Goal: Task Accomplishment & Management: Manage account settings

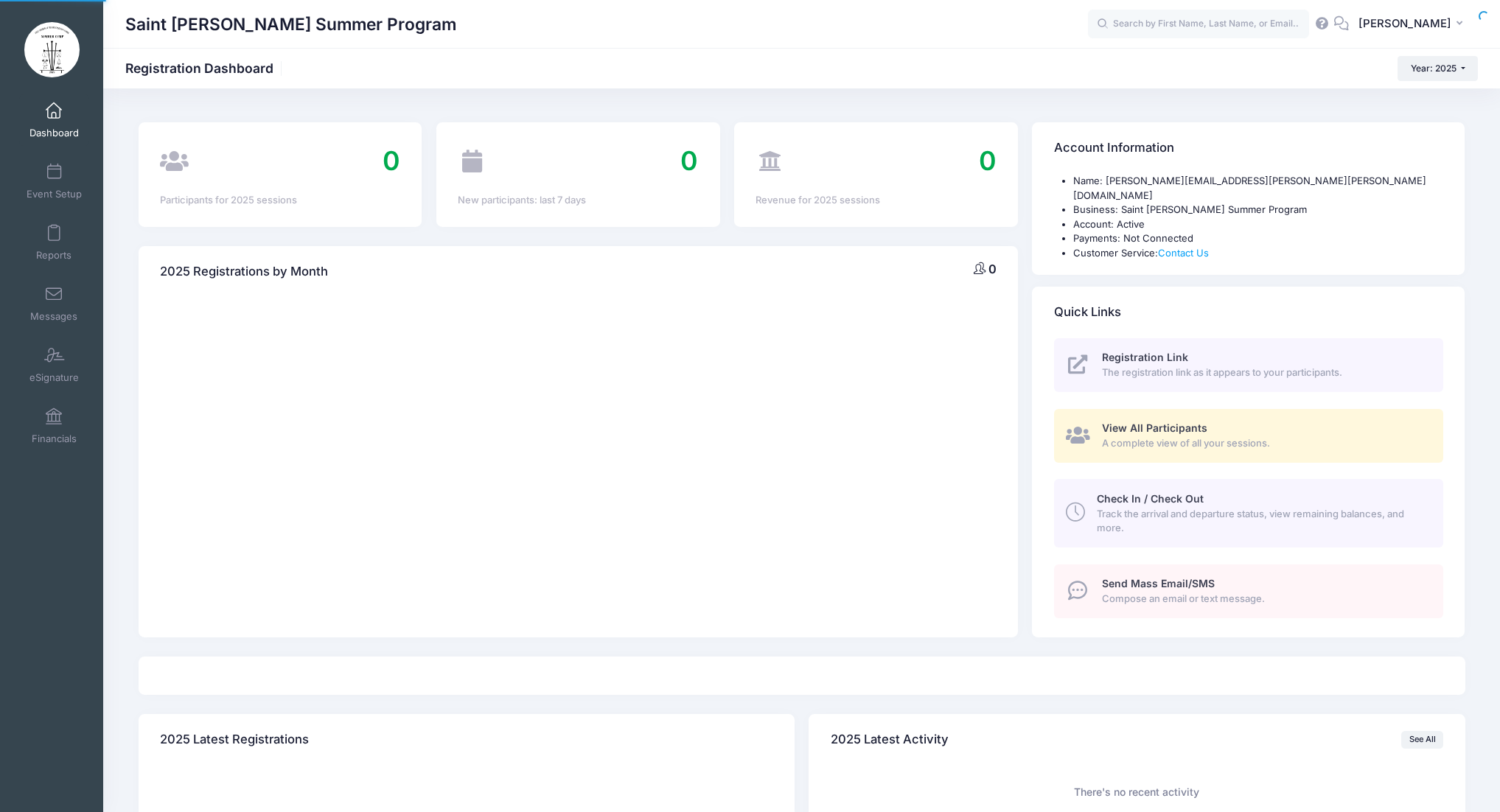
select select
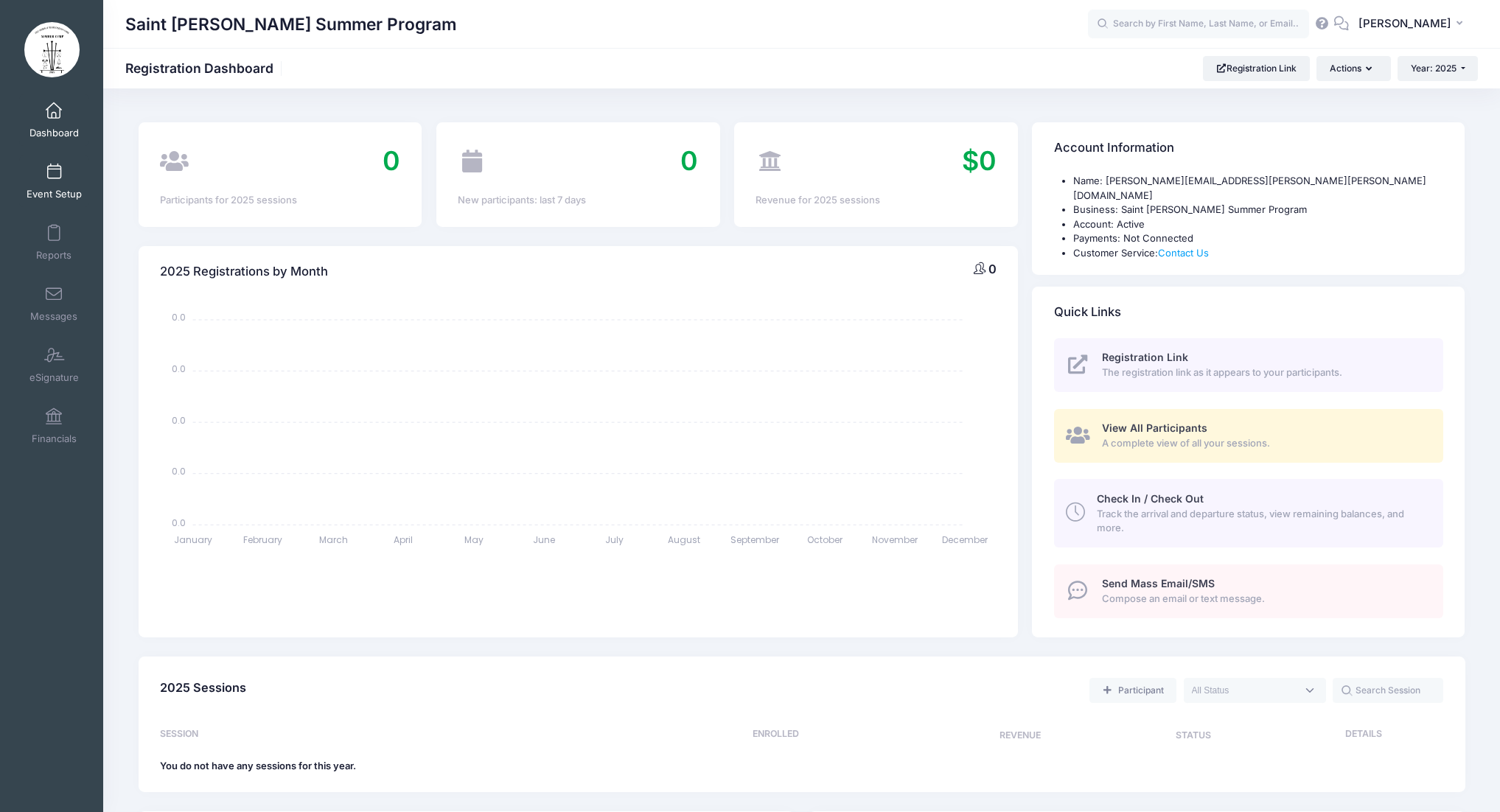
click at [59, 186] on link "Event Setup" at bounding box center [54, 181] width 70 height 52
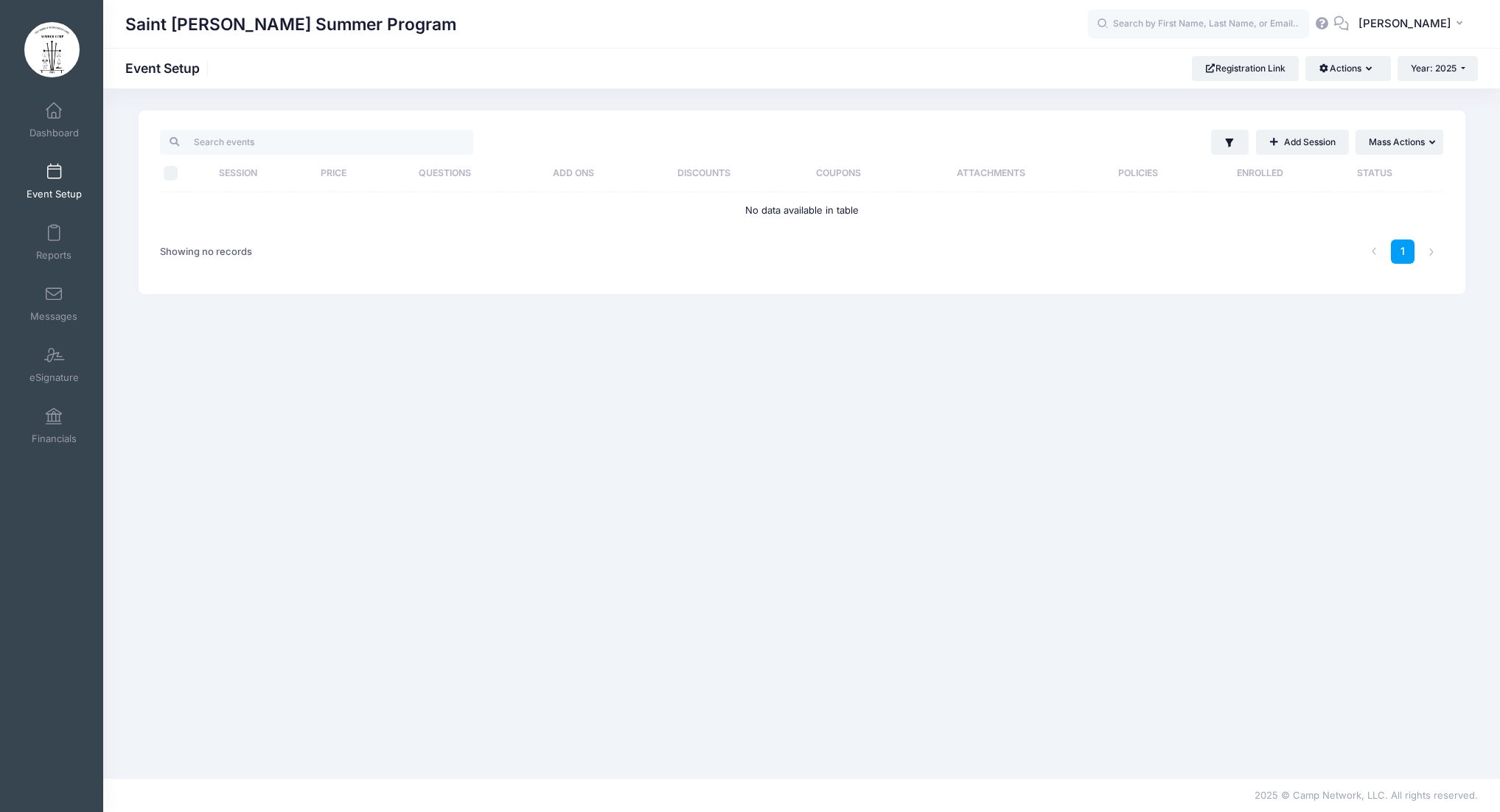
click at [54, 183] on link "Event Setup" at bounding box center [54, 181] width 70 height 52
click at [54, 113] on span at bounding box center [54, 112] width 0 height 16
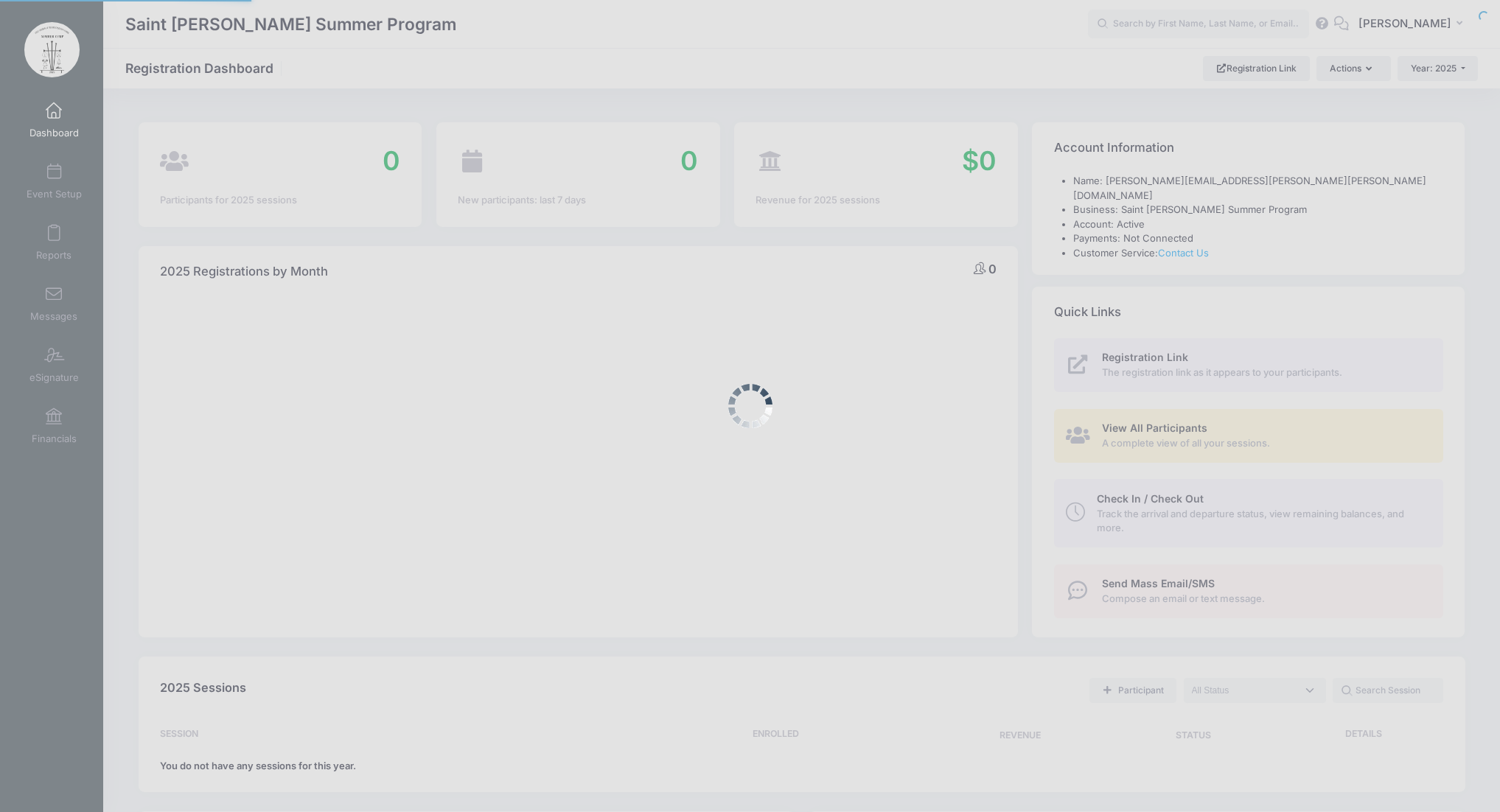
select select
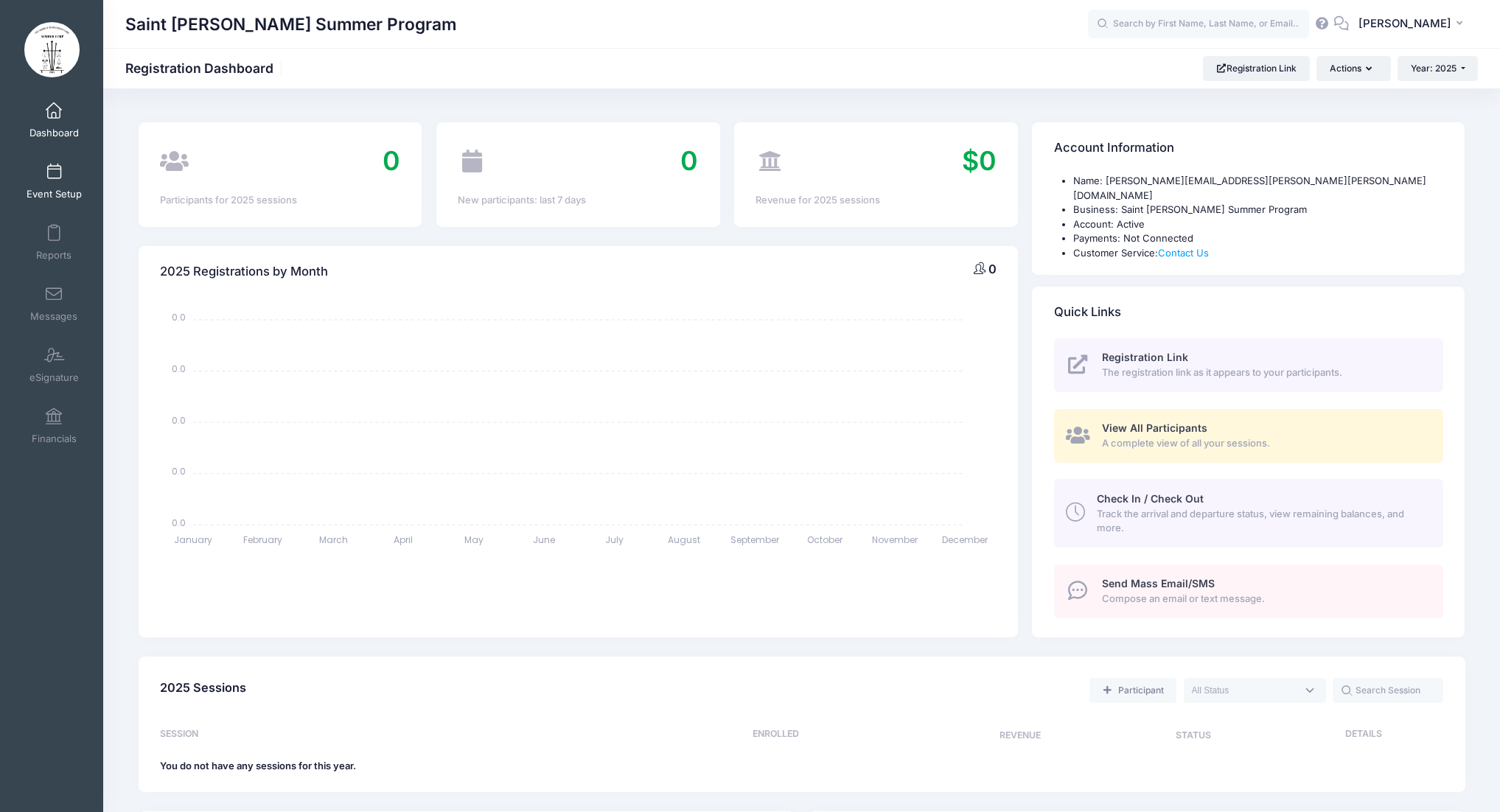
click at [62, 187] on span "Event Setup" at bounding box center [54, 194] width 55 height 12
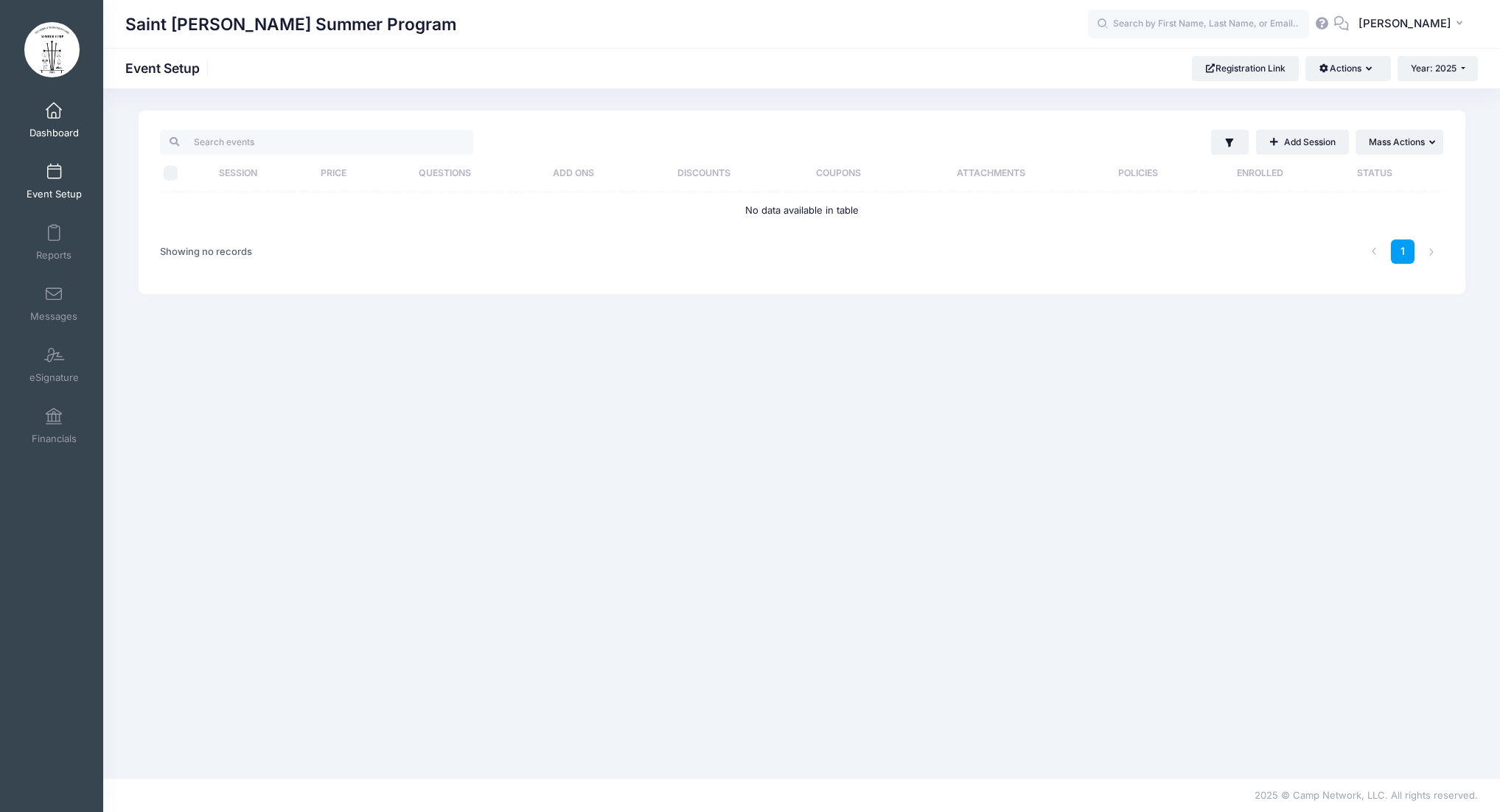
click at [62, 121] on link "Dashboard" at bounding box center [54, 120] width 70 height 52
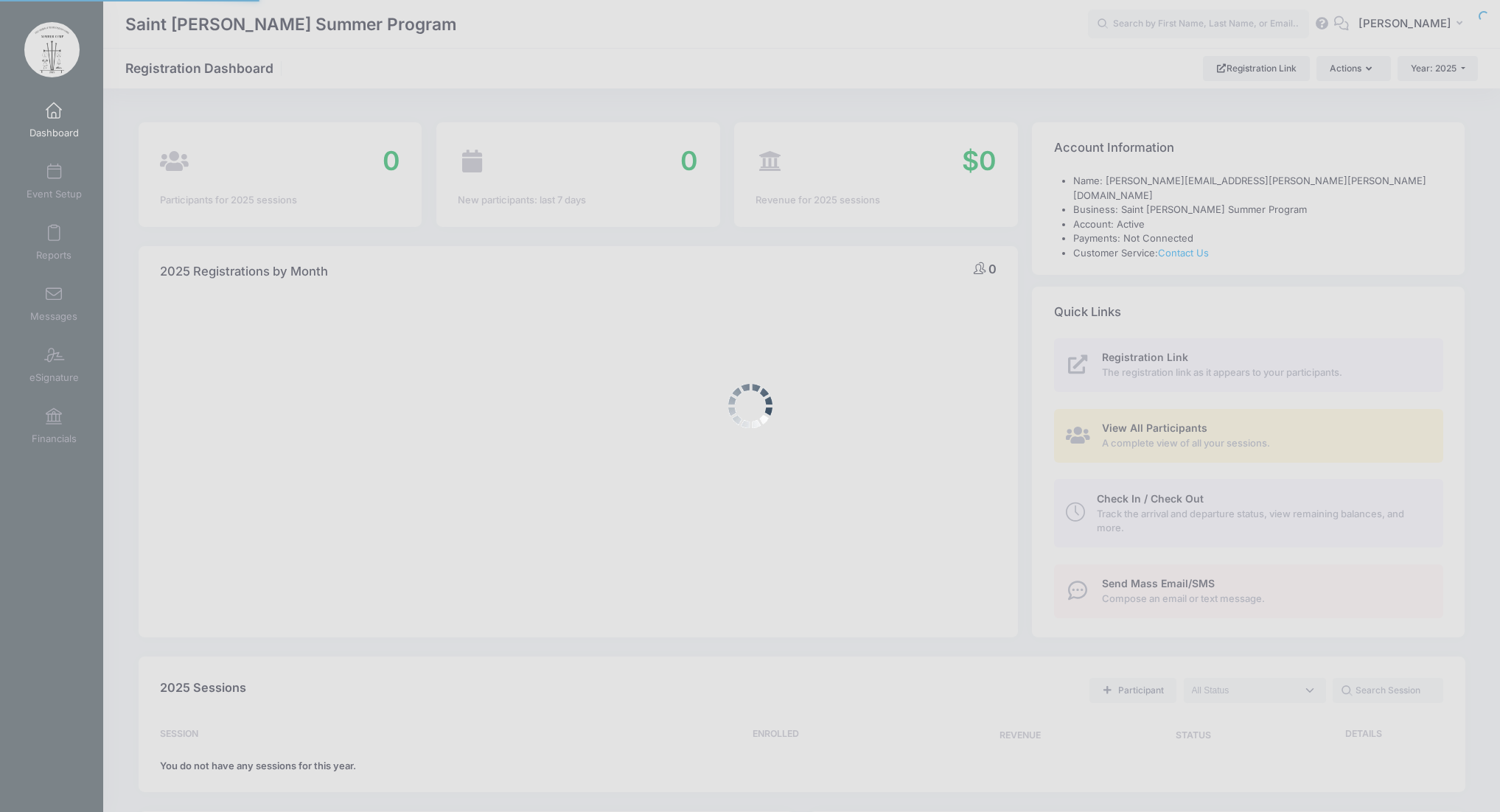
select select
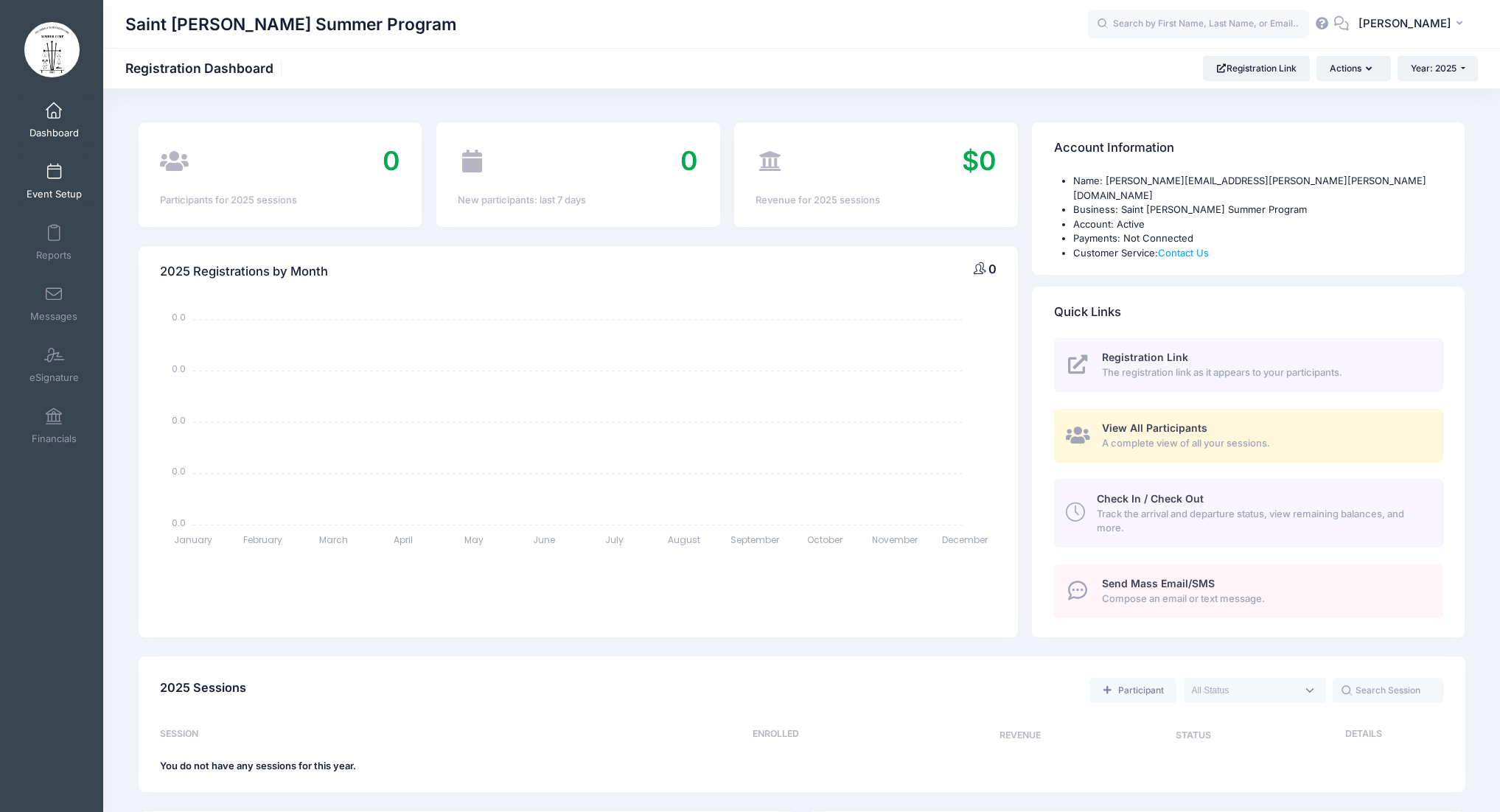
click at [57, 186] on link "Event Setup" at bounding box center [54, 181] width 70 height 52
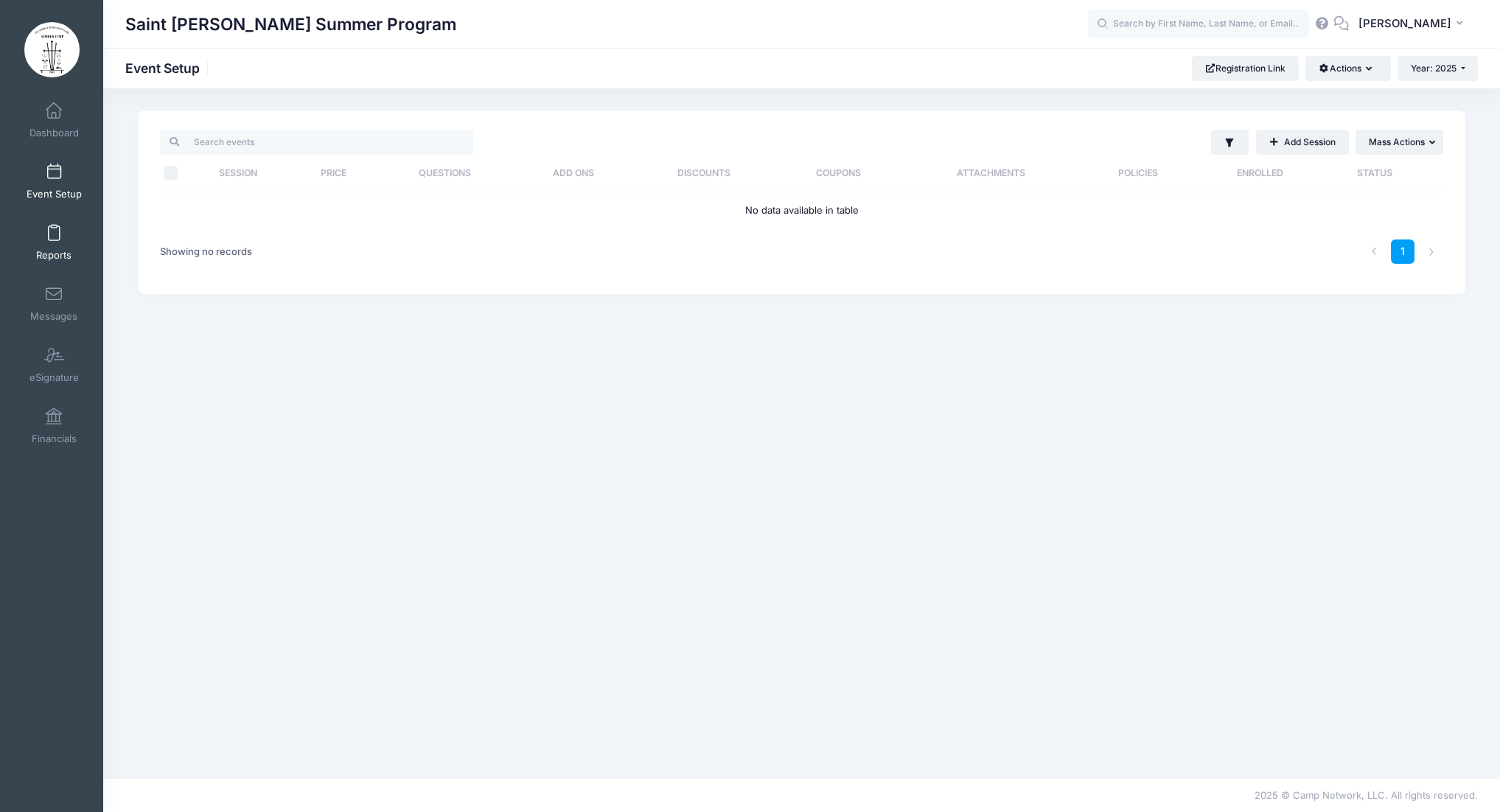
click at [58, 249] on span "Reports" at bounding box center [54, 255] width 36 height 12
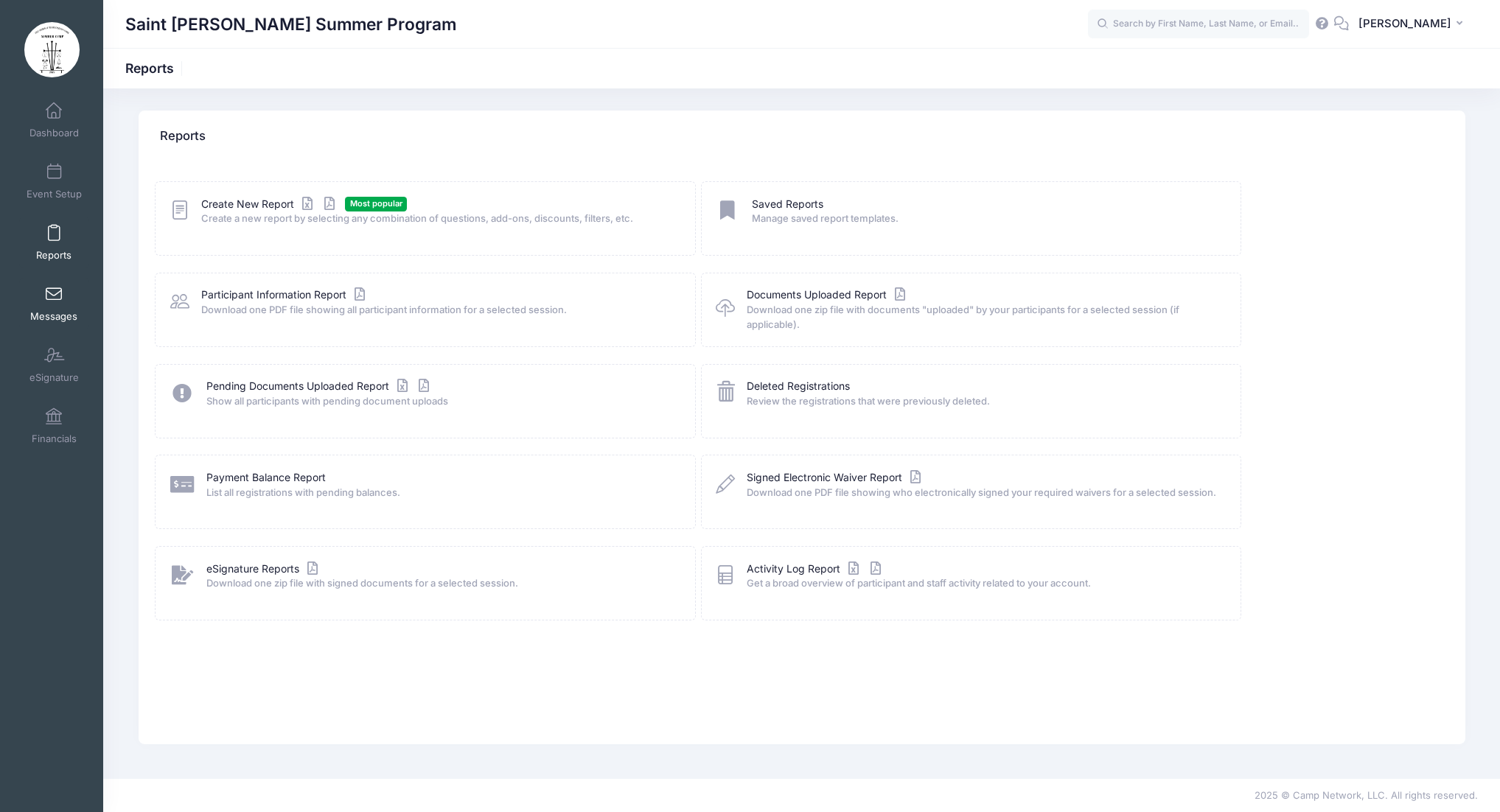
click at [54, 300] on span at bounding box center [54, 294] width 0 height 16
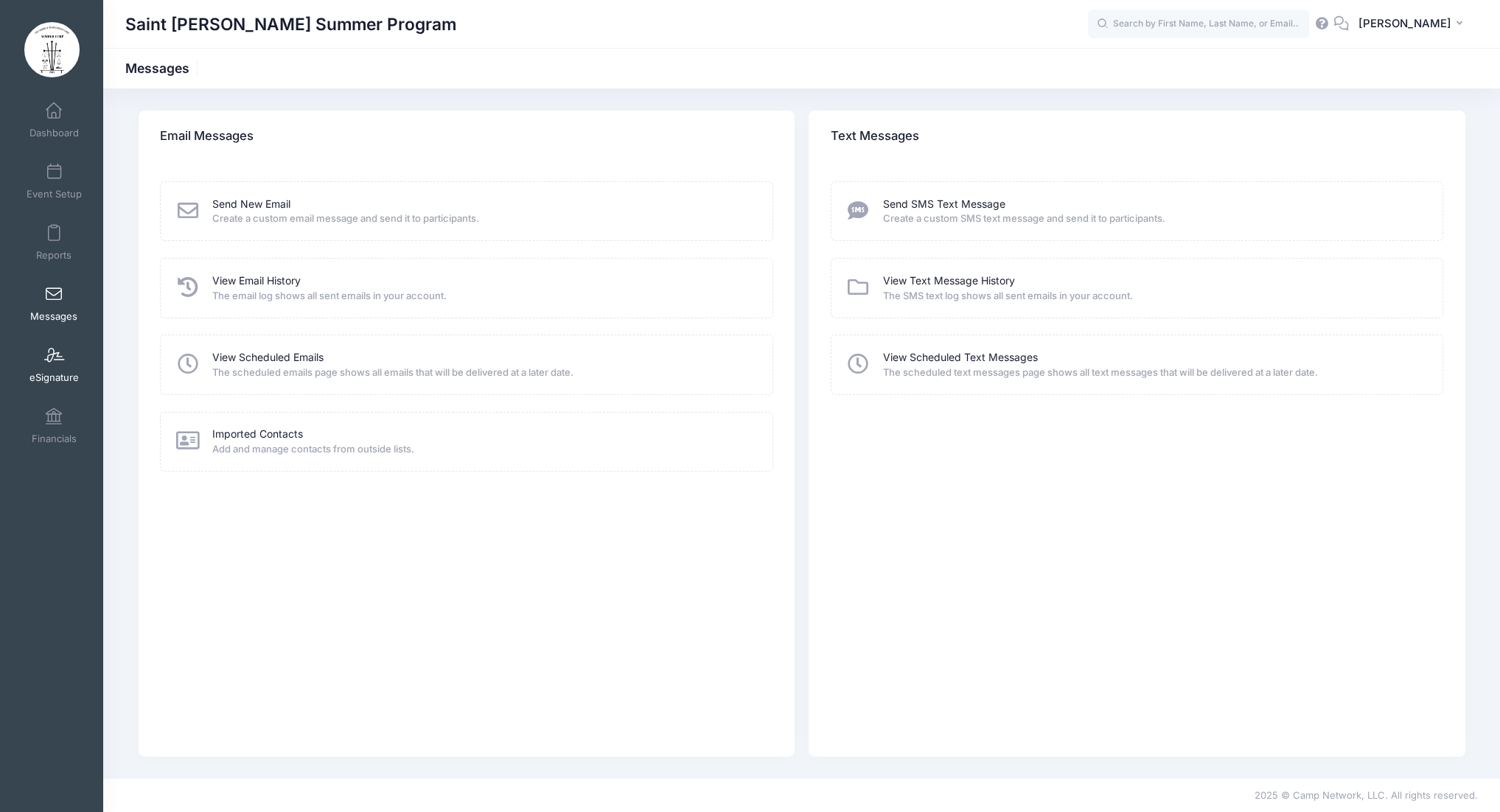
click at [49, 369] on link "eSignature" at bounding box center [54, 365] width 70 height 52
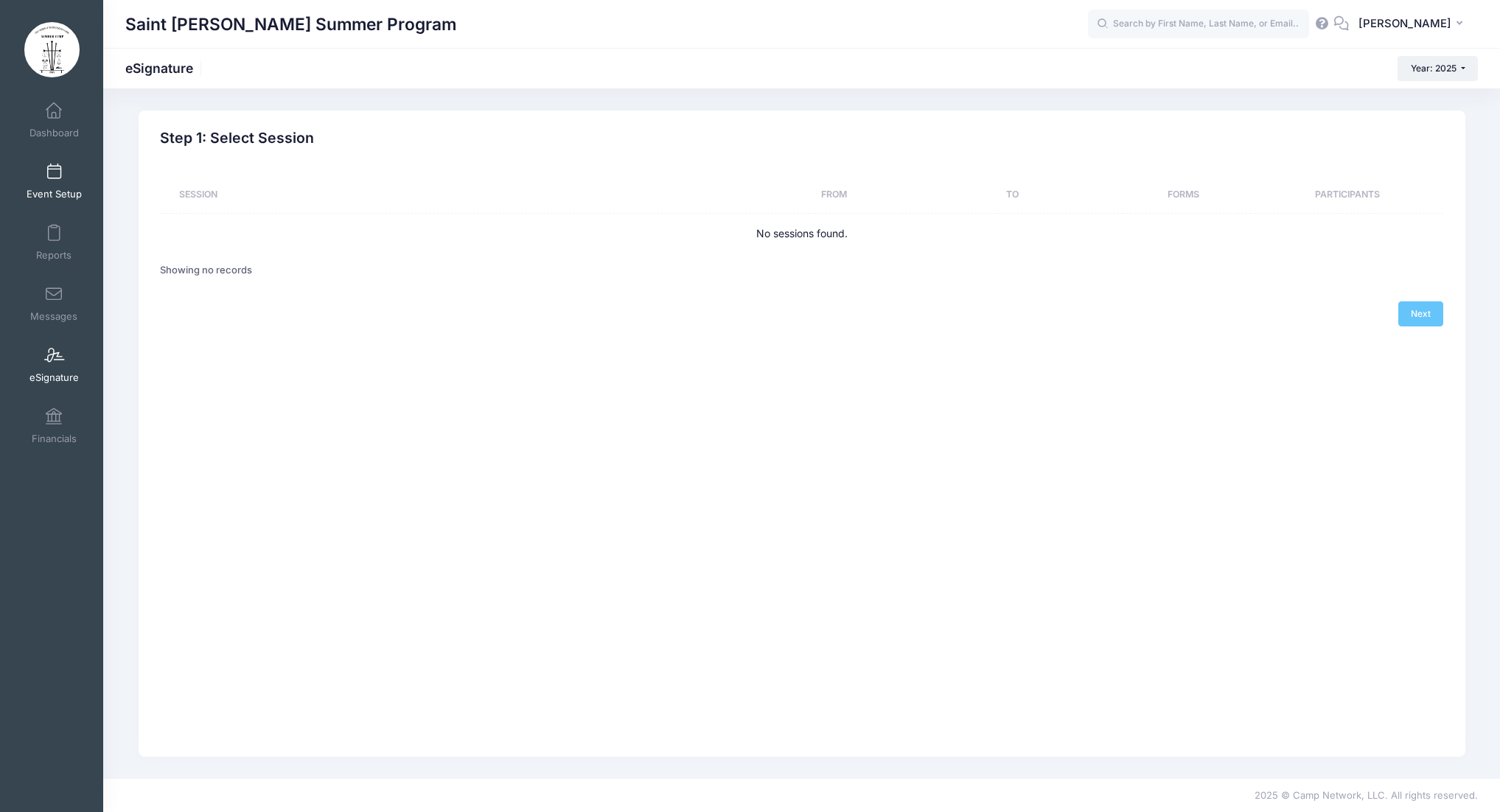
click at [53, 180] on link "Event Setup" at bounding box center [54, 181] width 70 height 52
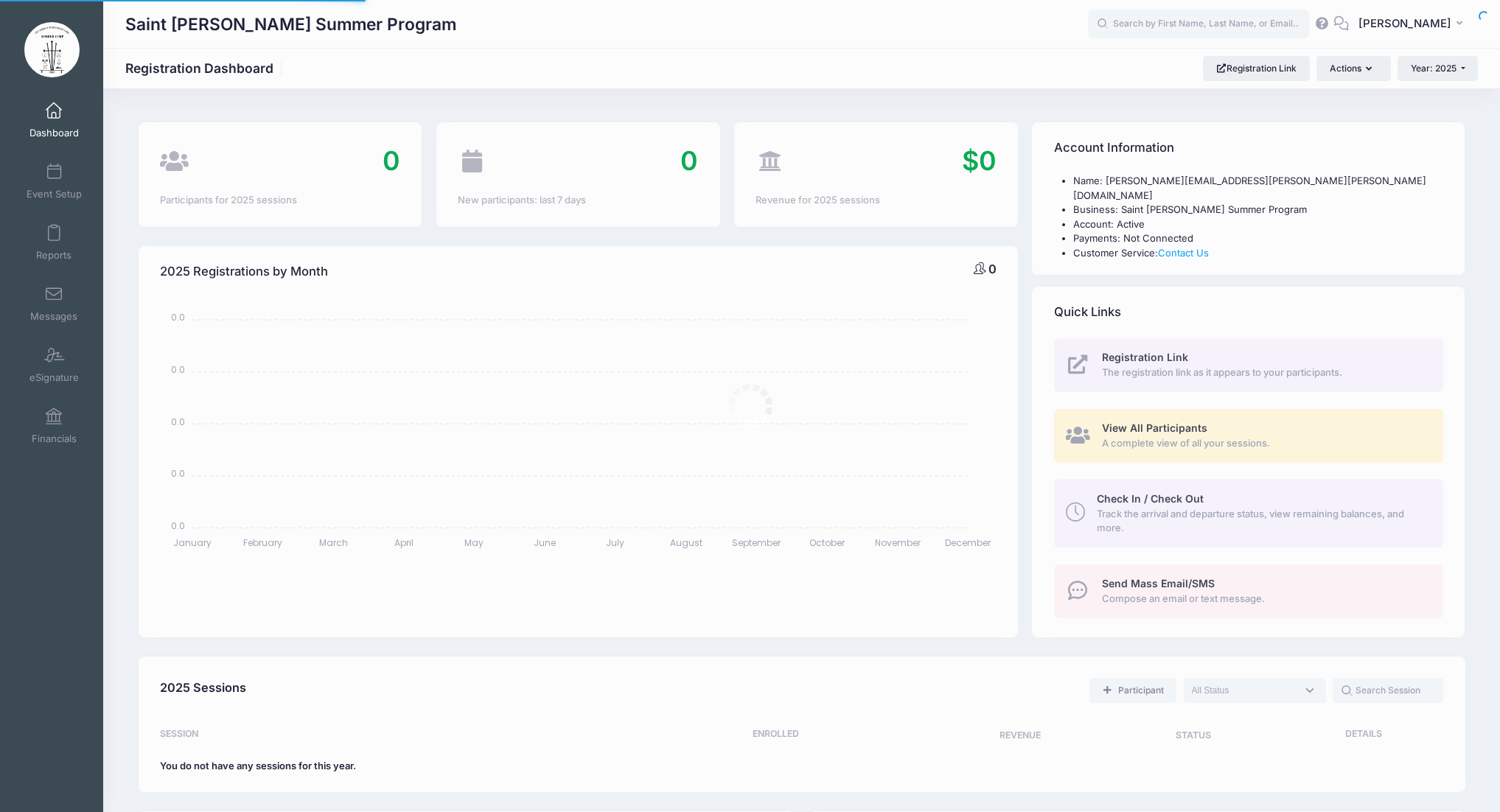
select select
click at [61, 184] on link "Event Setup" at bounding box center [54, 181] width 70 height 52
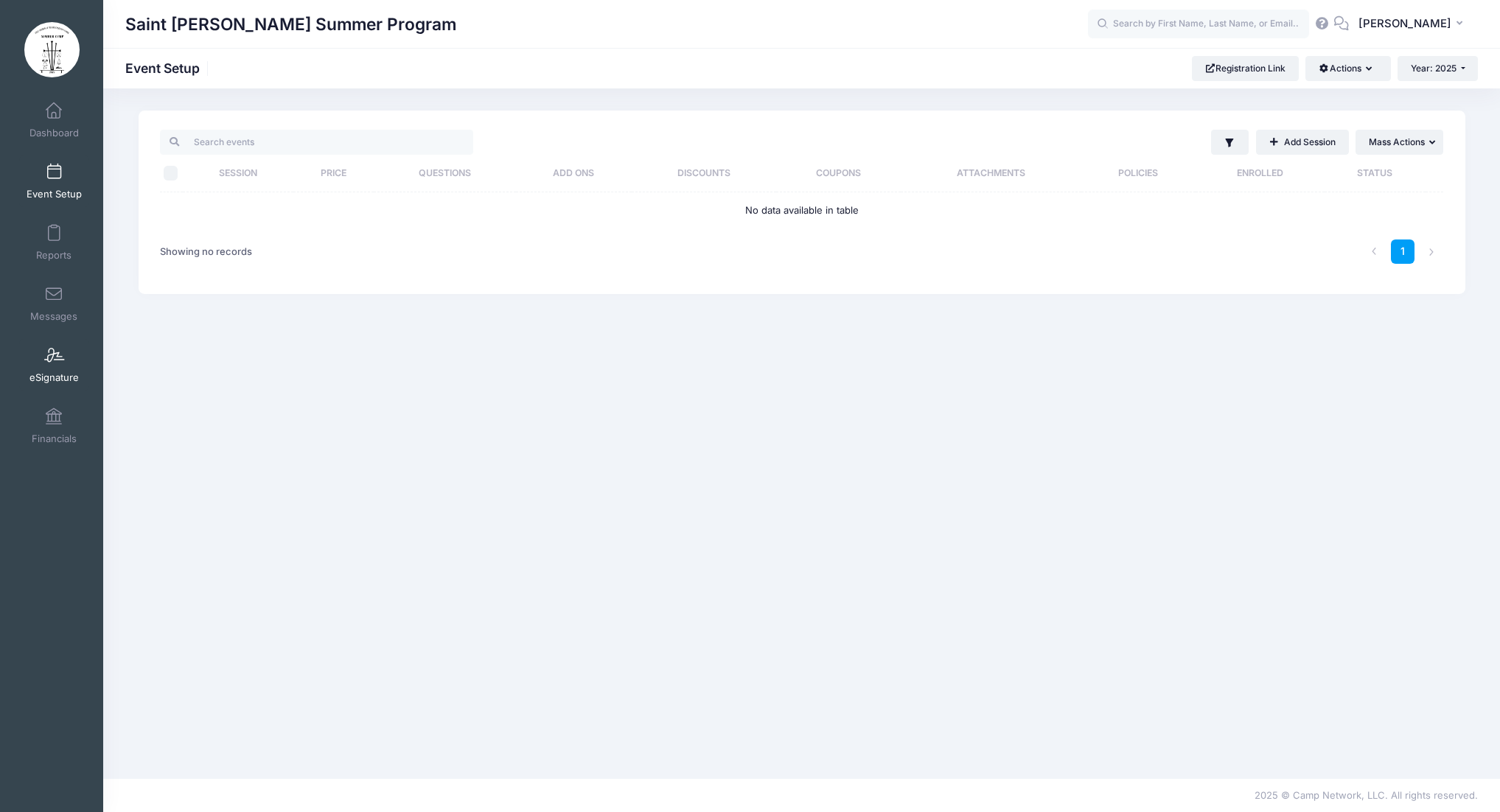
click at [54, 360] on span at bounding box center [54, 356] width 0 height 16
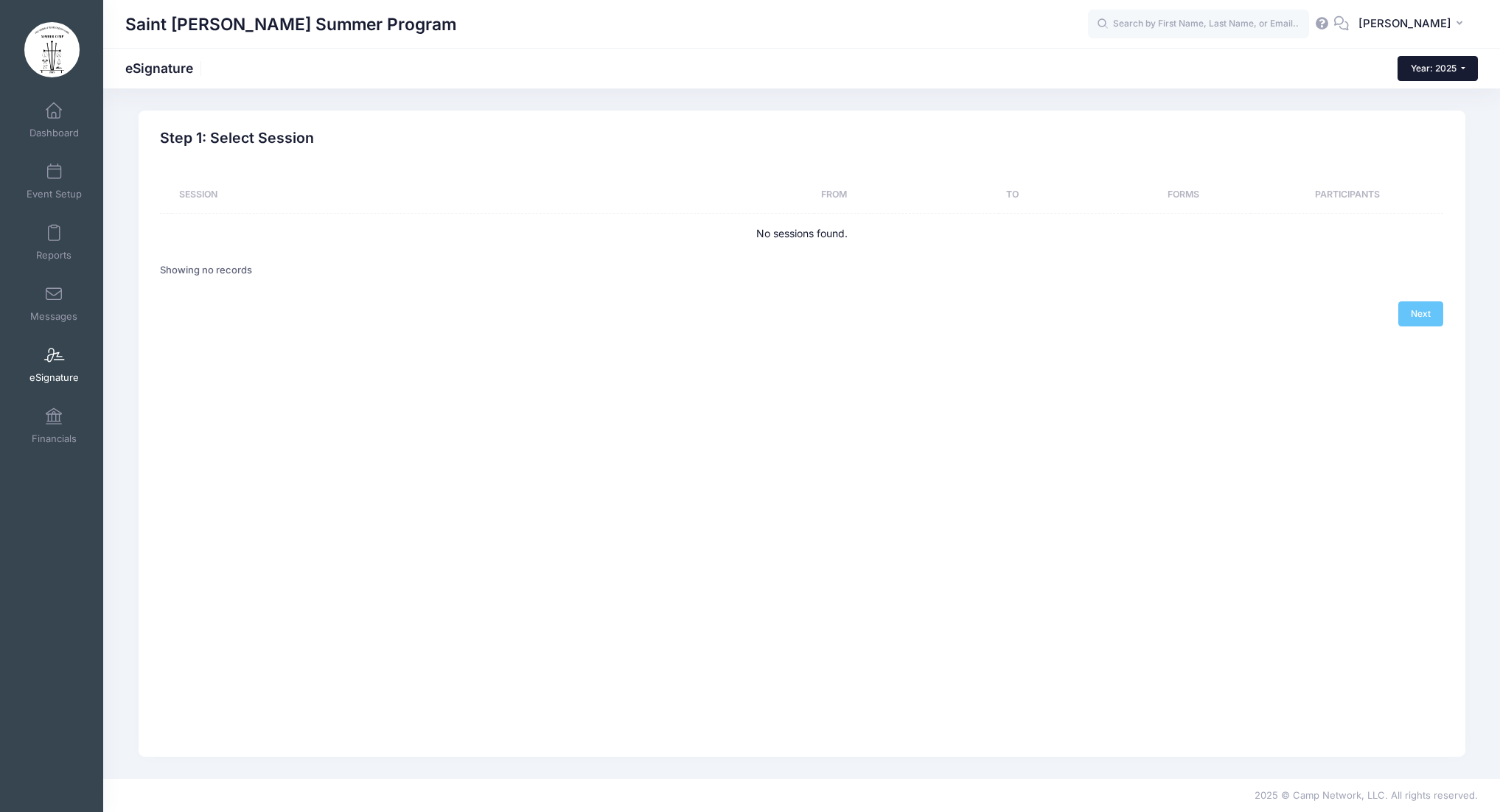
click at [1455, 69] on button "Year: 2025" at bounding box center [1438, 69] width 80 height 25
click at [1453, 99] on link "Year: 2026" at bounding box center [1445, 95] width 96 height 19
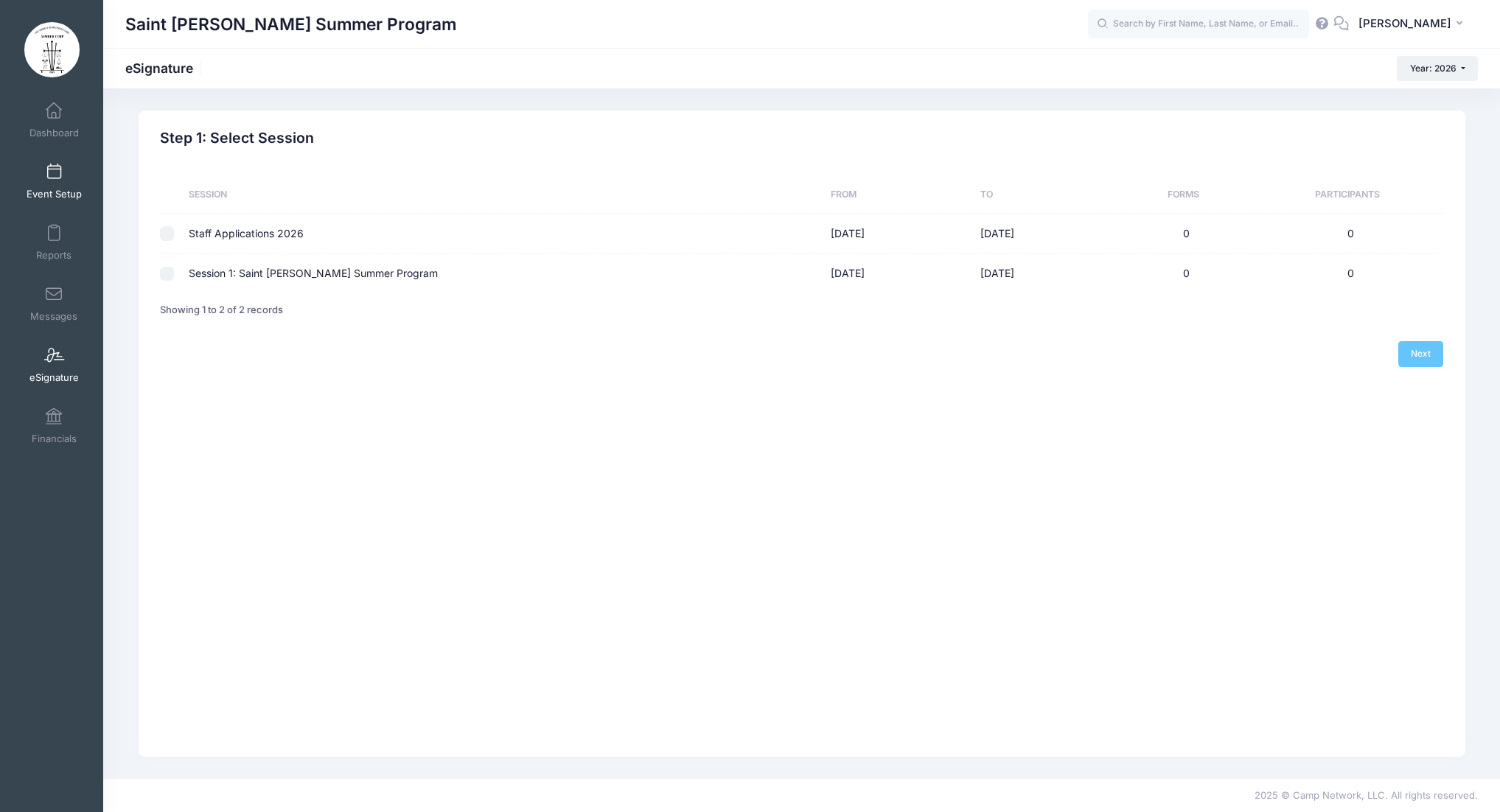
click at [54, 173] on span at bounding box center [54, 172] width 0 height 16
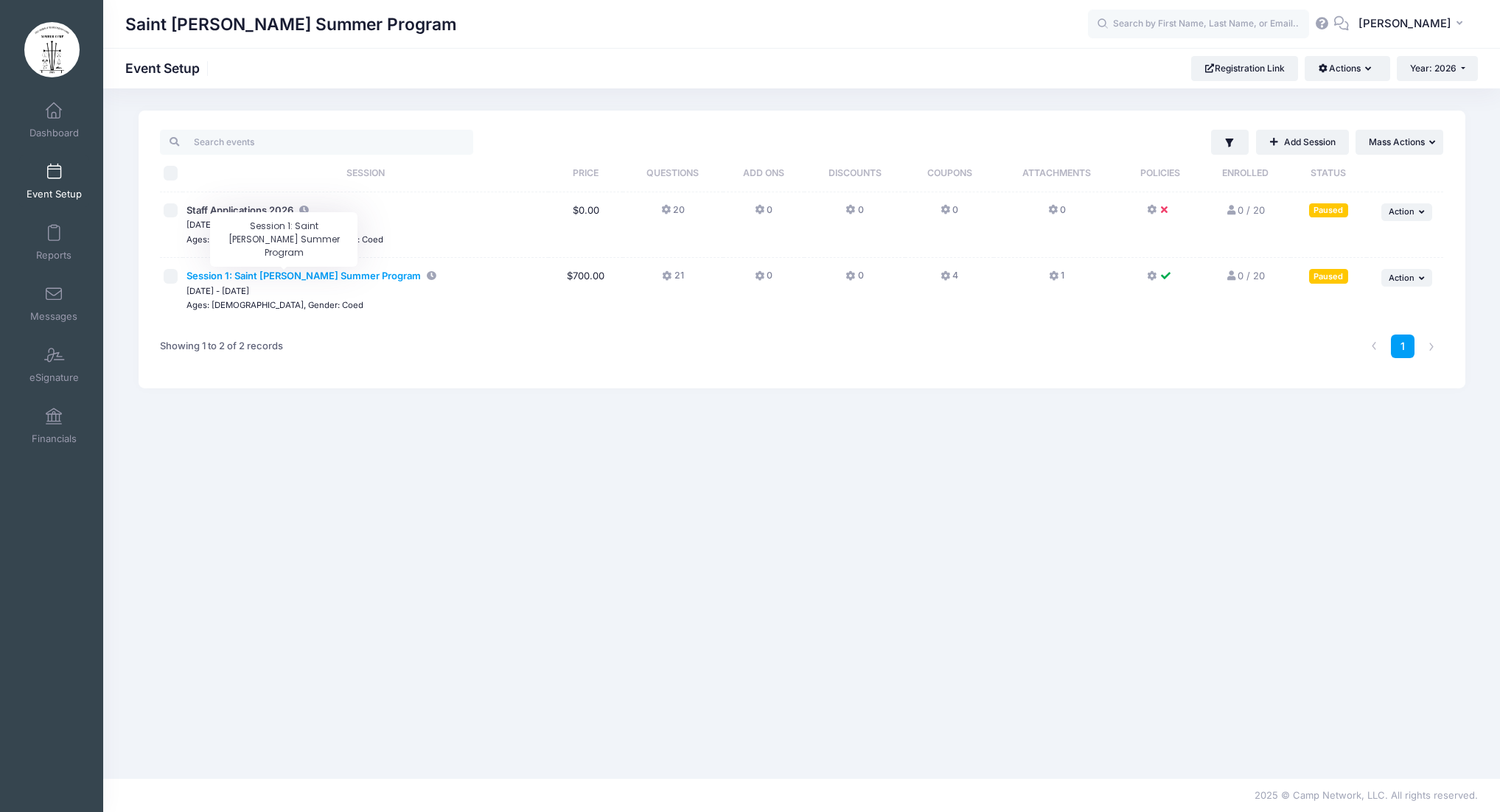
click at [314, 276] on span "Session 1: Saint [PERSON_NAME] Summer Program" at bounding box center [304, 275] width 234 height 12
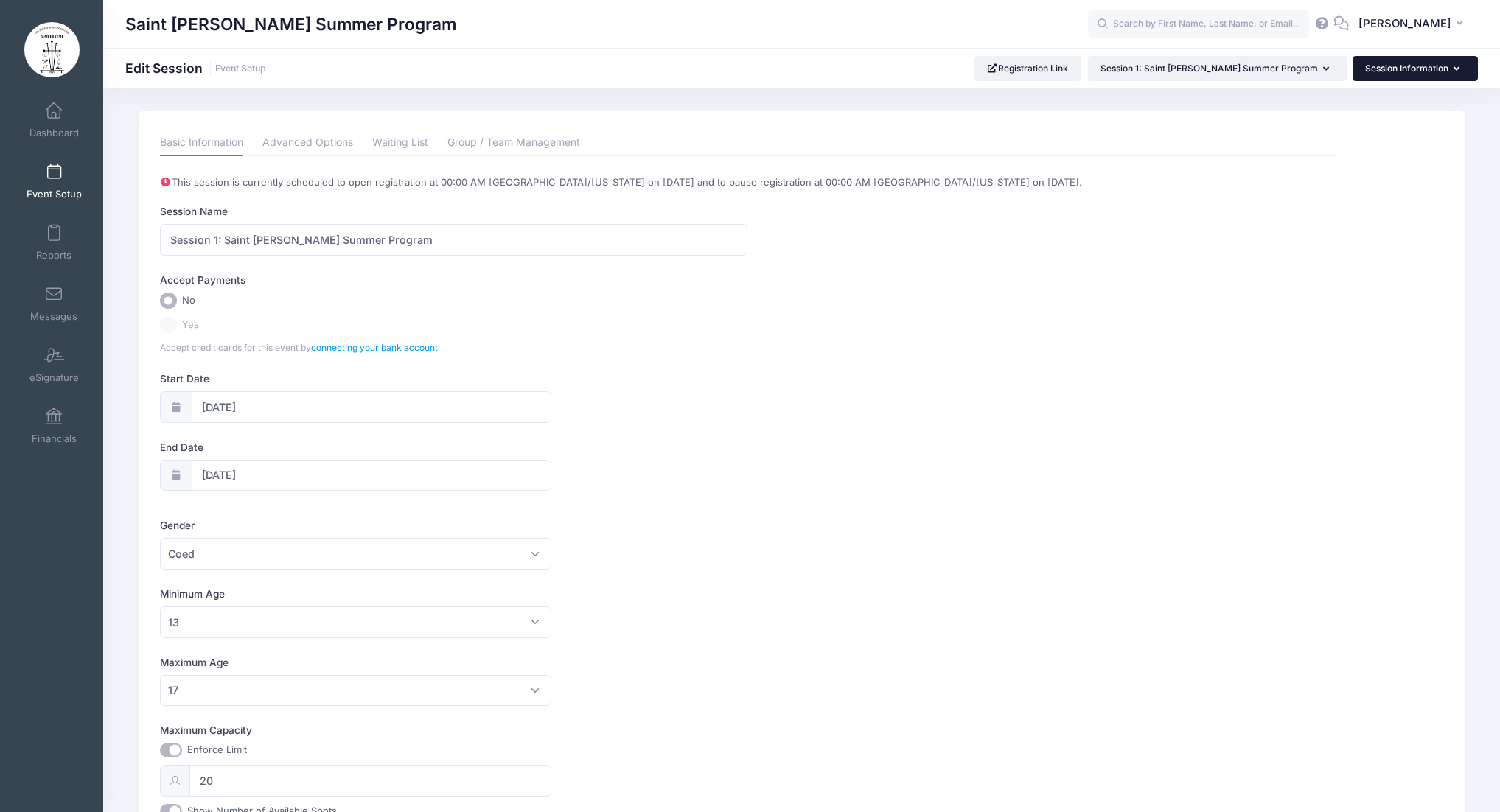
click at [1445, 75] on button "Session Information" at bounding box center [1415, 69] width 125 height 25
click at [944, 70] on div "Saint Herman Summer Program Edit Session Event Setup Registration Link Session …" at bounding box center [802, 69] width 1396 height 25
click at [54, 362] on span at bounding box center [54, 356] width 0 height 16
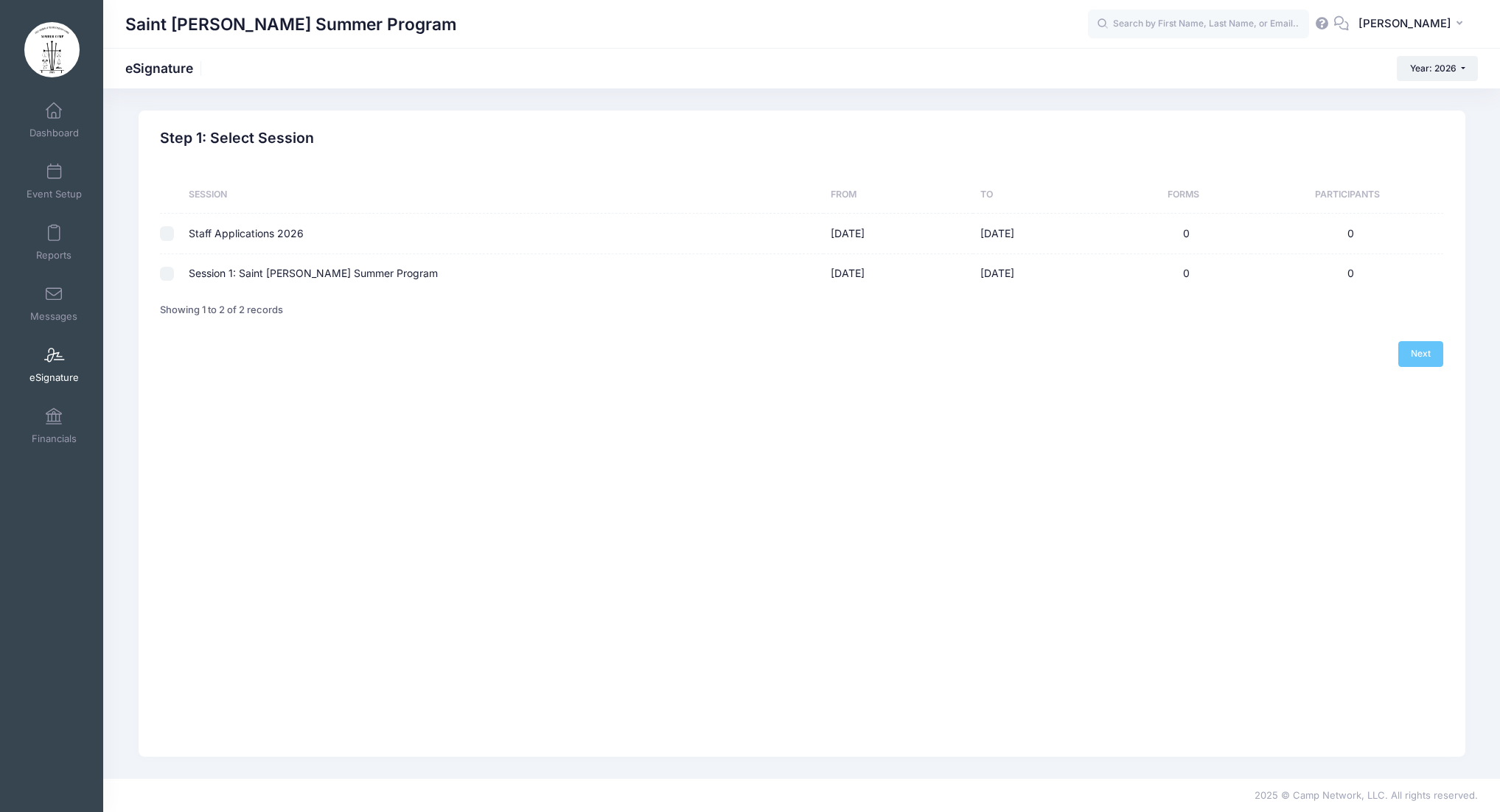
click at [168, 274] on input "checkbox" at bounding box center [167, 274] width 15 height 15
checkbox input "true"
click at [1429, 365] on link "Next" at bounding box center [1421, 353] width 46 height 25
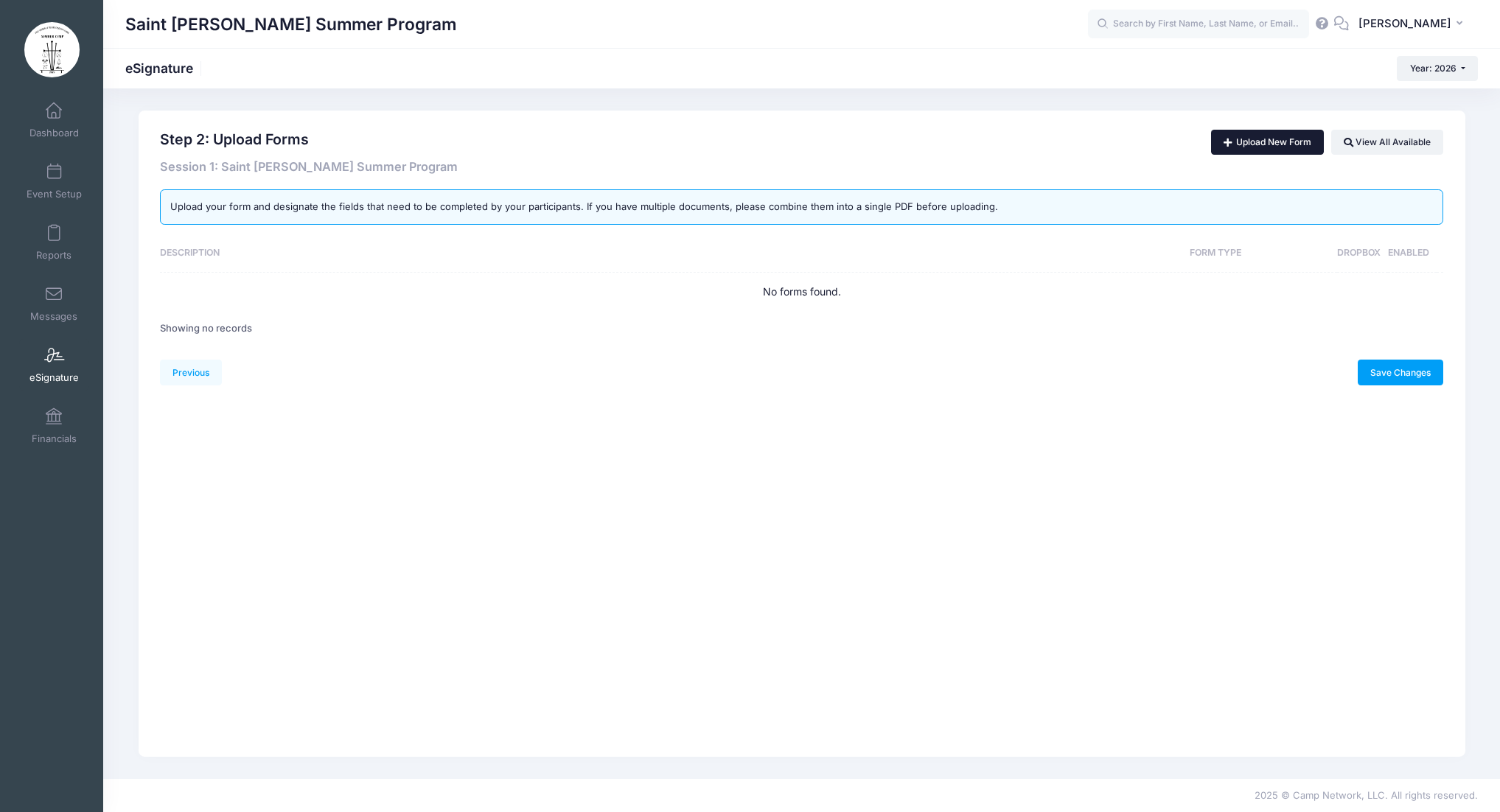
click at [1276, 145] on link "Upload New Form" at bounding box center [1267, 142] width 112 height 25
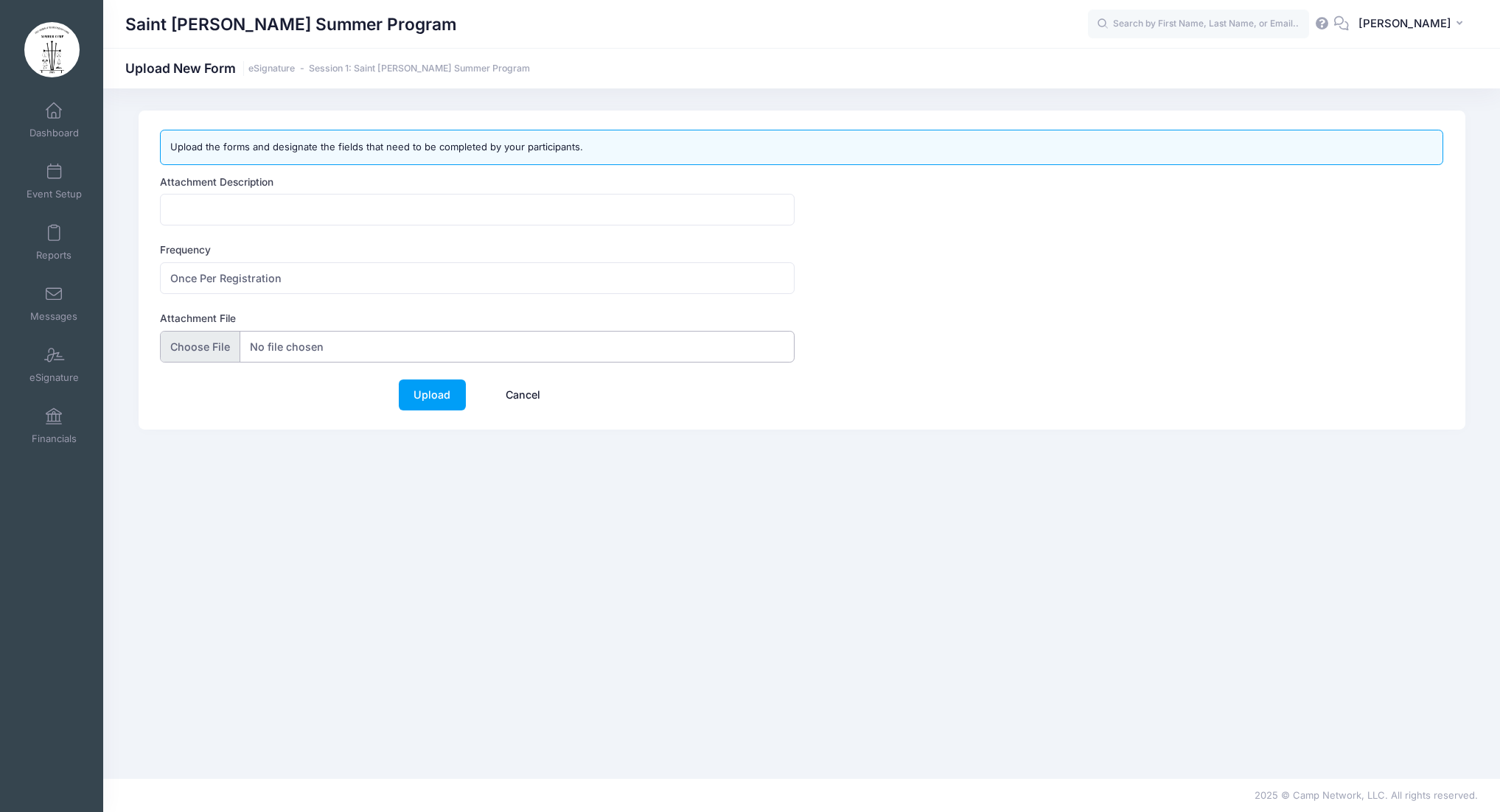
click at [218, 347] on input "Attachment File" at bounding box center [477, 346] width 635 height 31
type input "C:\fakepath\SHSPSunscreen Application Policy.docx"
click at [323, 211] on input "Attachment Description" at bounding box center [477, 209] width 635 height 31
type input "Sunscrean Policy"
click at [446, 396] on link "Upload" at bounding box center [432, 394] width 67 height 31
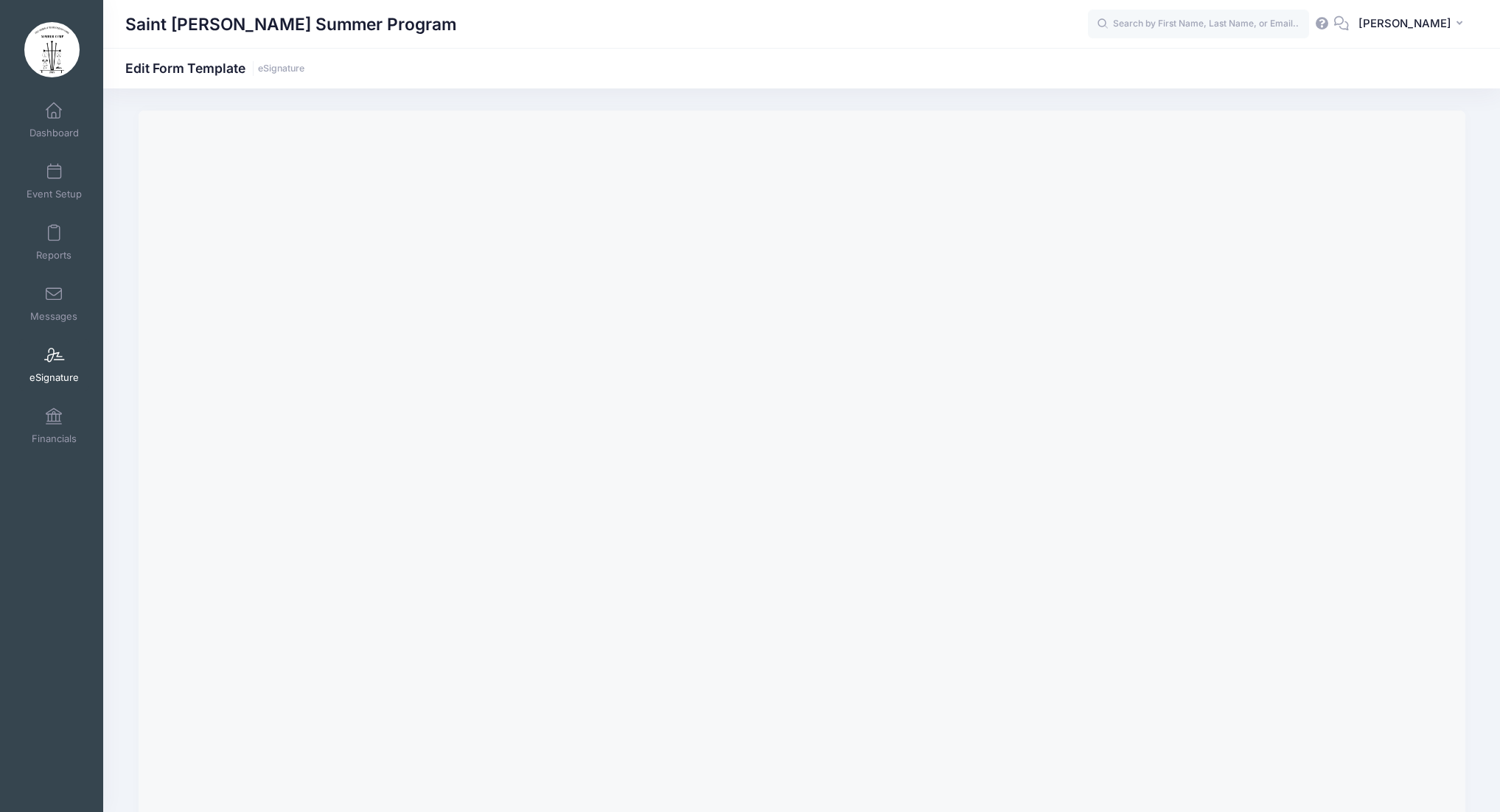
scroll to position [121, 0]
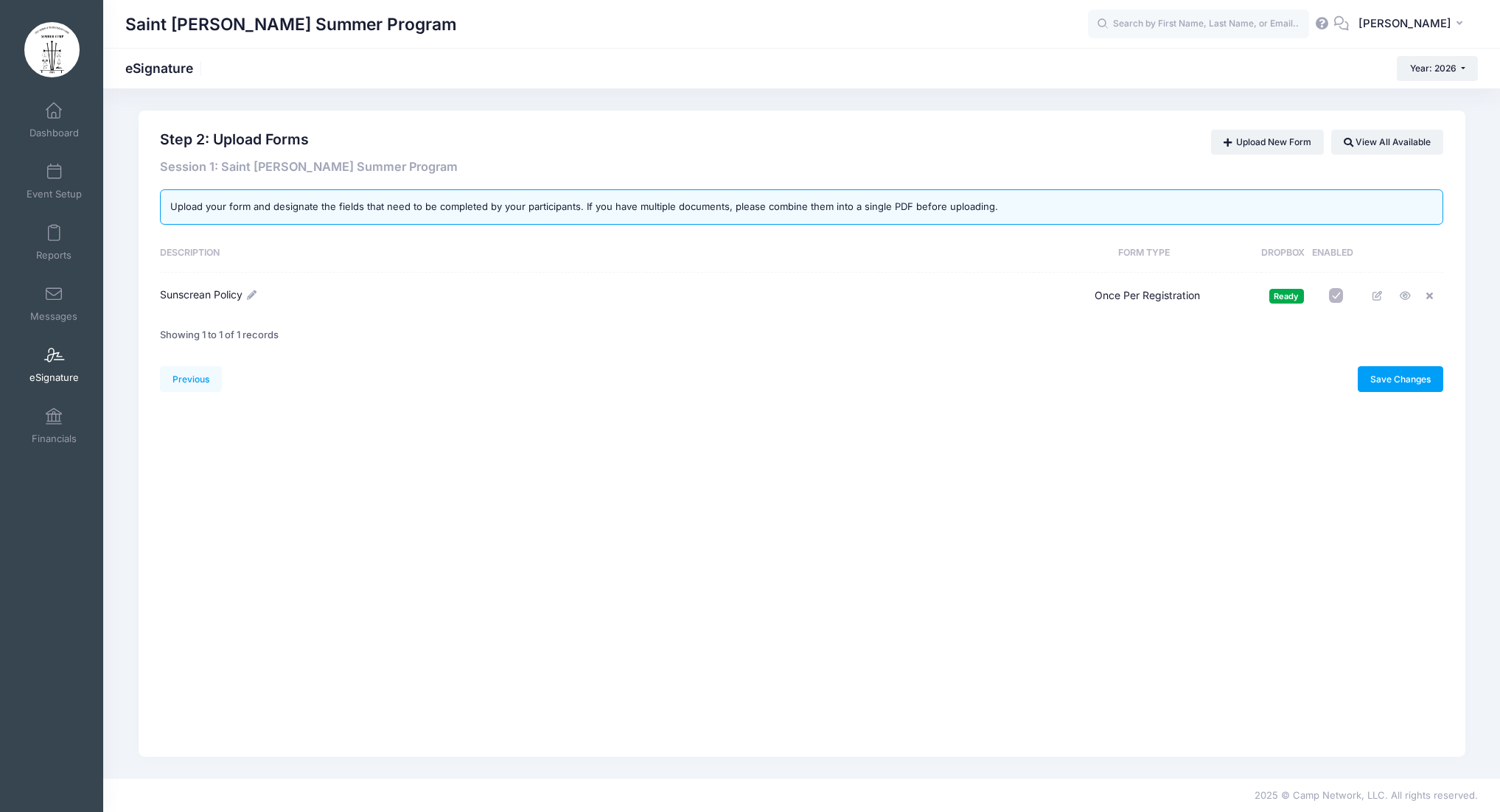
click at [1335, 298] on input "checkbox" at bounding box center [1336, 295] width 15 height 15
checkbox input "true"
click at [1403, 378] on link "Save Changes" at bounding box center [1400, 378] width 87 height 25
click at [49, 186] on link "Event Setup" at bounding box center [54, 181] width 70 height 52
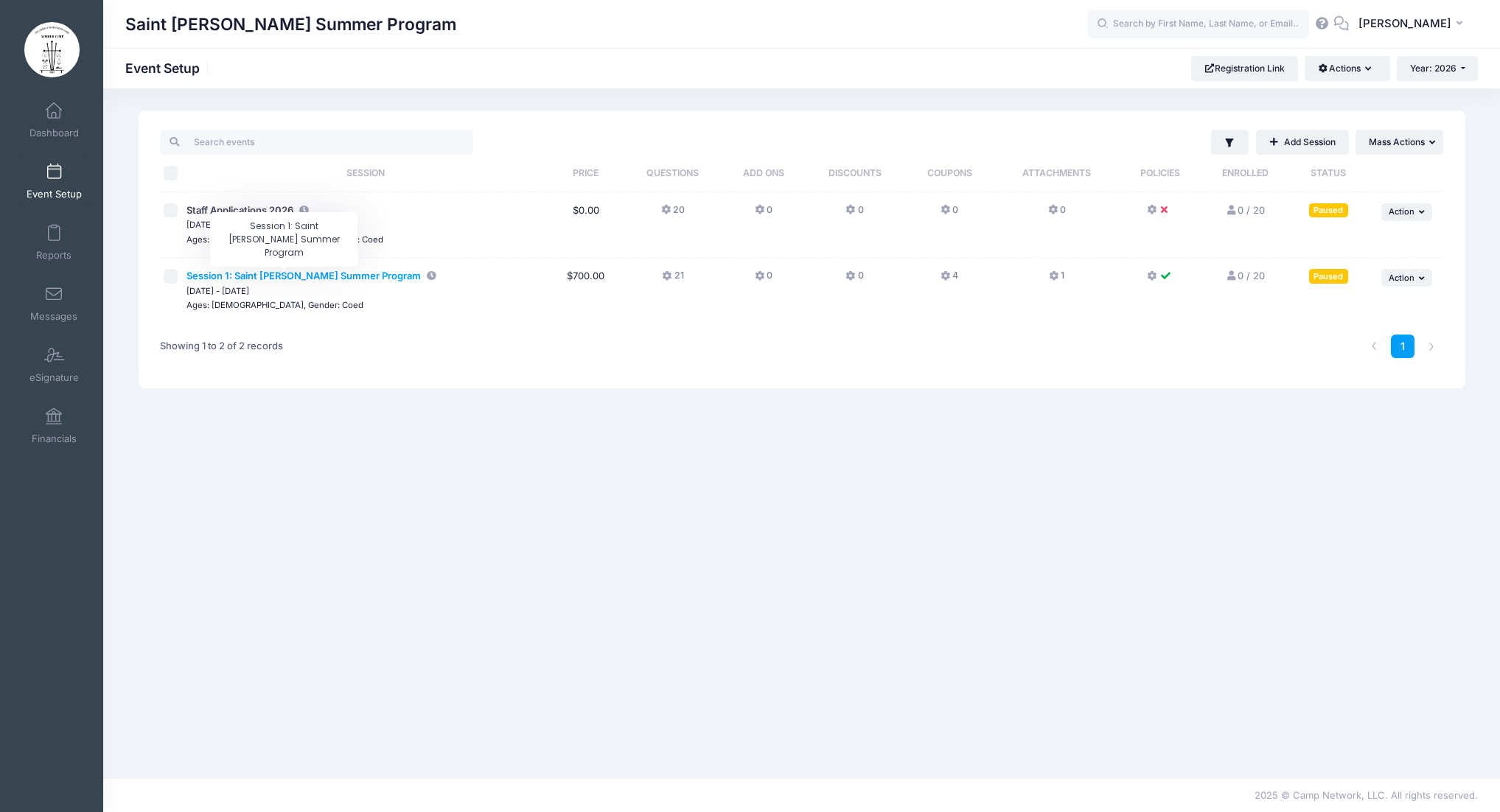
click at [298, 279] on span "Session 1: Saint [PERSON_NAME] Summer Program" at bounding box center [304, 275] width 234 height 12
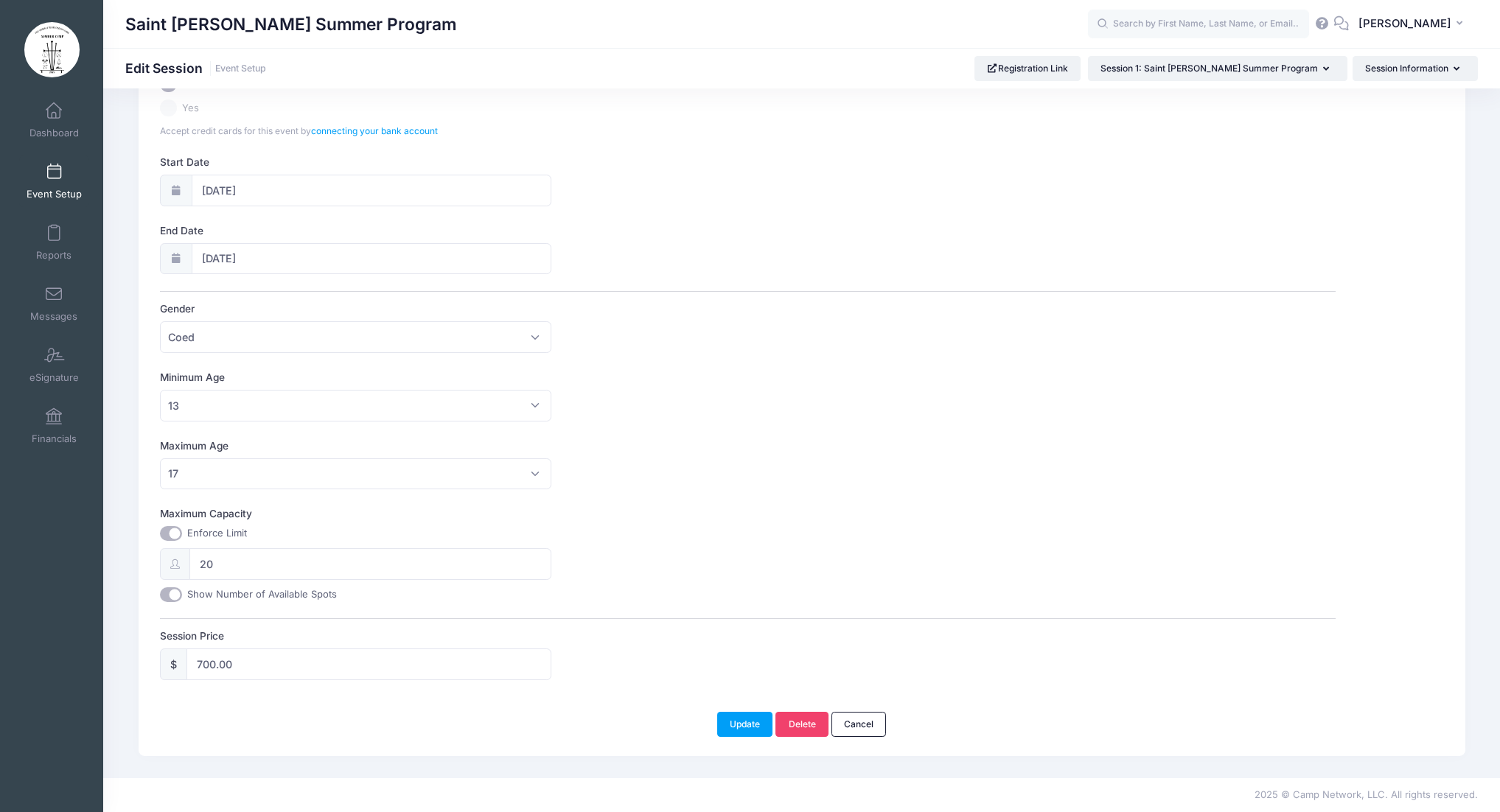
scroll to position [195, 0]
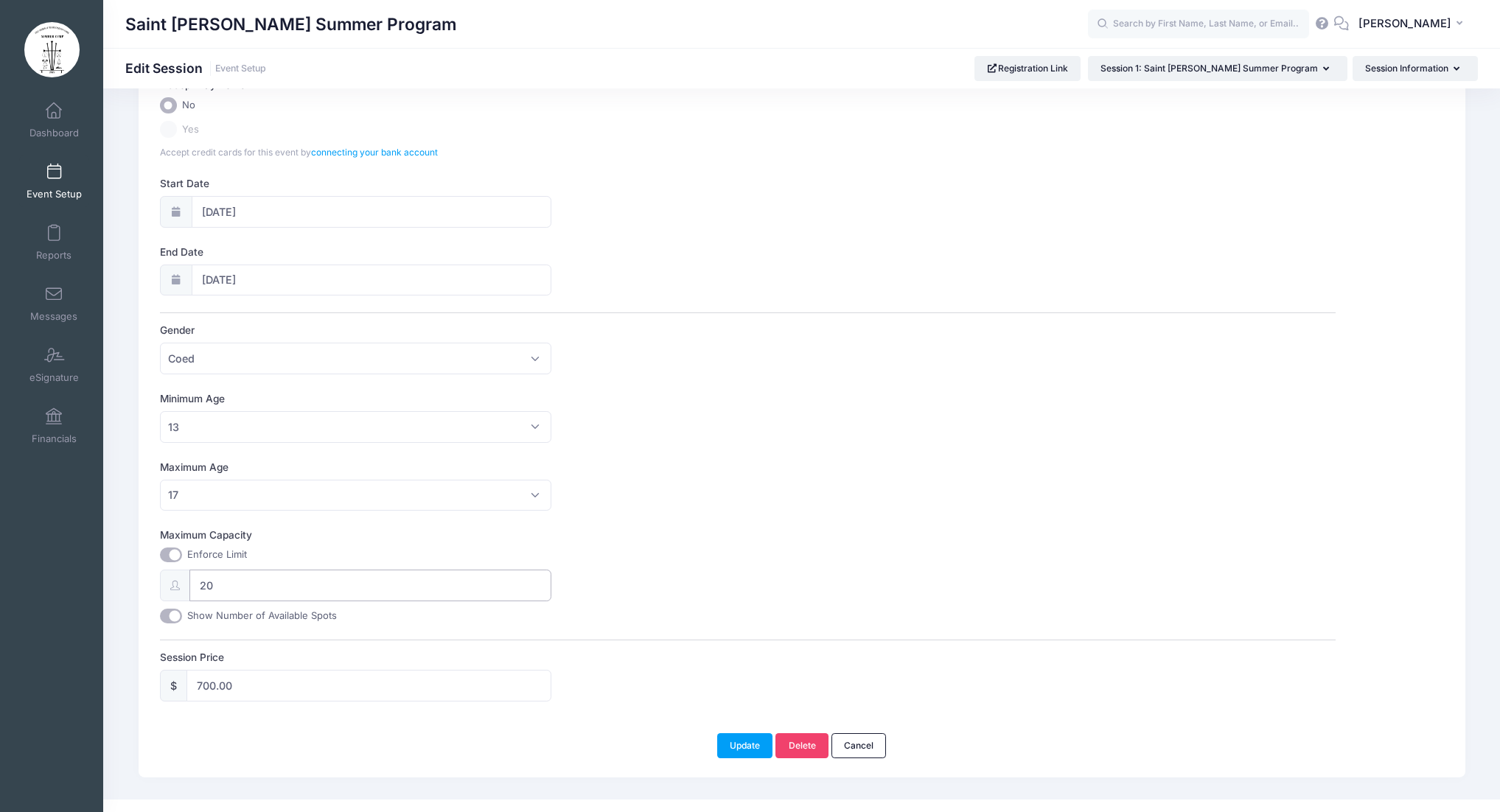
click at [230, 584] on input "20" at bounding box center [371, 584] width 362 height 31
type input "2"
type input "3"
type input "35"
click at [538, 521] on div "This session is currently scheduled to open registration at 00:00 AM America/Ne…" at bounding box center [747, 341] width 1176 height 721
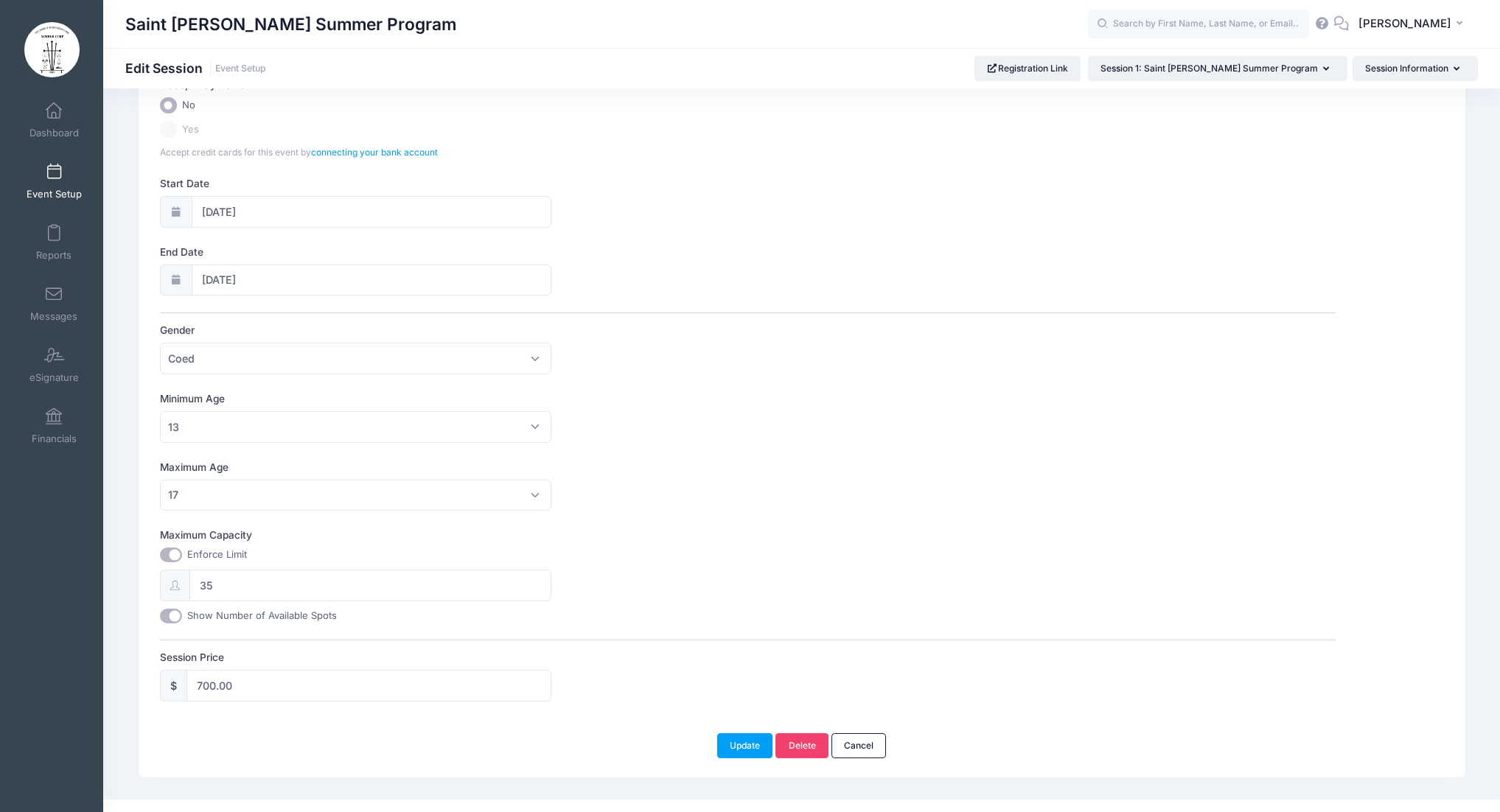
click at [171, 617] on input "Show Number of Available Spots" at bounding box center [171, 616] width 22 height 15
checkbox input "true"
click at [605, 543] on label "Maximum Capacity" at bounding box center [454, 534] width 588 height 15
click at [182, 547] on input "Maximum Capacity" at bounding box center [171, 554] width 22 height 15
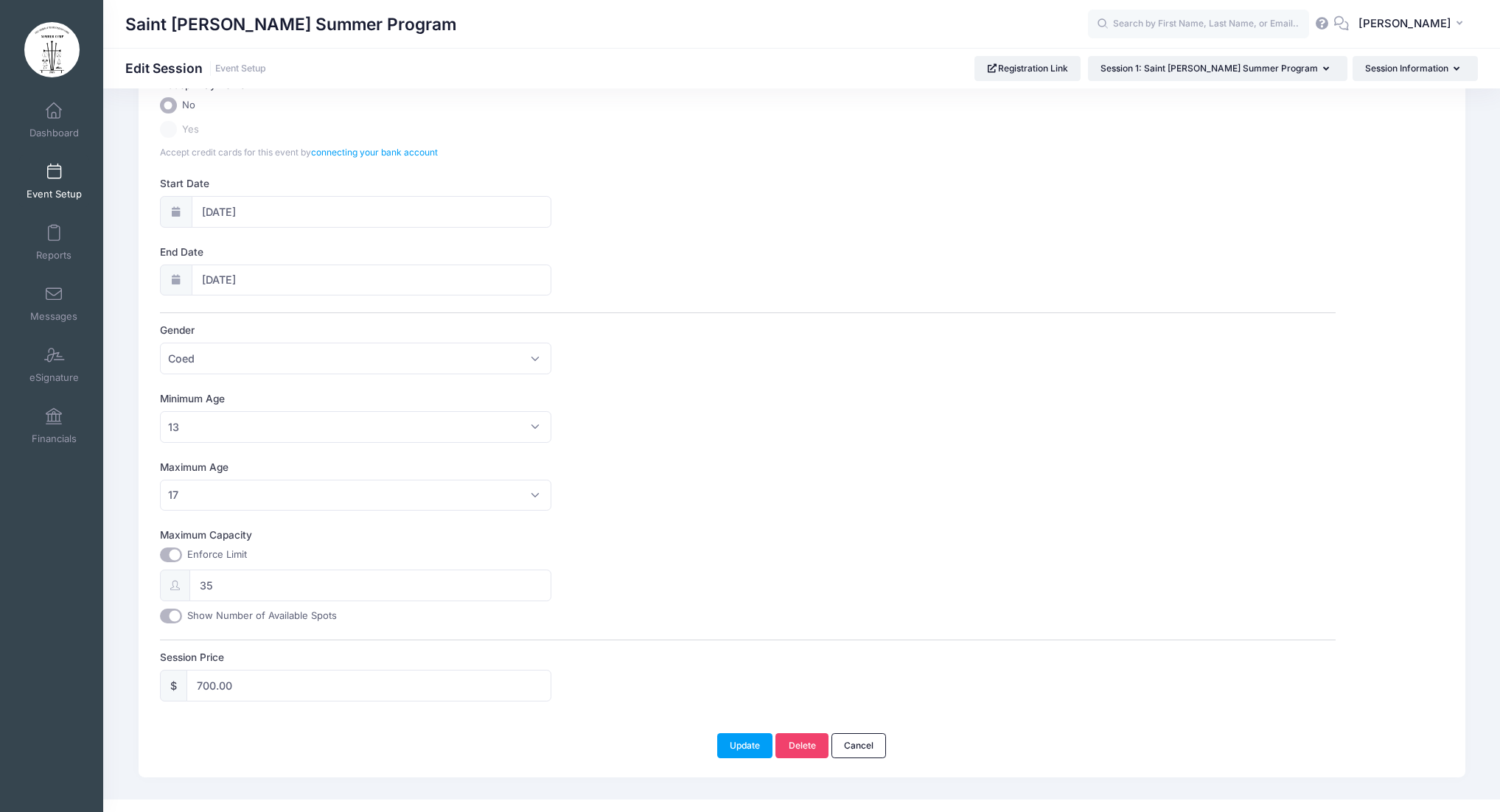
checkbox input "false"
type input "0"
click at [759, 748] on button "Update" at bounding box center [745, 745] width 56 height 25
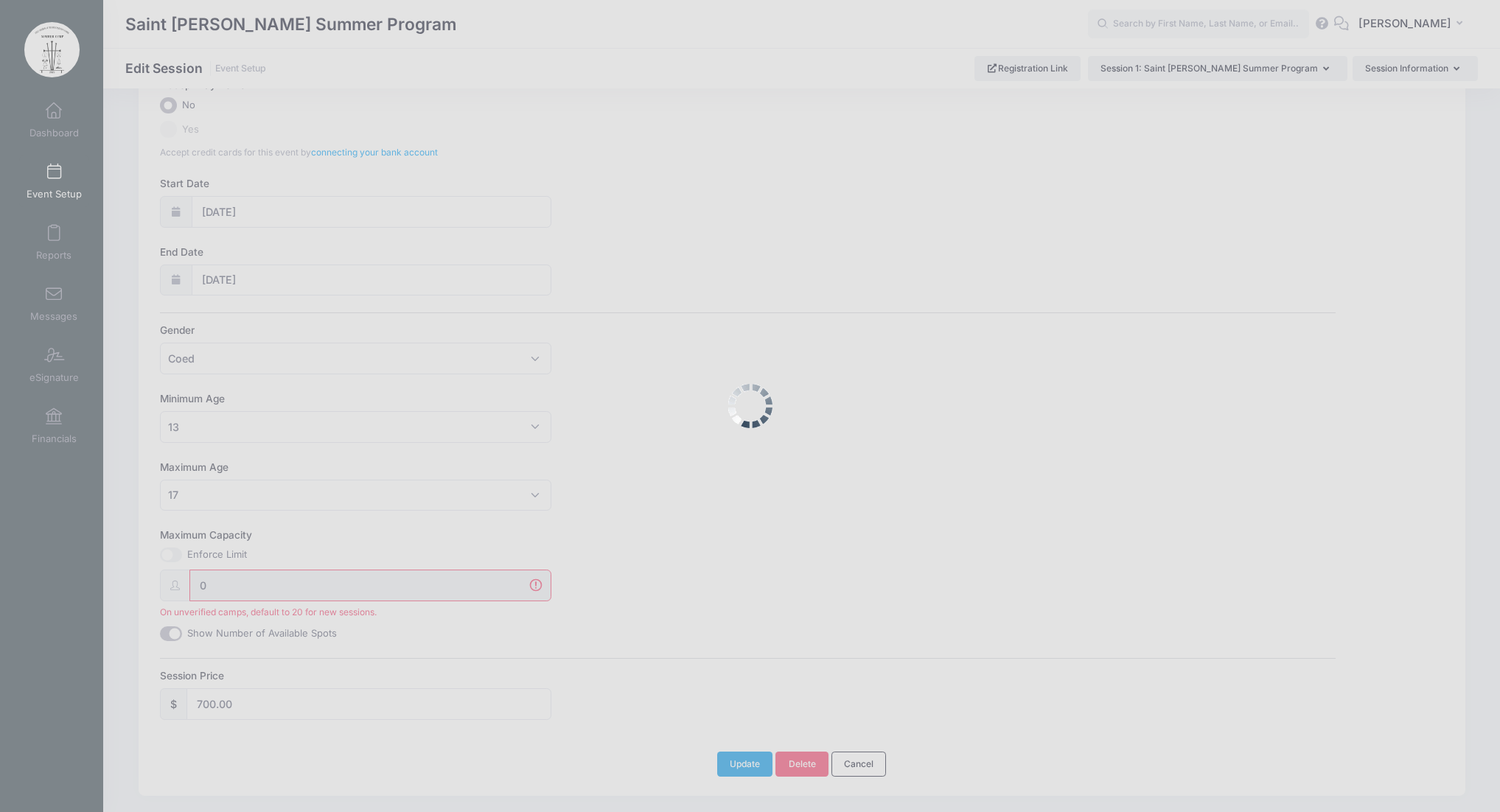
scroll to position [234, 0]
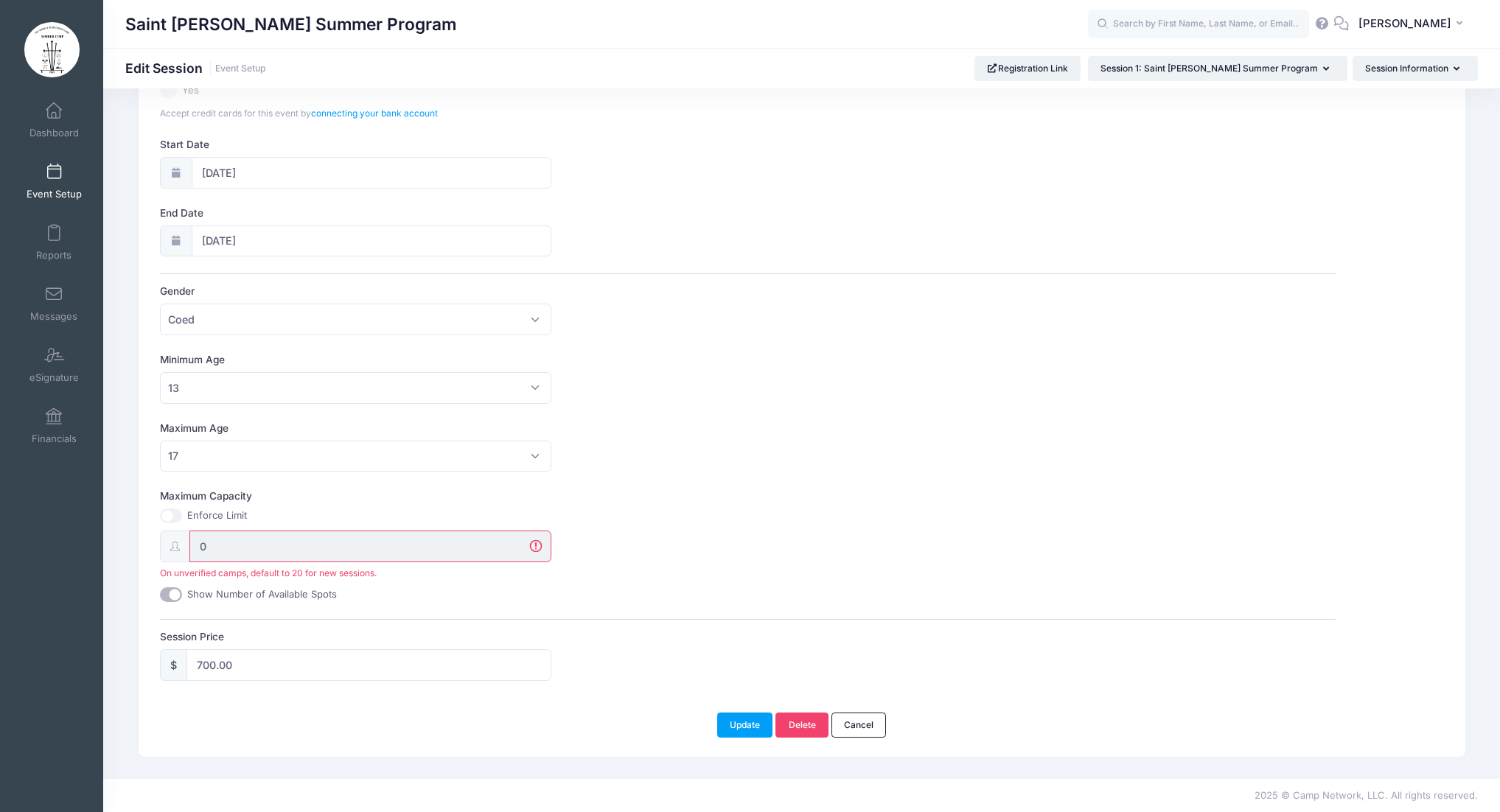
click at [533, 546] on input "0" at bounding box center [371, 545] width 362 height 31
click at [538, 543] on input "0" at bounding box center [371, 545] width 362 height 31
click at [533, 546] on input "0" at bounding box center [371, 545] width 362 height 31
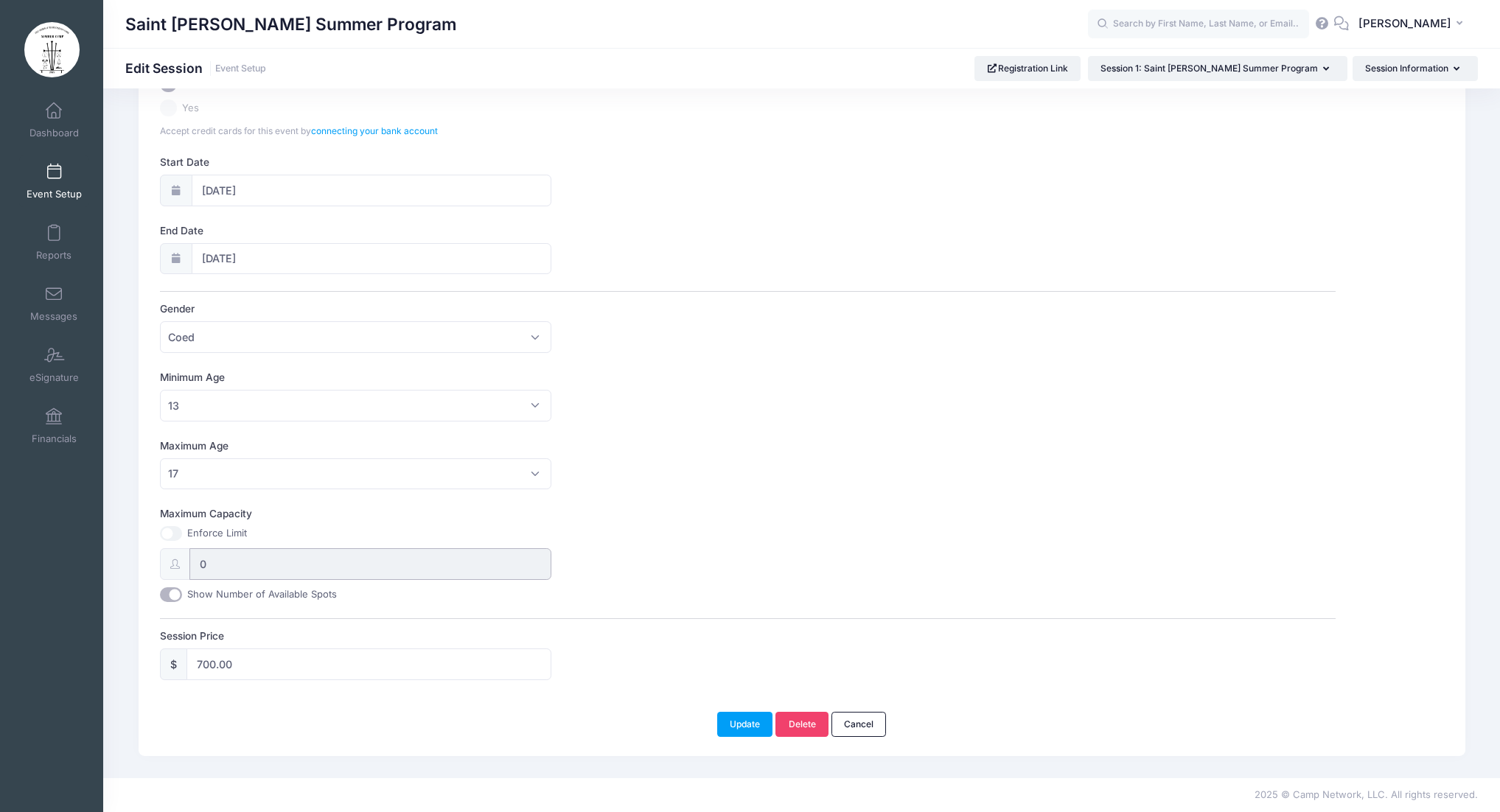
click at [273, 563] on input "0" at bounding box center [371, 563] width 362 height 31
click at [221, 563] on input "0" at bounding box center [371, 563] width 362 height 31
click at [208, 570] on input "0" at bounding box center [371, 563] width 362 height 31
click at [175, 534] on input "Maximum Capacity" at bounding box center [171, 533] width 22 height 15
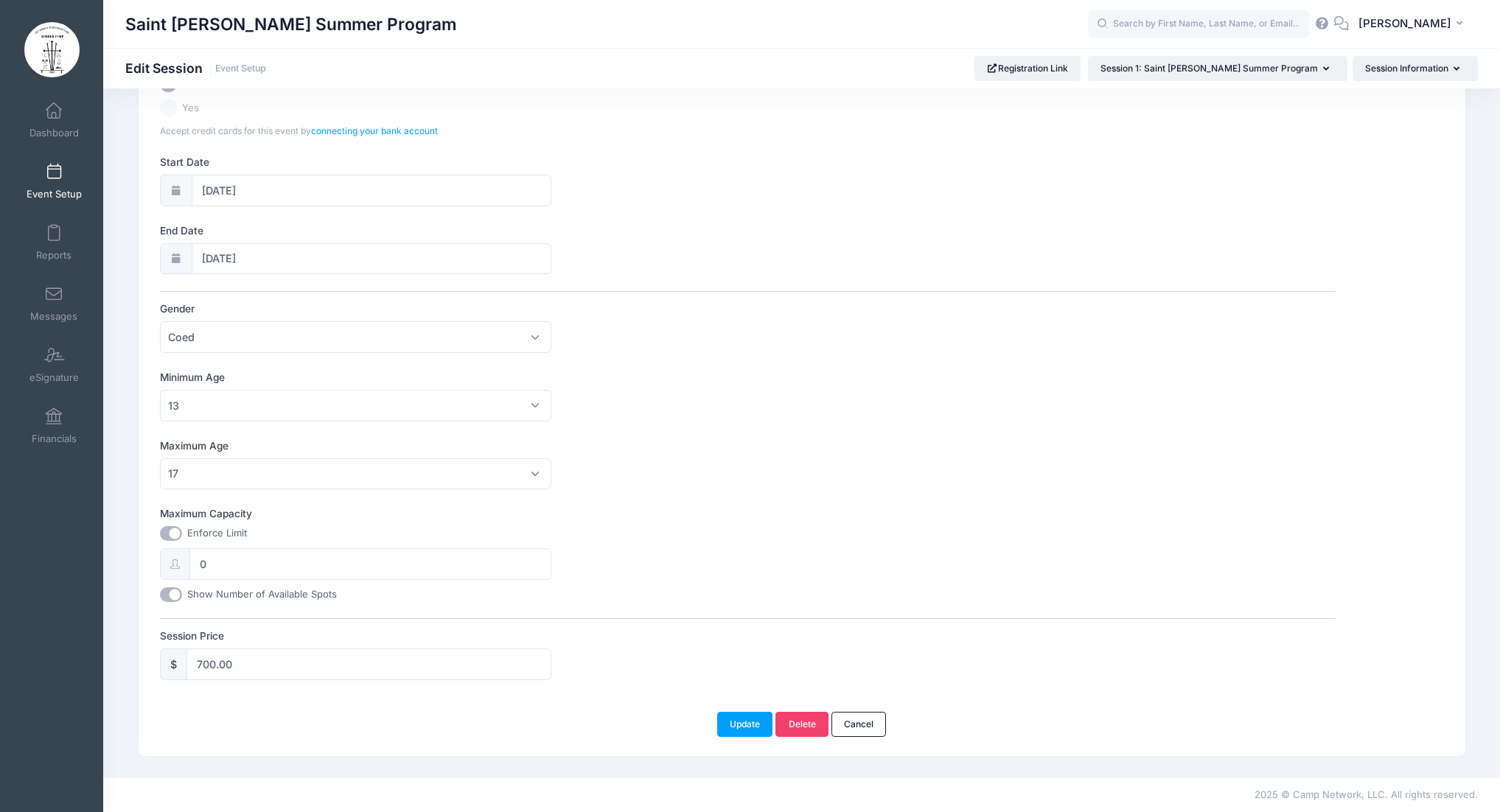
click at [175, 534] on input "Maximum Capacity" at bounding box center [171, 533] width 22 height 15
checkbox input "false"
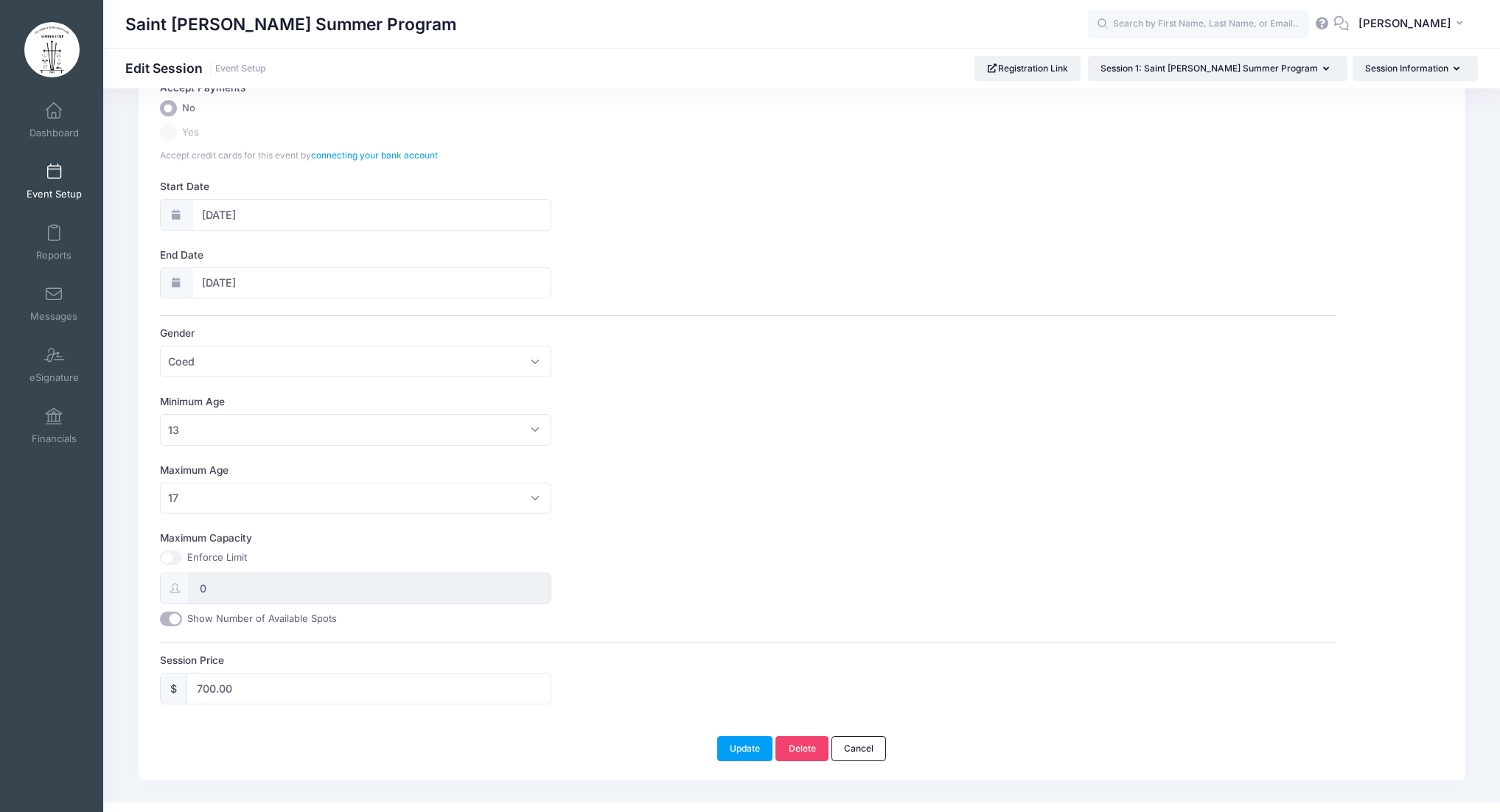
click at [175, 618] on input "Show Number of Available Spots" at bounding box center [171, 618] width 22 height 15
checkbox input "false"
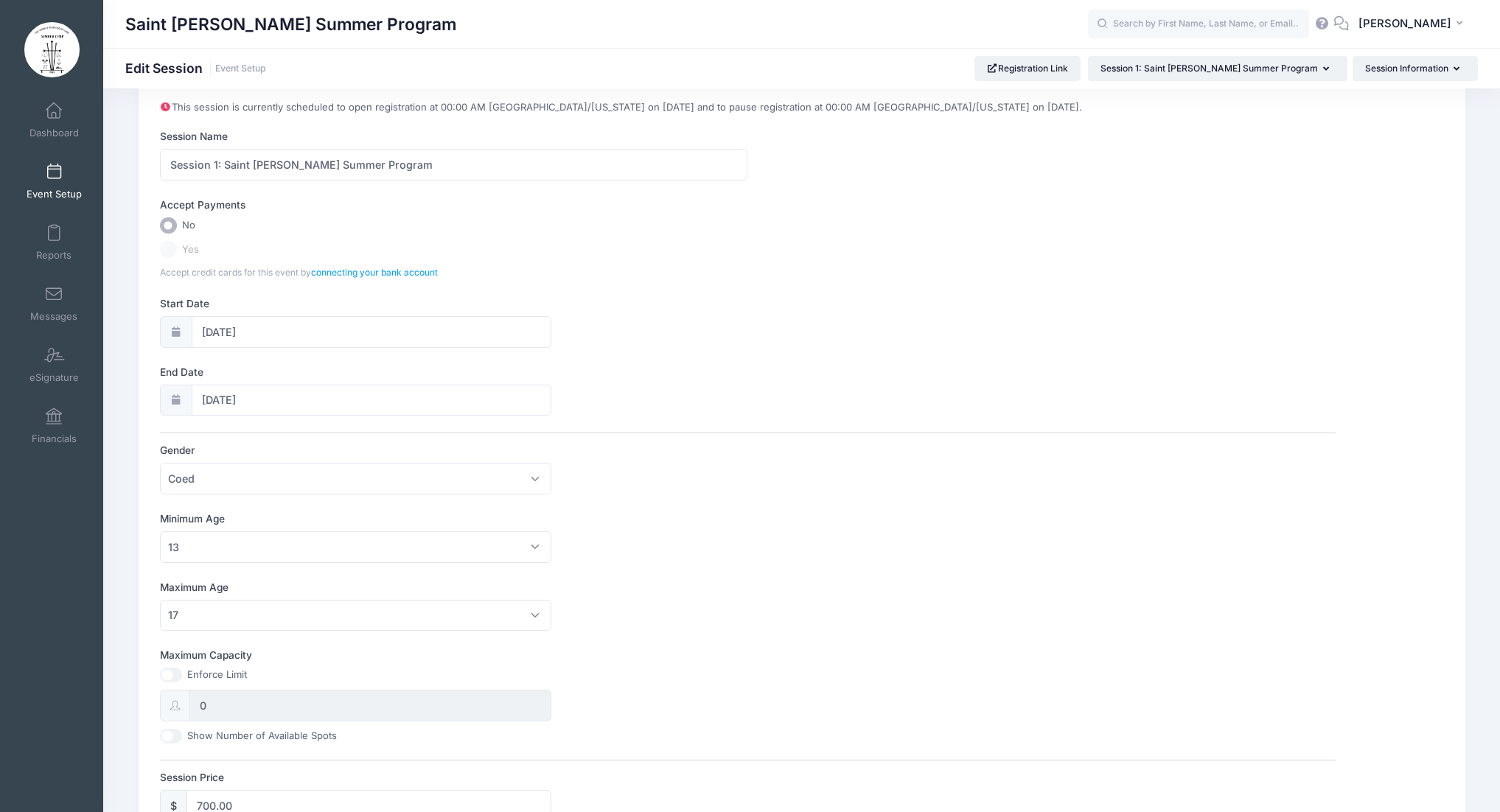
scroll to position [0, 0]
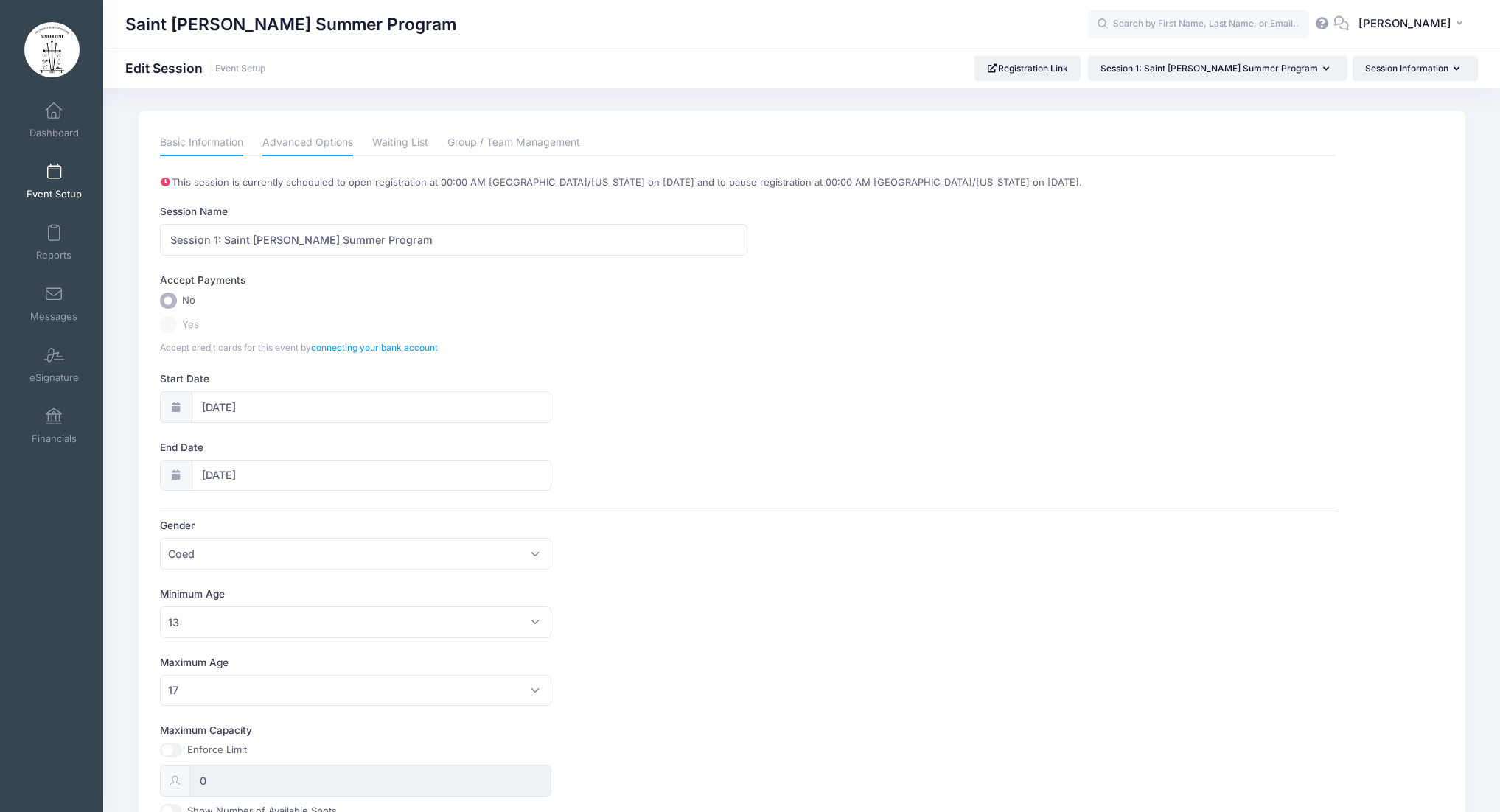
click at [324, 145] on link "Advanced Options" at bounding box center [308, 143] width 91 height 27
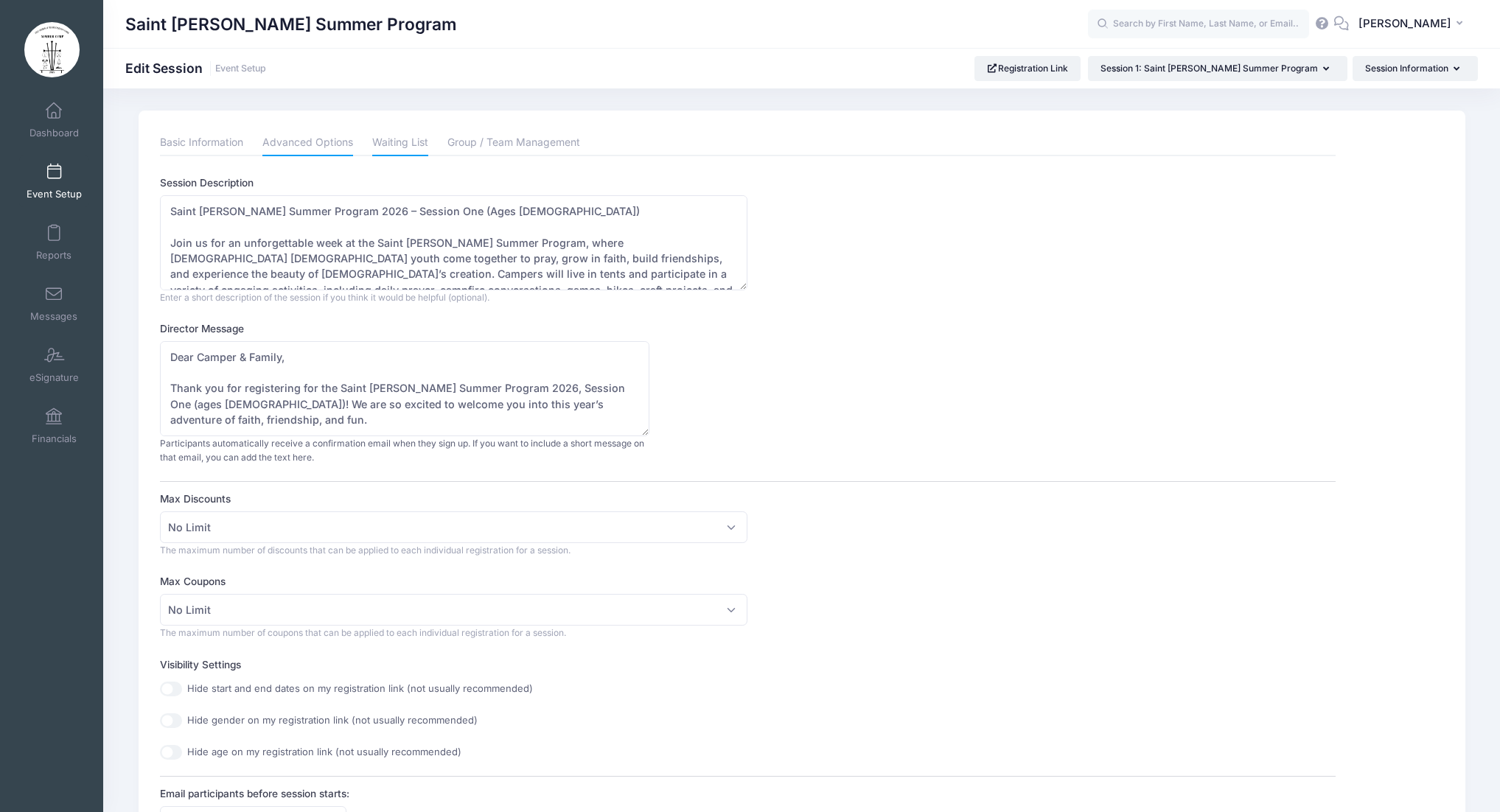
click at [424, 145] on link "Waiting List" at bounding box center [400, 143] width 56 height 27
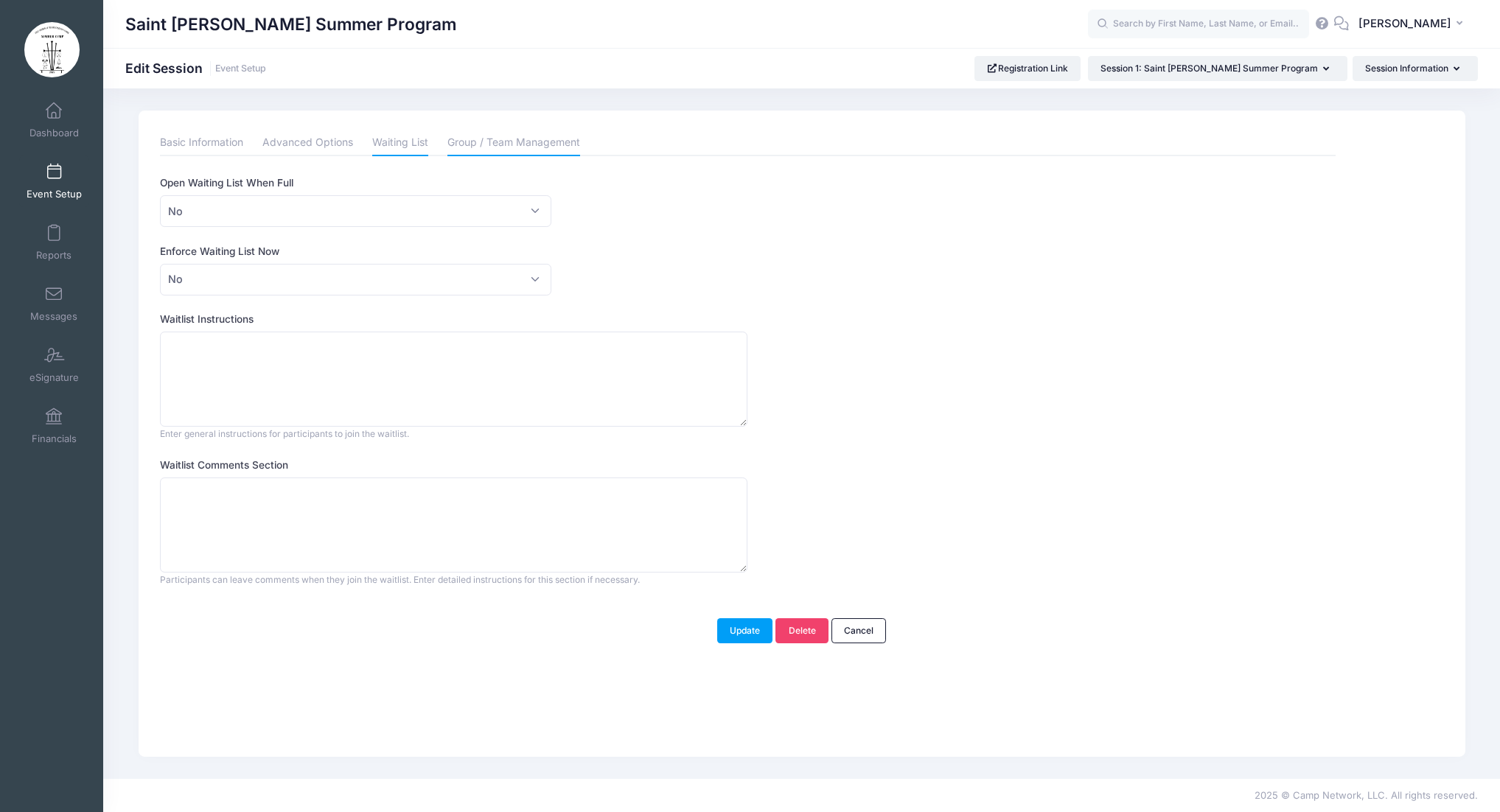
click at [525, 142] on link "Group / Team Management" at bounding box center [513, 143] width 133 height 27
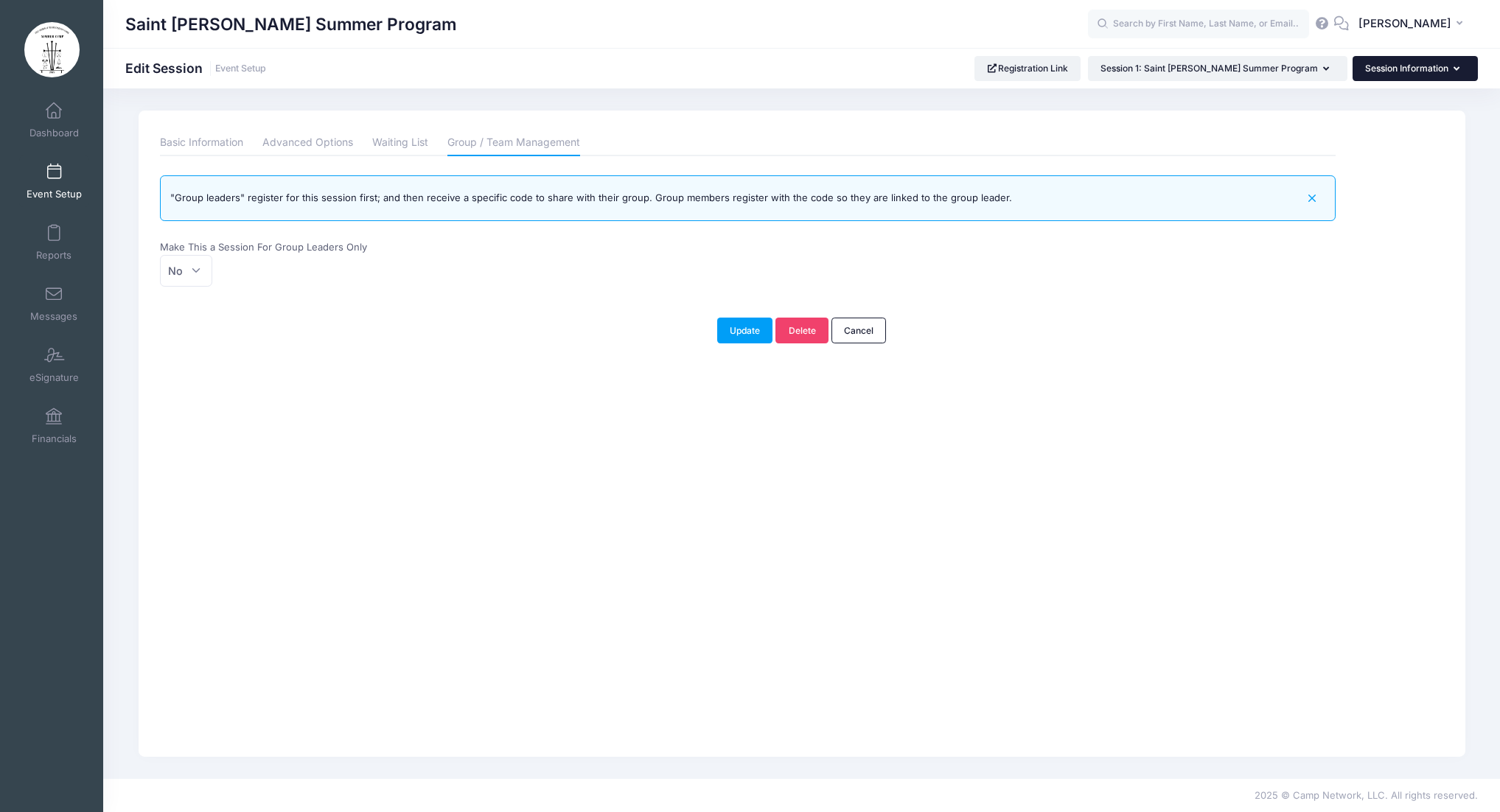
click at [1449, 65] on button "Session Information" at bounding box center [1415, 69] width 125 height 25
click at [1411, 211] on link "Attachments" at bounding box center [1408, 217] width 171 height 28
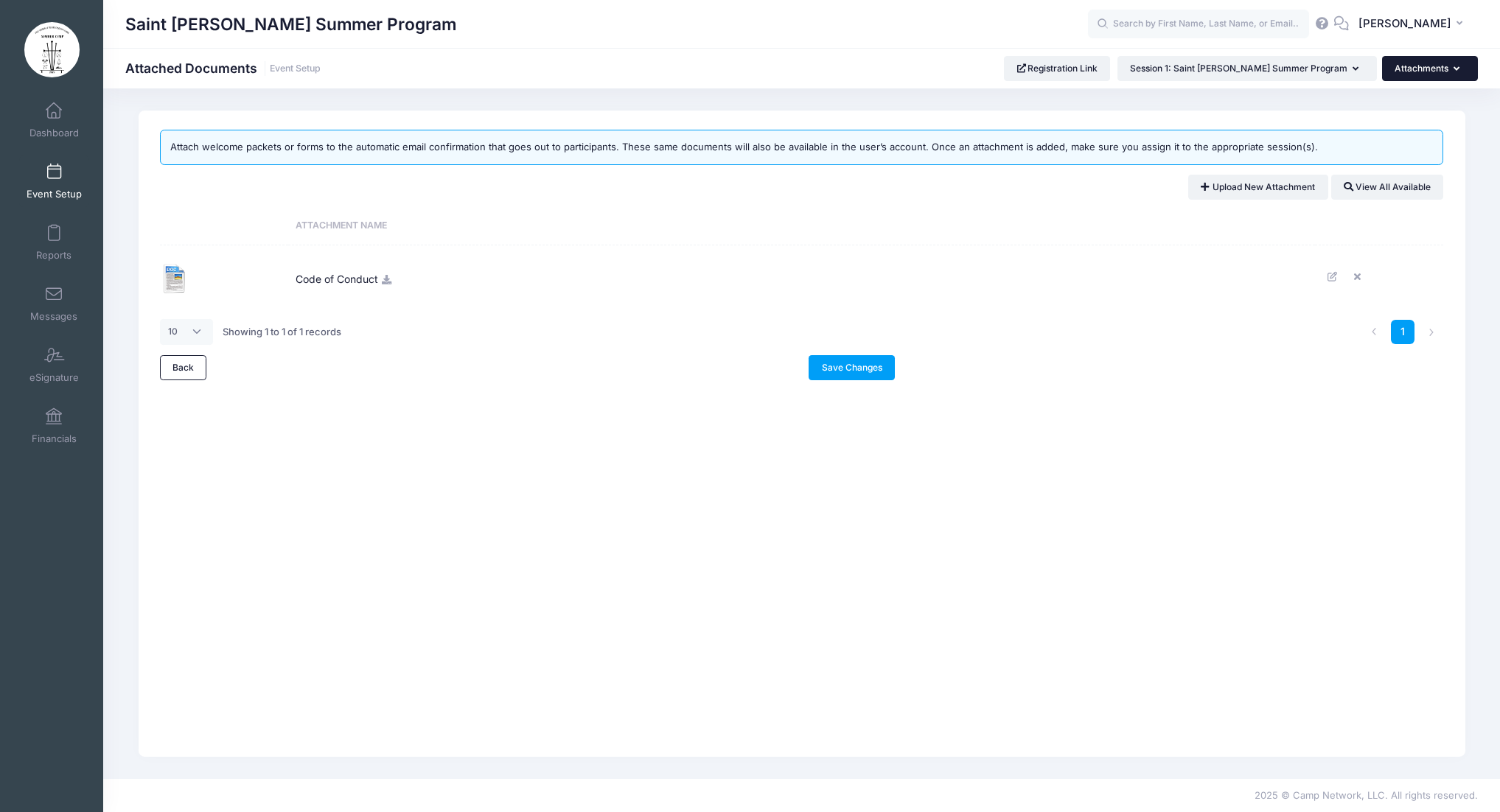
click at [1450, 70] on button "Attachments" at bounding box center [1429, 69] width 96 height 25
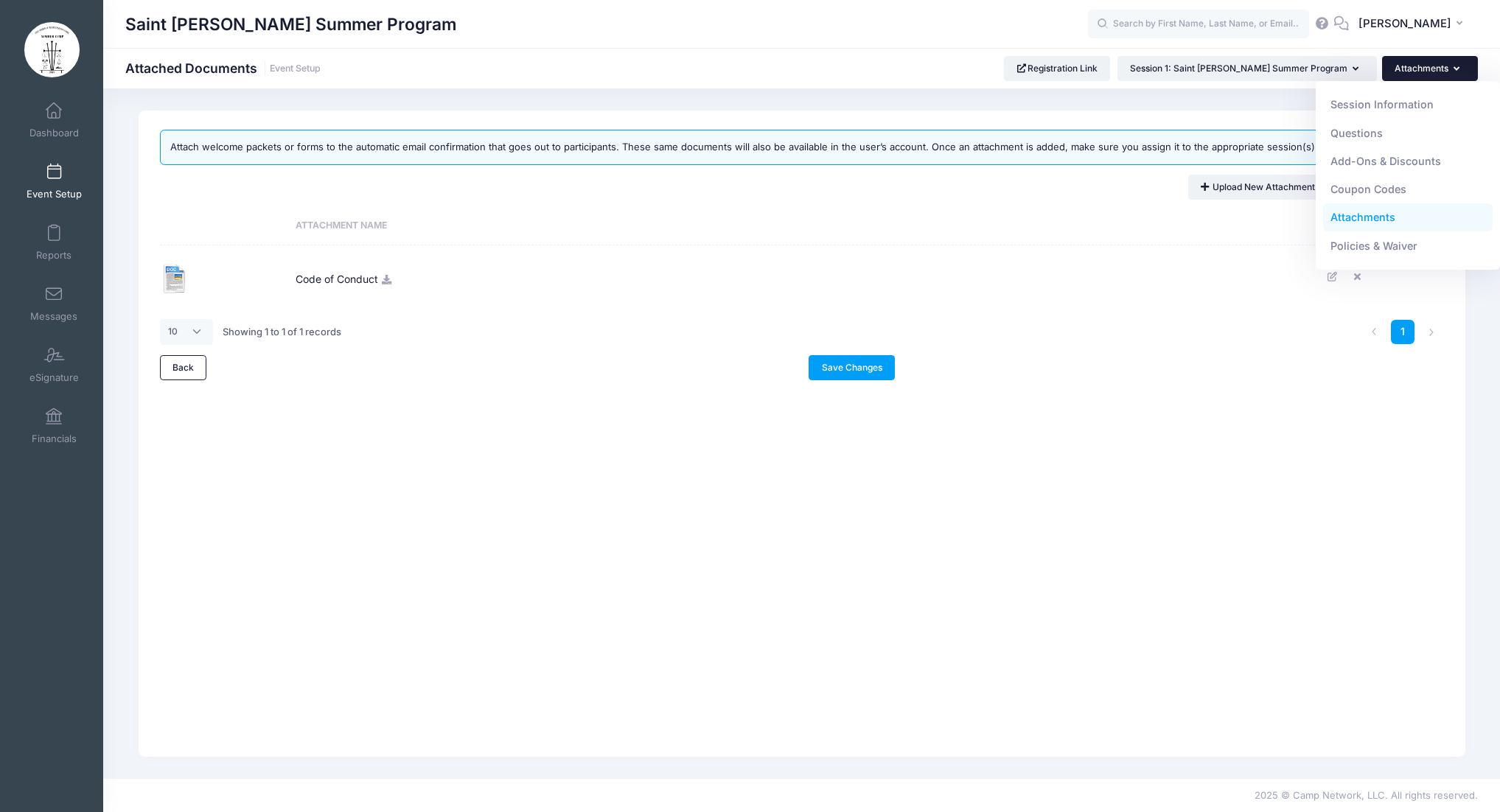
click at [882, 104] on div "Saint Herman Summer Program Attached Documents Event Setup Registration Link" at bounding box center [802, 433] width 1396 height 690
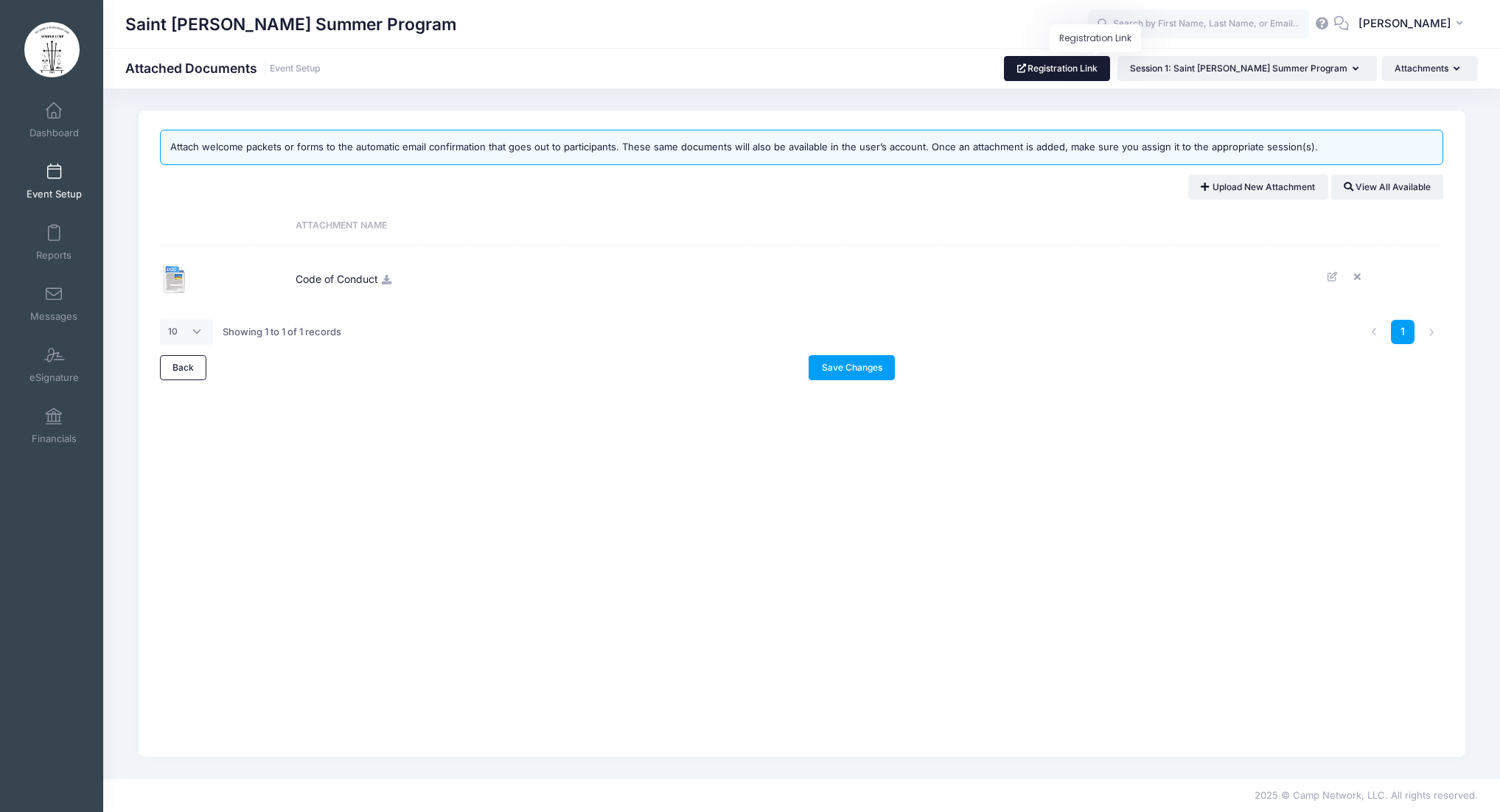
click at [1111, 72] on link "Registration Link" at bounding box center [1057, 69] width 107 height 25
click at [41, 195] on span "Event Setup" at bounding box center [54, 194] width 55 height 12
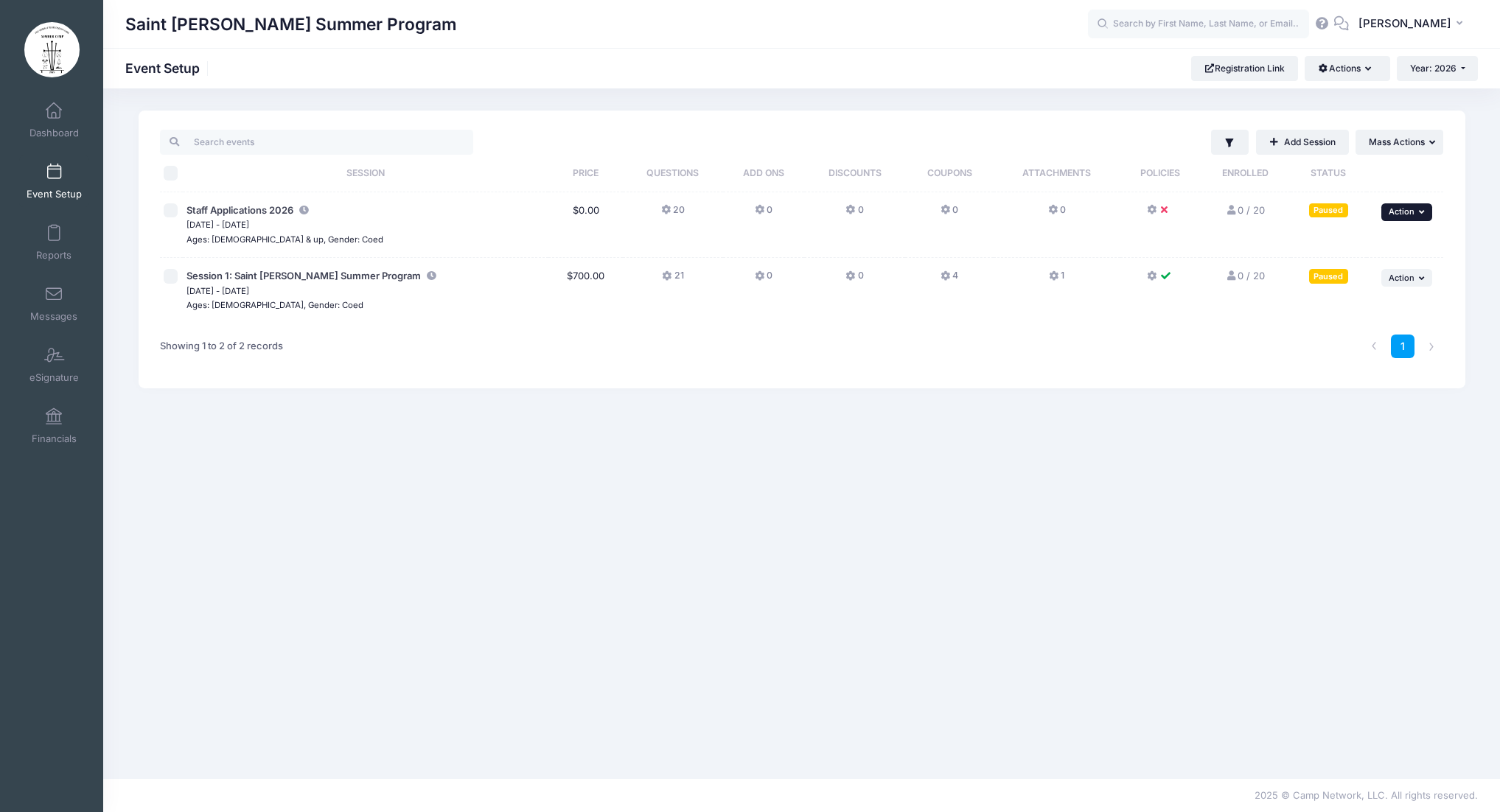
click at [1423, 216] on icon "button" at bounding box center [1423, 211] width 9 height 8
click at [1360, 364] on link "Preview" at bounding box center [1358, 357] width 133 height 28
click at [316, 277] on span "Session 1: Saint Herman Summer Program" at bounding box center [304, 275] width 234 height 12
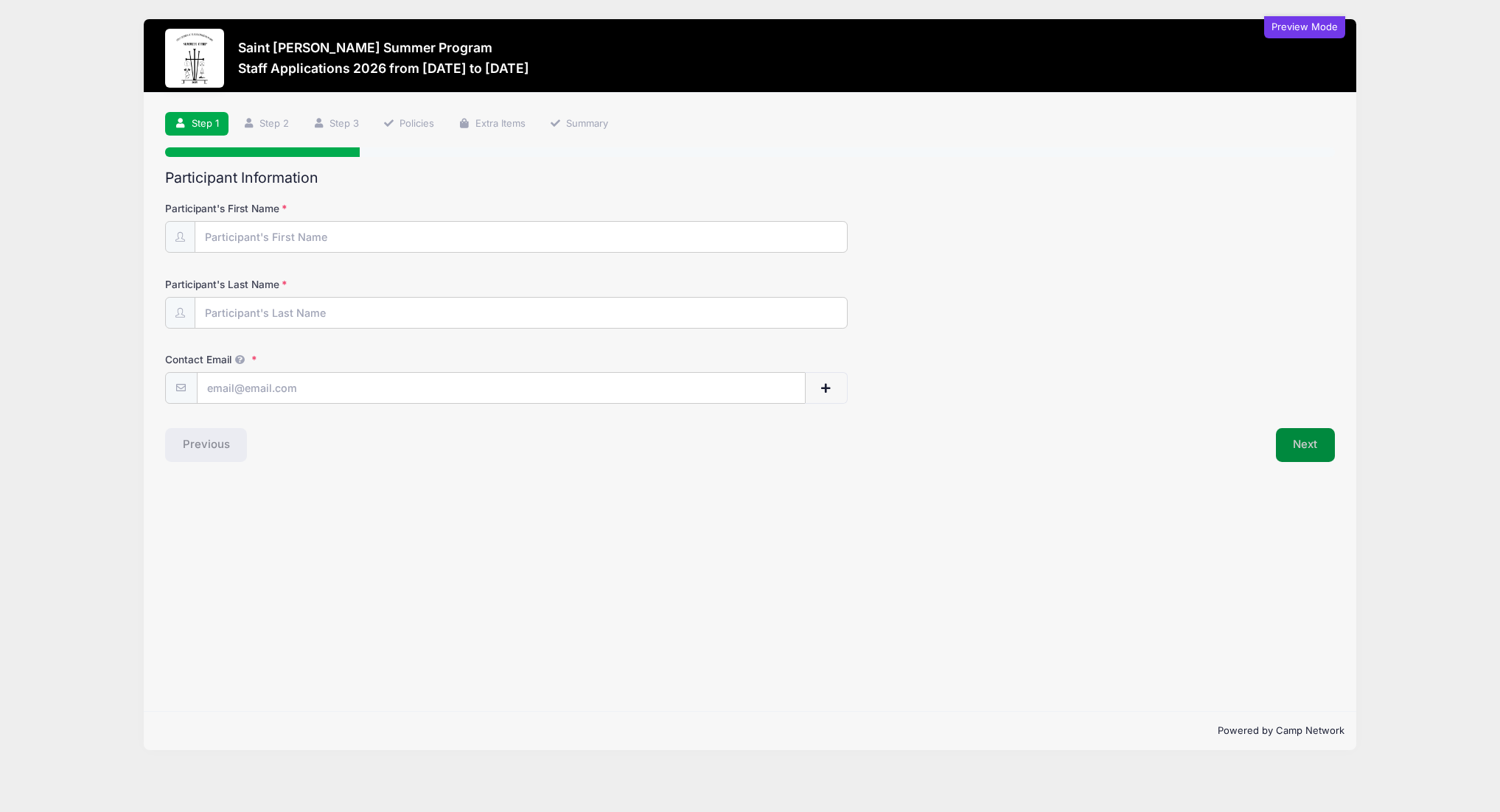
click at [1314, 440] on button "Next" at bounding box center [1305, 445] width 60 height 34
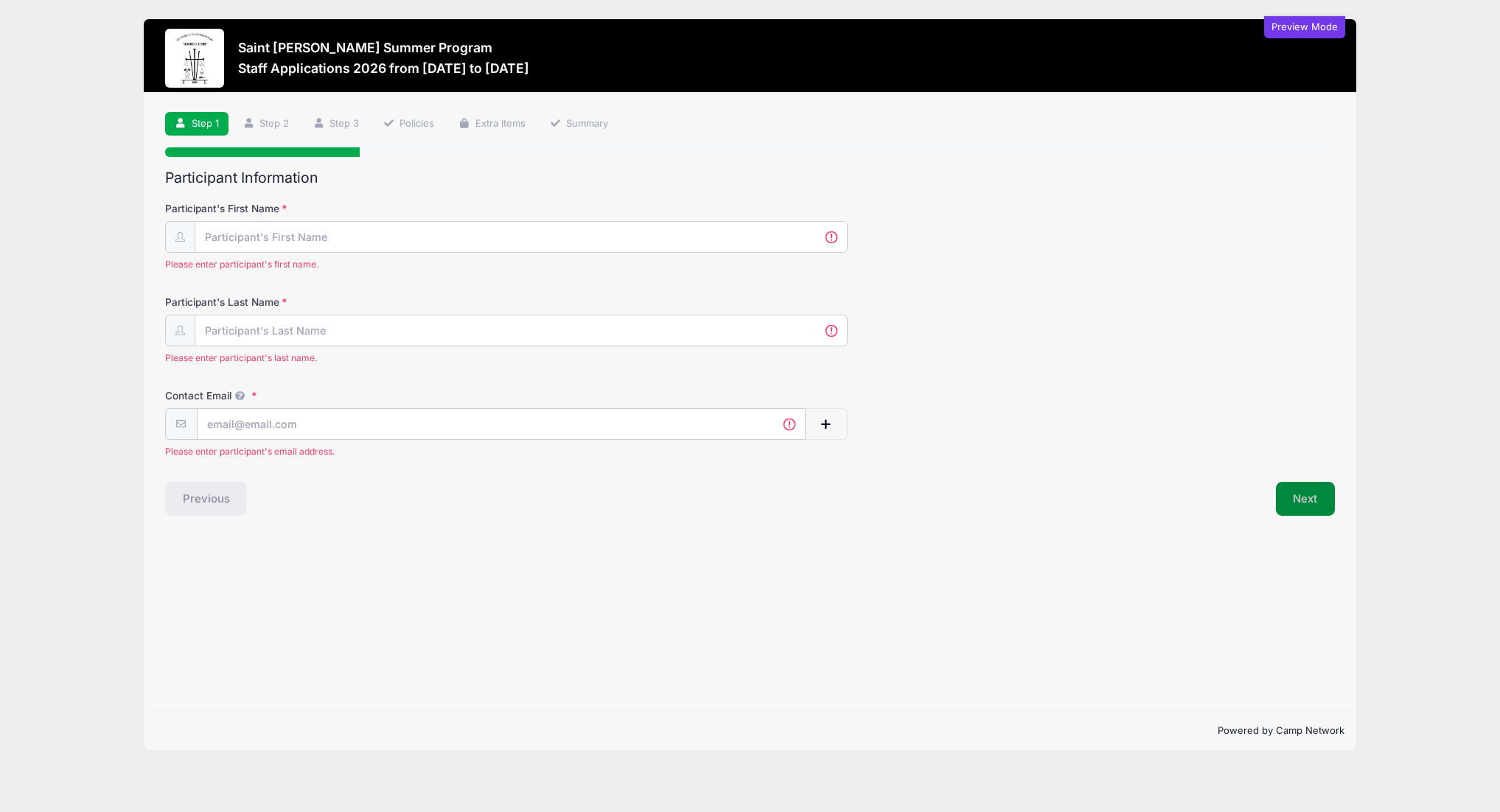
click at [1314, 505] on button "Next" at bounding box center [1305, 499] width 60 height 34
click at [549, 251] on input "Participant's First Name" at bounding box center [521, 236] width 652 height 31
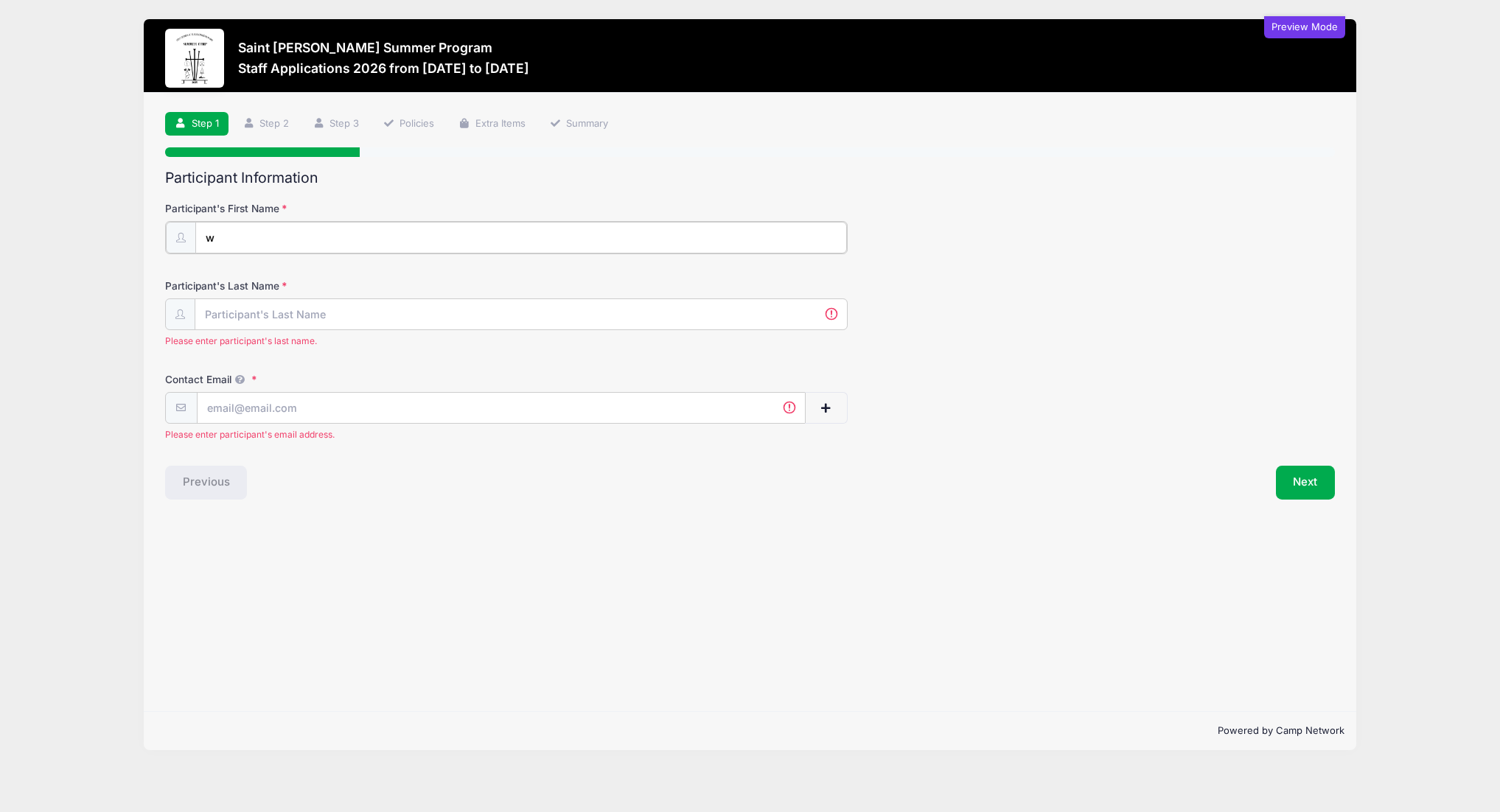
type input "w"
click at [462, 314] on input "Participant's Last Name" at bounding box center [521, 312] width 652 height 31
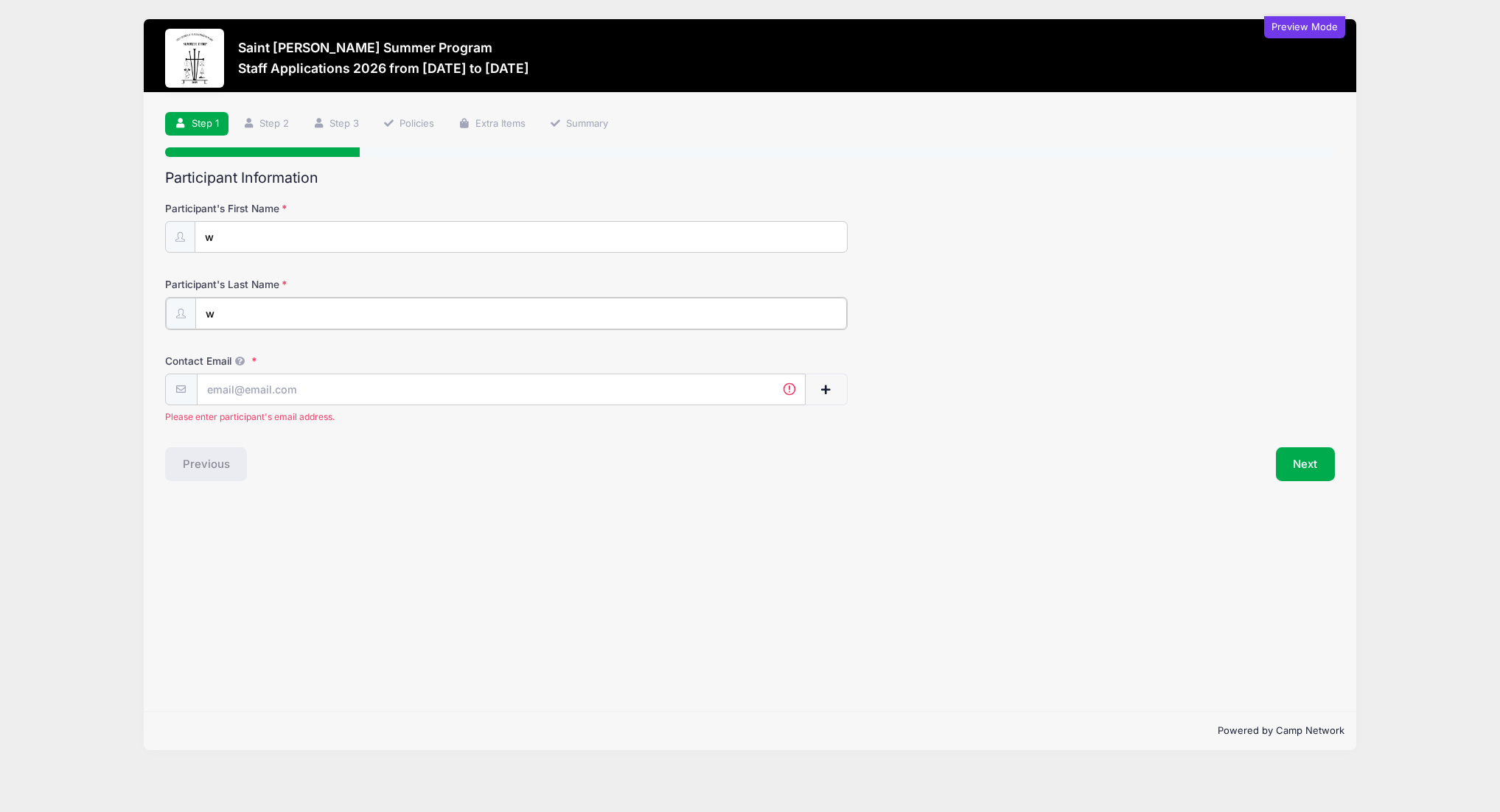
type input "w"
click at [424, 388] on input "Contact Email" at bounding box center [501, 388] width 607 height 31
type input "w"
click at [1311, 445] on button "Next" at bounding box center [1305, 445] width 60 height 34
click at [410, 386] on input "w" at bounding box center [501, 388] width 607 height 31
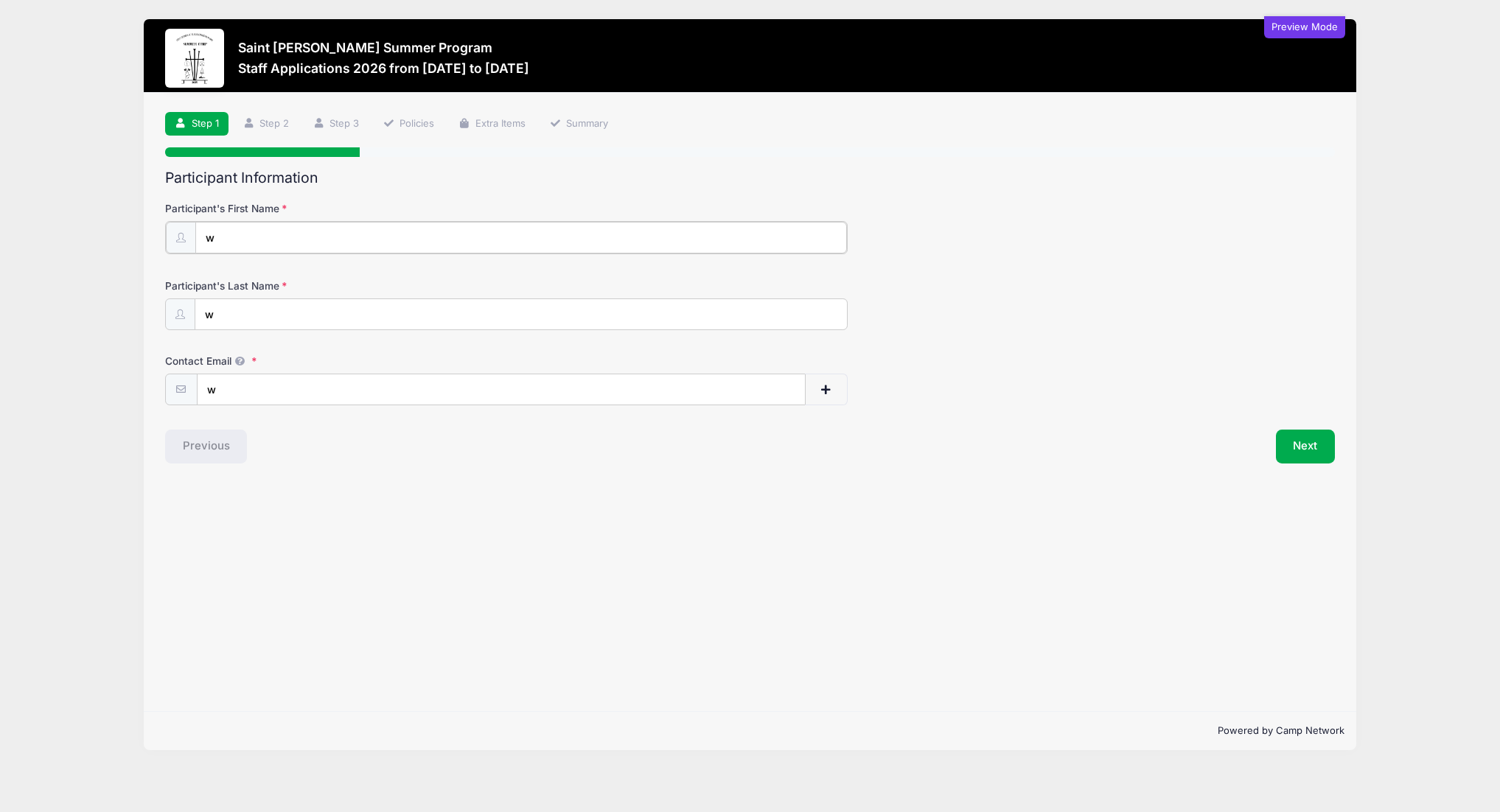
drag, startPoint x: 277, startPoint y: 246, endPoint x: 214, endPoint y: 243, distance: 63.1
click at [214, 243] on input "w" at bounding box center [521, 236] width 652 height 31
drag, startPoint x: 234, startPoint y: 243, endPoint x: 184, endPoint y: 240, distance: 50.1
click at [184, 240] on div "w" at bounding box center [506, 237] width 682 height 33
type input "[PERSON_NAME]"
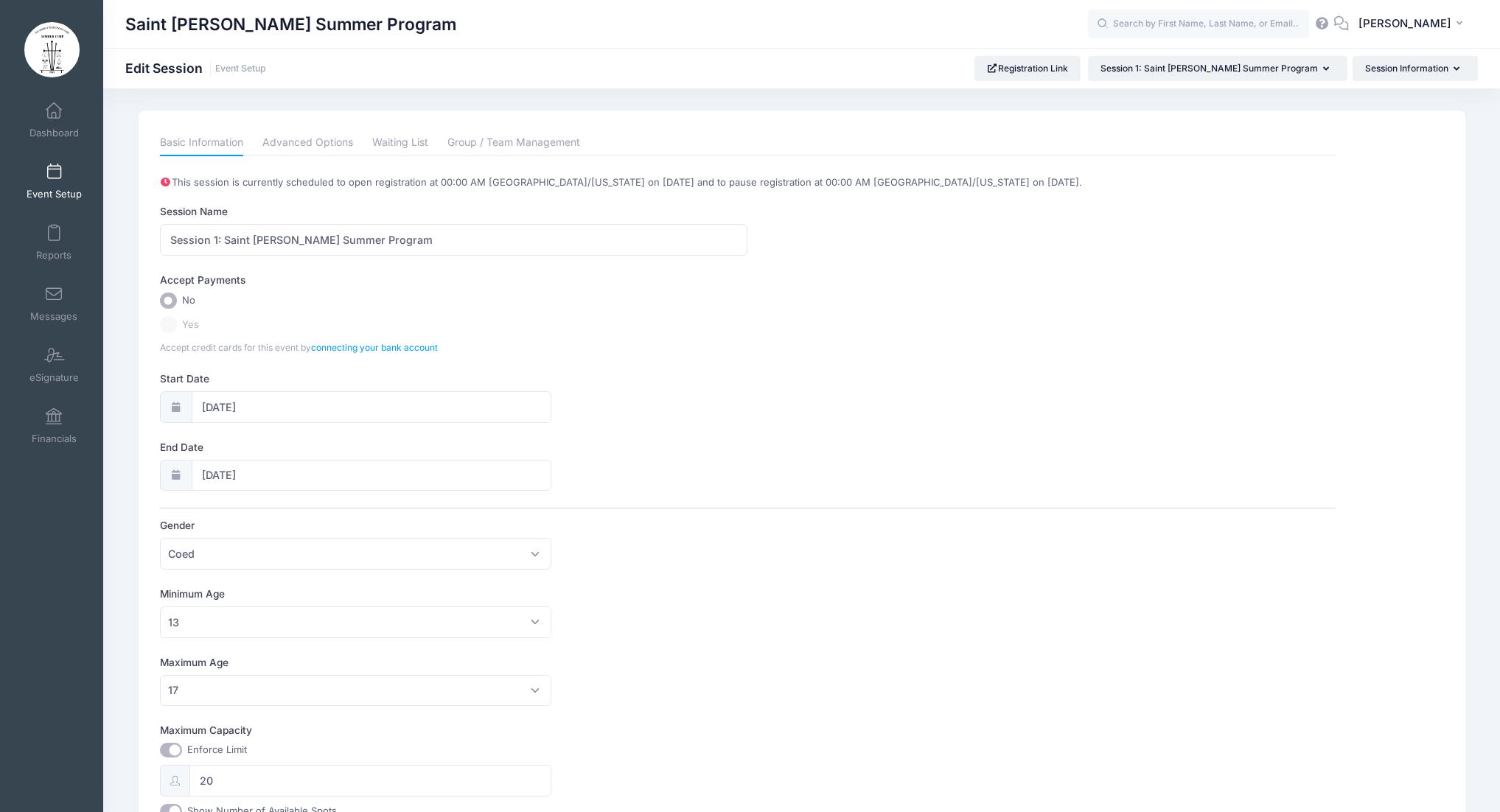
scroll to position [217, 0]
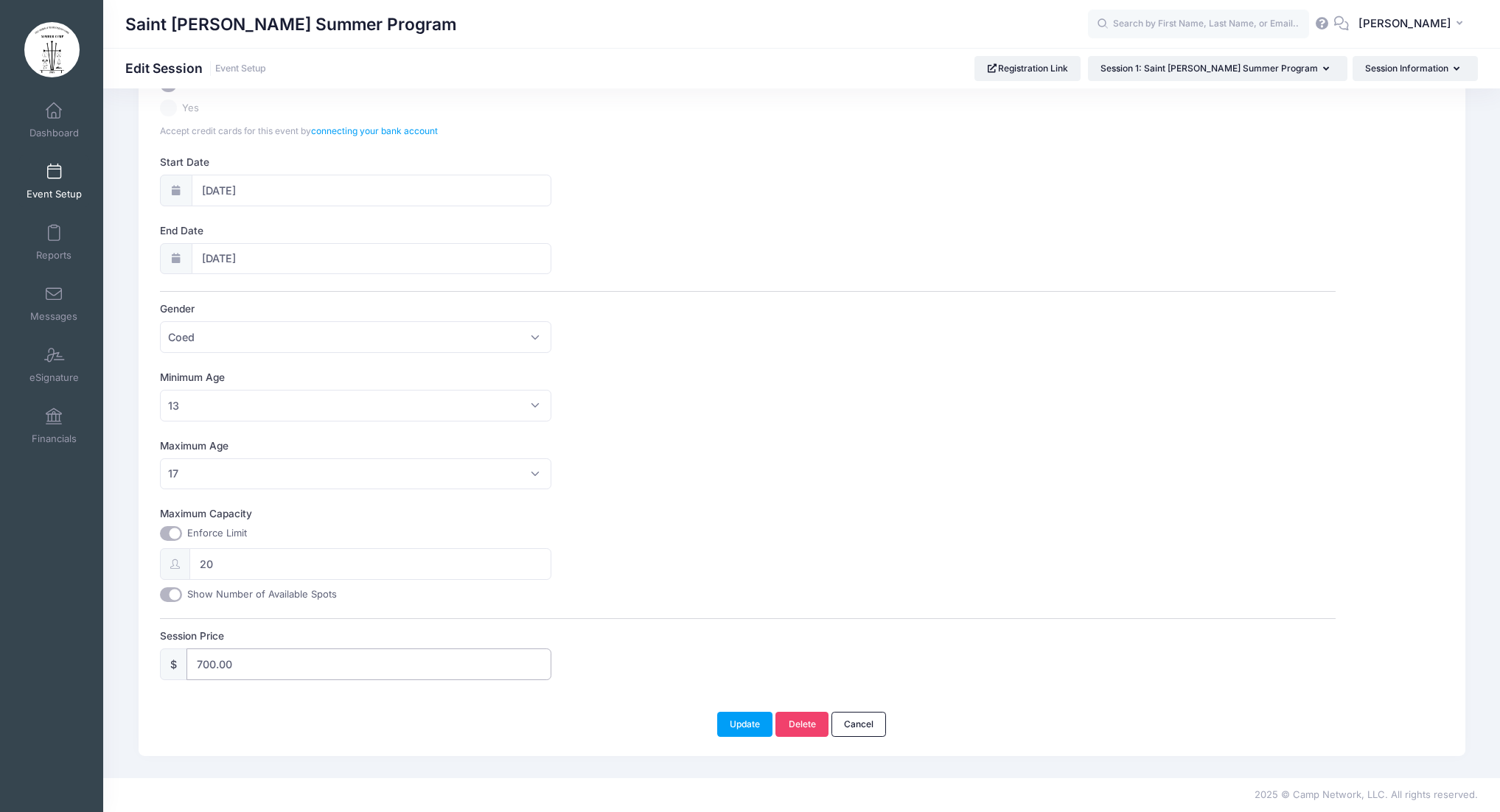
drag, startPoint x: 241, startPoint y: 664, endPoint x: 132, endPoint y: 665, distance: 109.0
click at [132, 665] on div "Please update the information for this particular session. Basic Information Ad…" at bounding box center [802, 325] width 1341 height 862
type input "0"
click at [749, 727] on button "Update" at bounding box center [745, 724] width 56 height 25
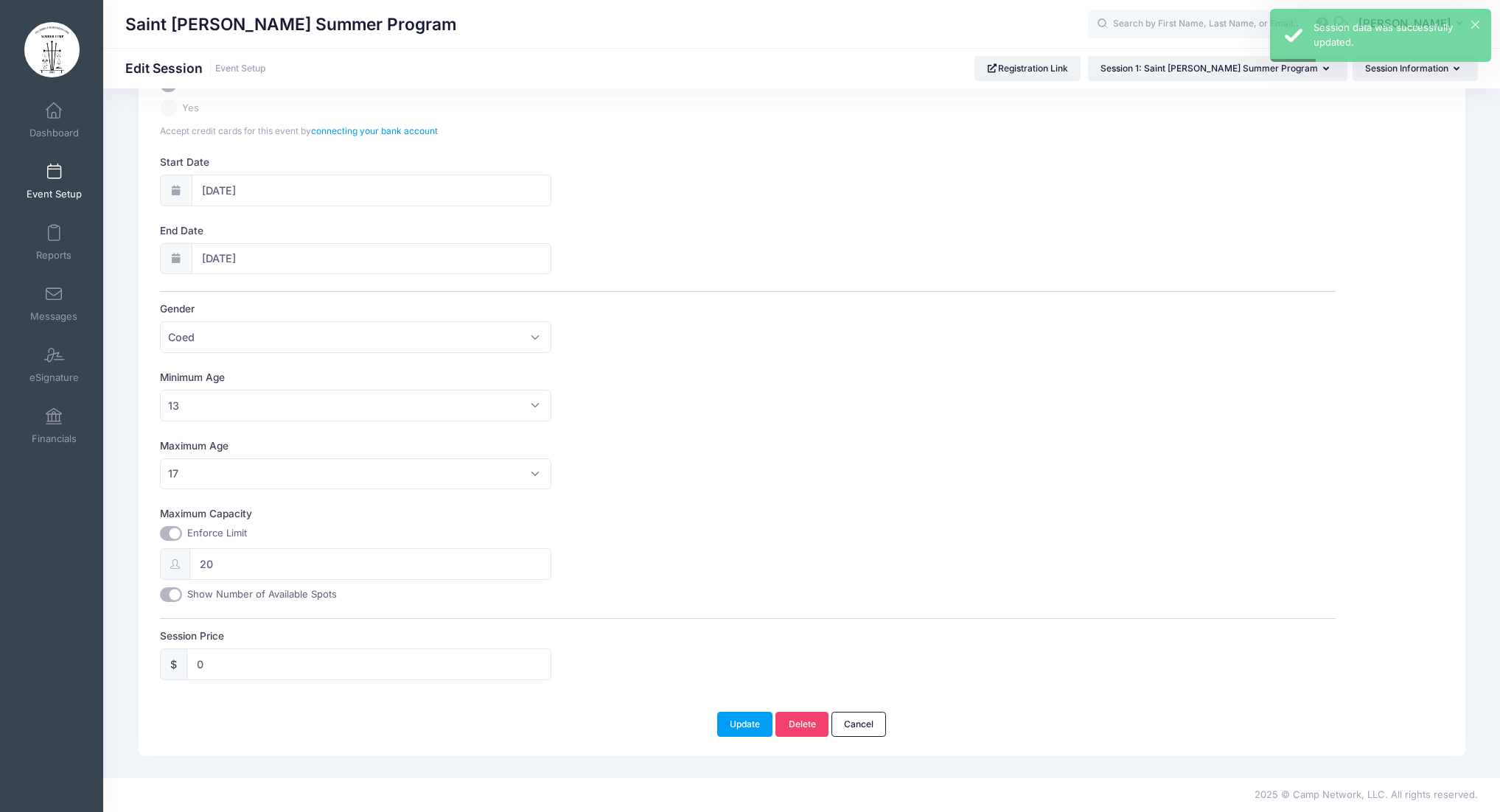
scroll to position [0, 0]
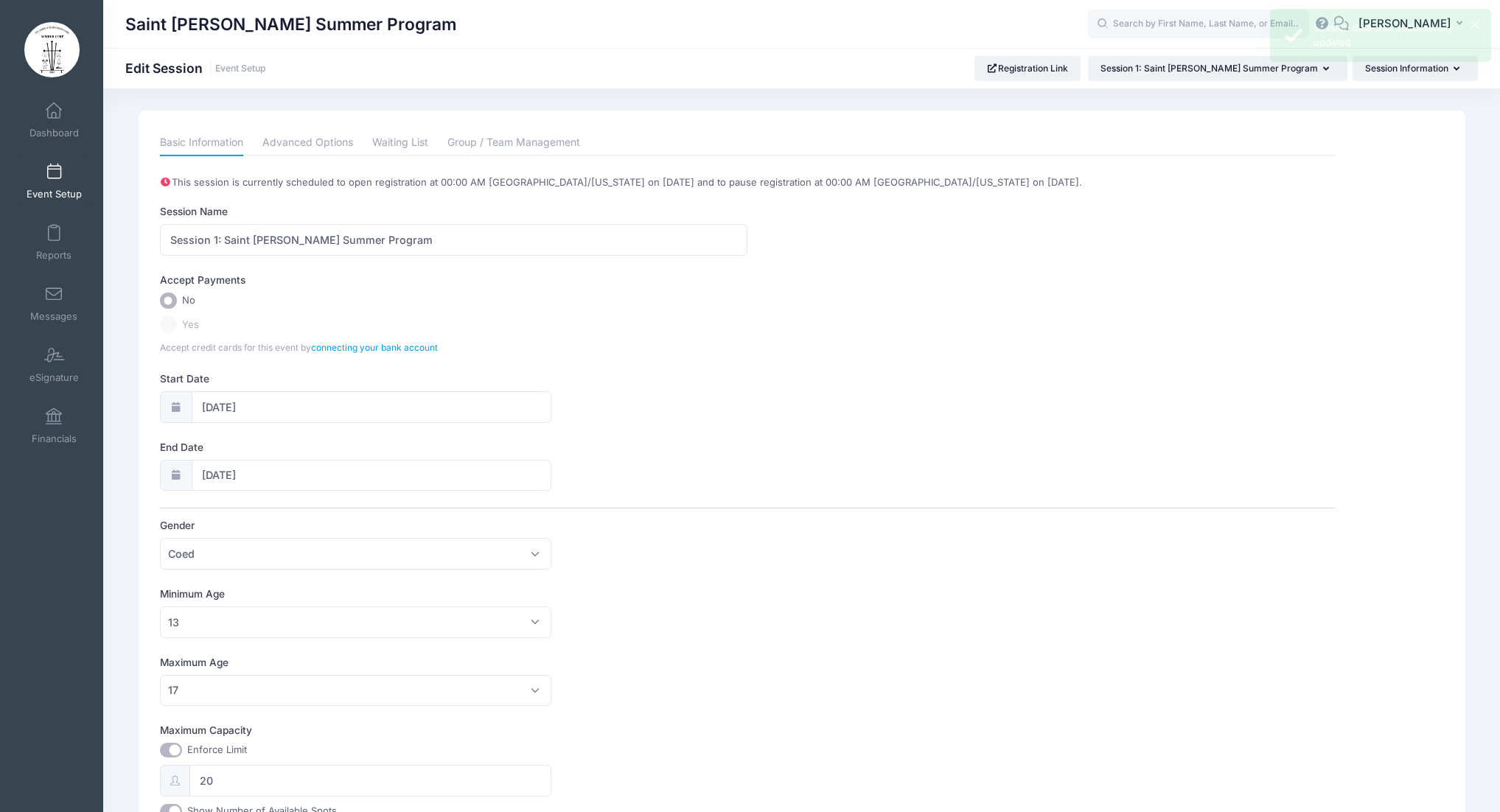
click at [60, 190] on span "Event Setup" at bounding box center [54, 194] width 55 height 12
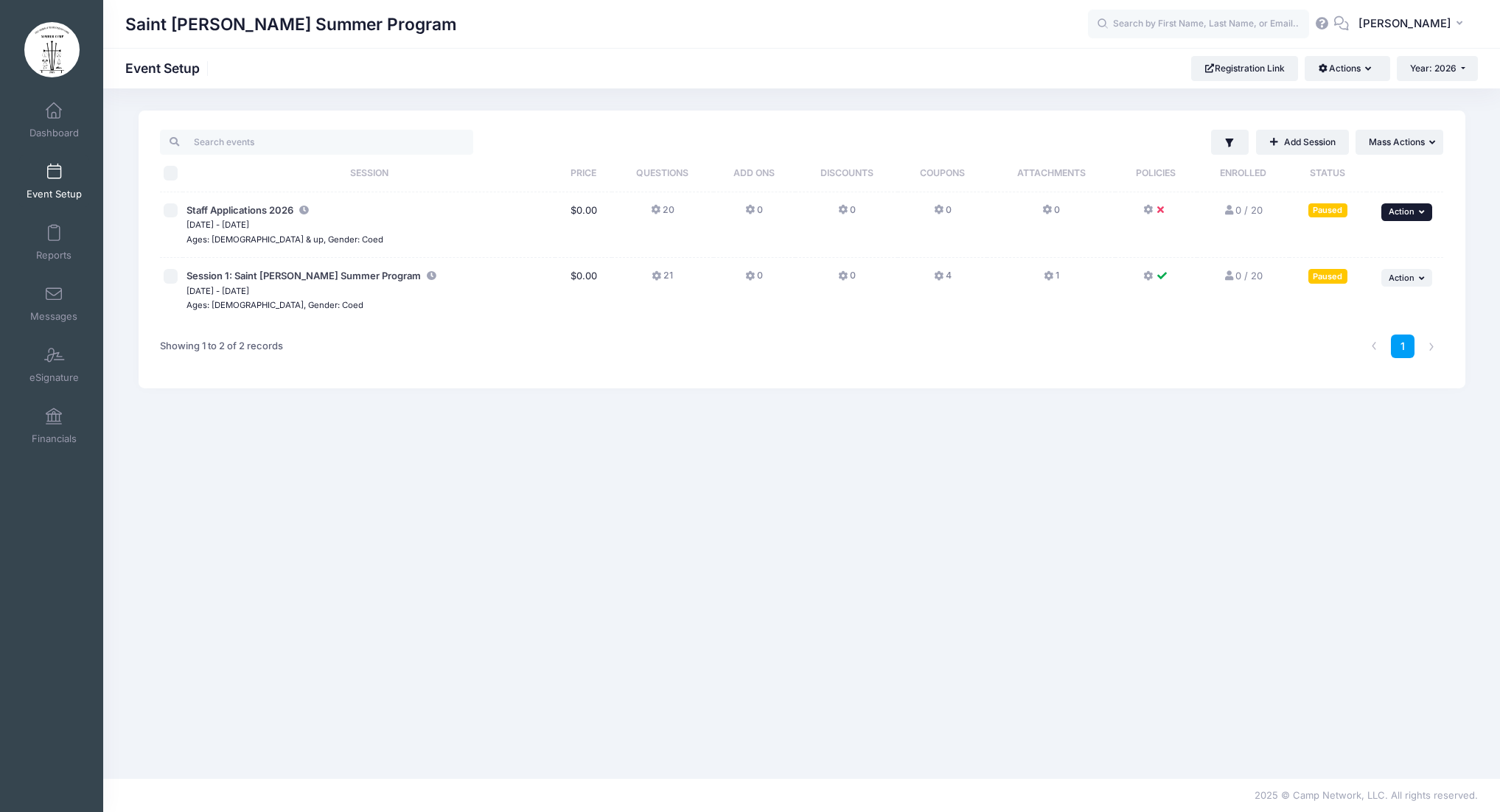
click at [1403, 215] on span "Action" at bounding box center [1401, 211] width 26 height 11
click at [1049, 360] on div "1" at bounding box center [1072, 346] width 757 height 46
click at [1421, 272] on button "... Action" at bounding box center [1407, 278] width 52 height 18
click at [1353, 424] on link "Preview" at bounding box center [1358, 422] width 133 height 28
click at [285, 209] on span "Staff Applications 2026" at bounding box center [240, 210] width 107 height 12
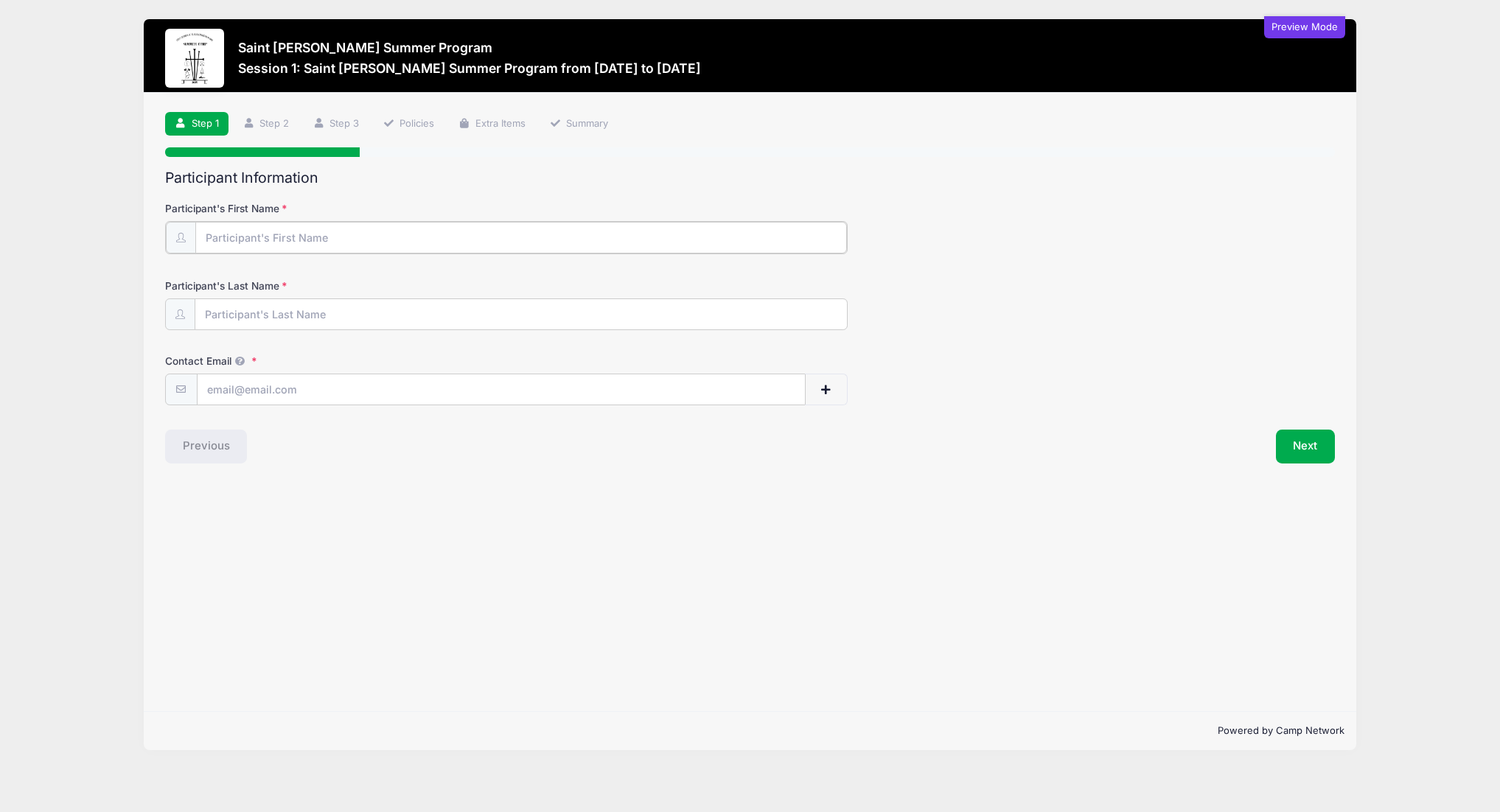
click at [419, 241] on input "Participant's First Name" at bounding box center [521, 236] width 652 height 31
type input "[PERSON_NAME] ([PERSON_NAME])"
type input "Hall"
type input "[EMAIL_ADDRESS][DOMAIN_NAME]"
click at [1321, 458] on button "Next" at bounding box center [1305, 445] width 60 height 34
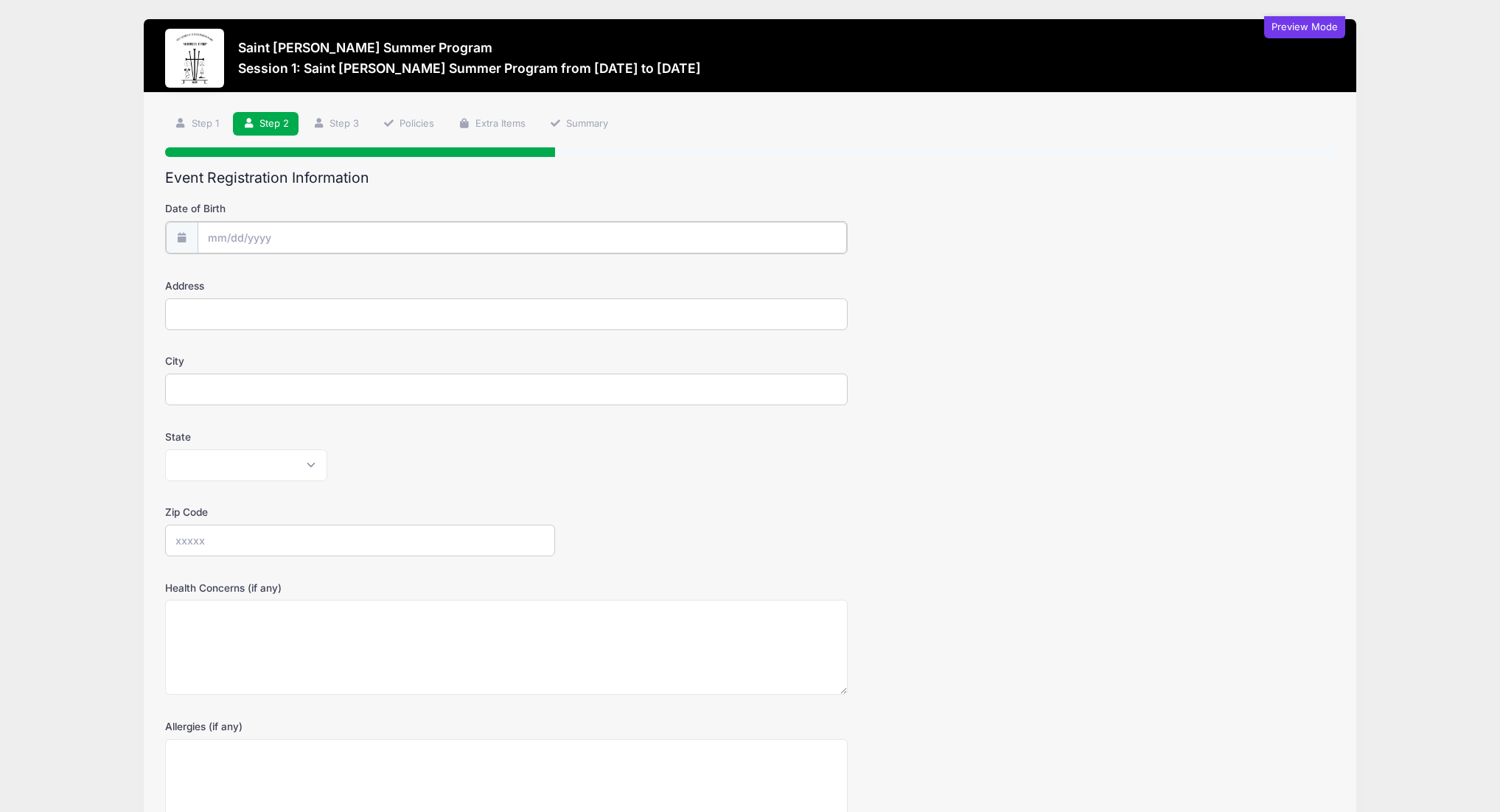
click at [373, 244] on input "Date of Birth" at bounding box center [521, 236] width 649 height 31
click at [227, 238] on input "Date of Birth" at bounding box center [521, 236] width 649 height 31
click at [262, 234] on input "Date of Birth" at bounding box center [521, 236] width 649 height 31
click at [271, 417] on span "23" at bounding box center [274, 412] width 27 height 27
type input "[DATE]"
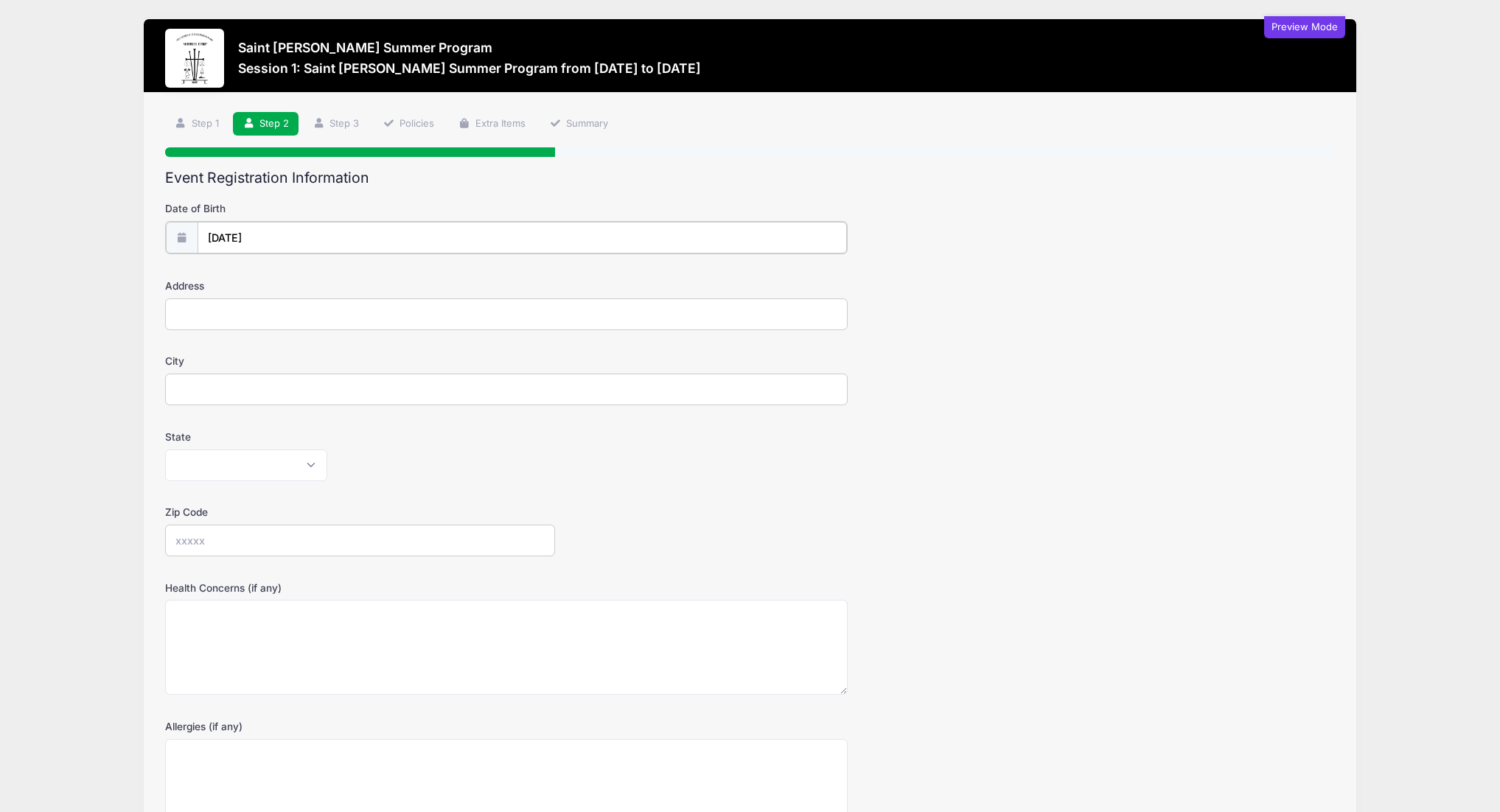
click at [290, 238] on input "[DATE]" at bounding box center [521, 236] width 649 height 31
click at [221, 278] on icon at bounding box center [219, 277] width 10 height 10
click at [388, 275] on span at bounding box center [381, 277] width 24 height 25
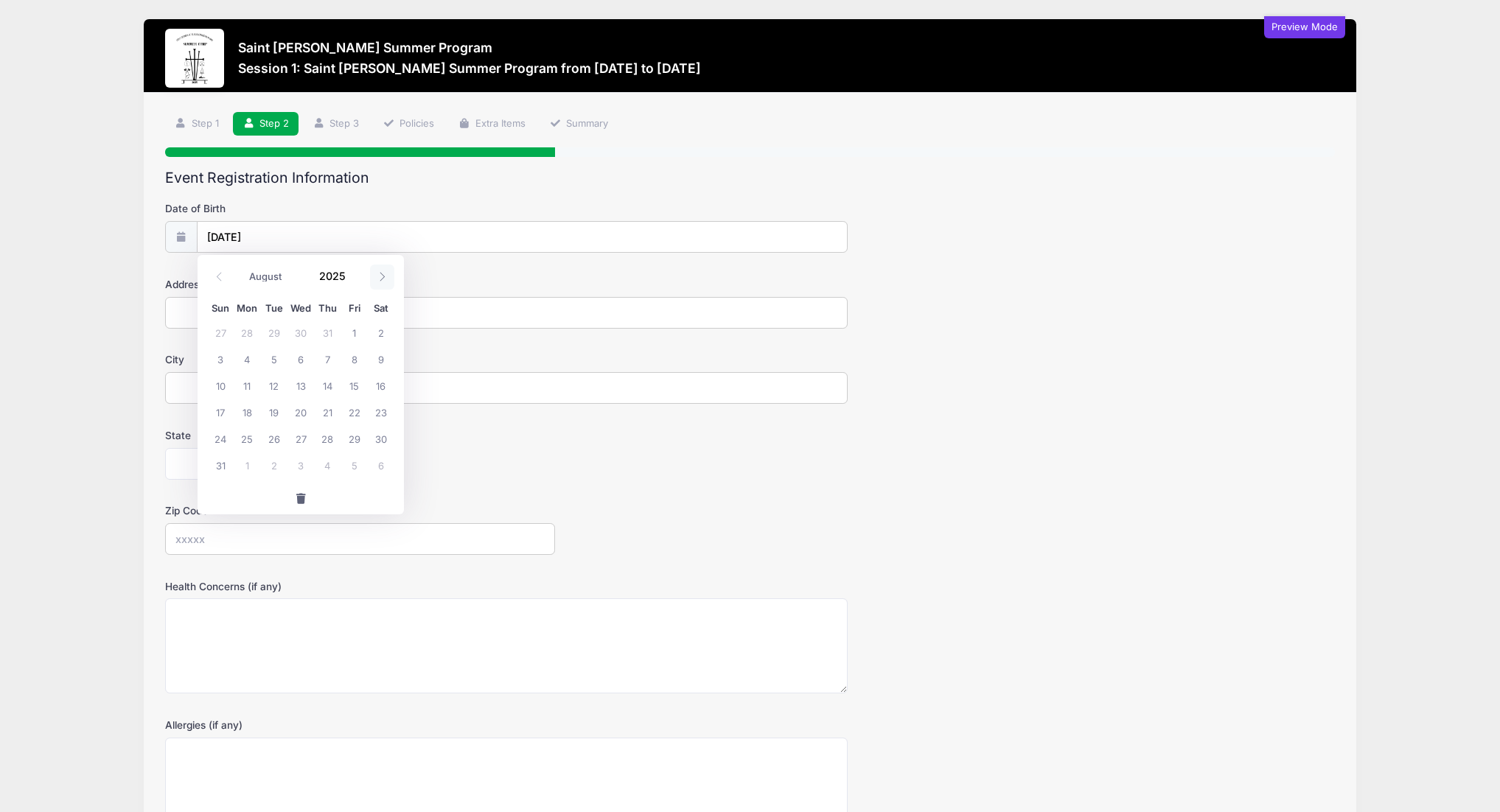
select select "8"
click at [342, 278] on input "2025" at bounding box center [336, 276] width 48 height 22
click at [352, 279] on span at bounding box center [354, 282] width 11 height 11
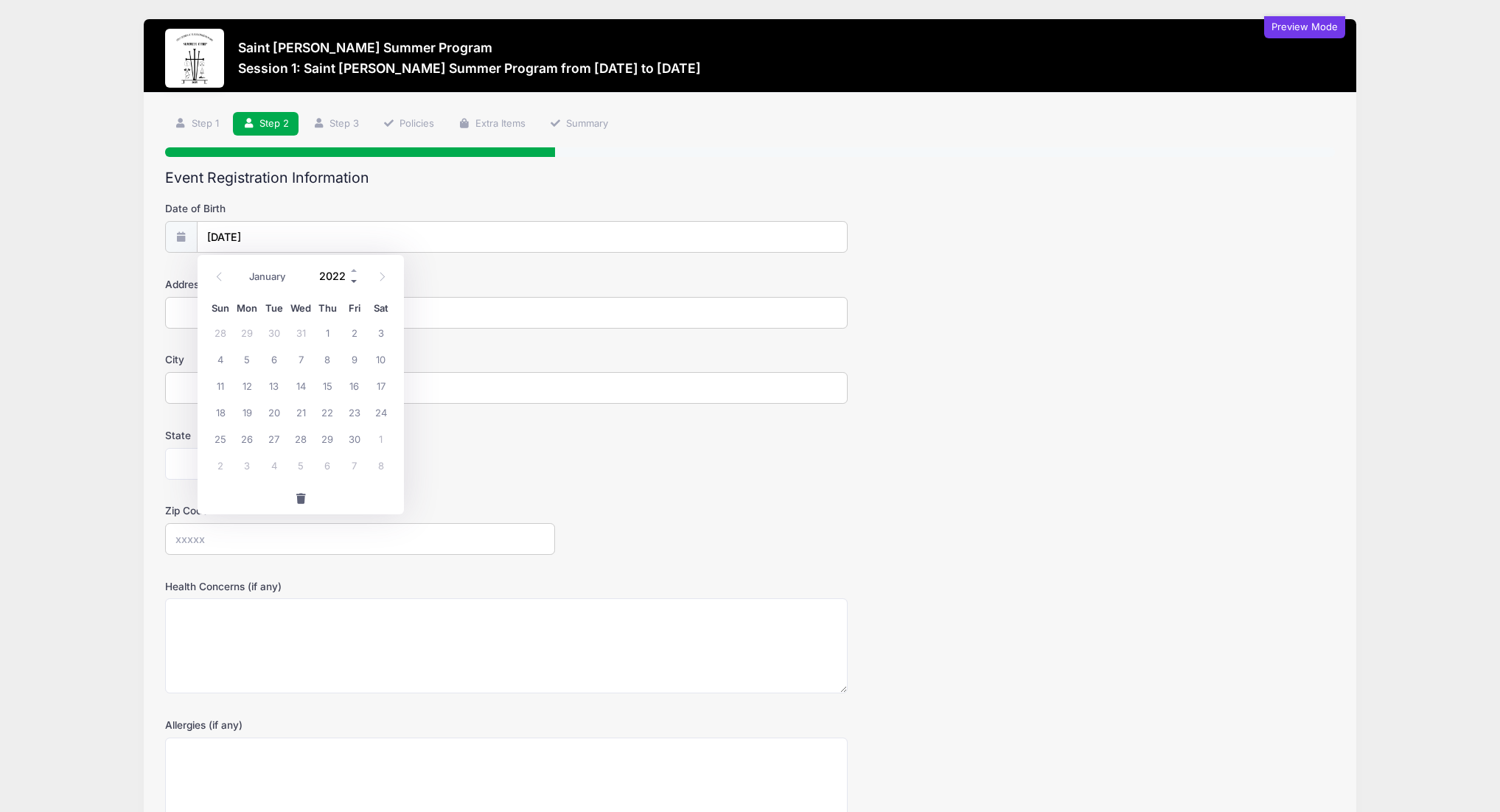
click at [352, 279] on span at bounding box center [354, 282] width 11 height 11
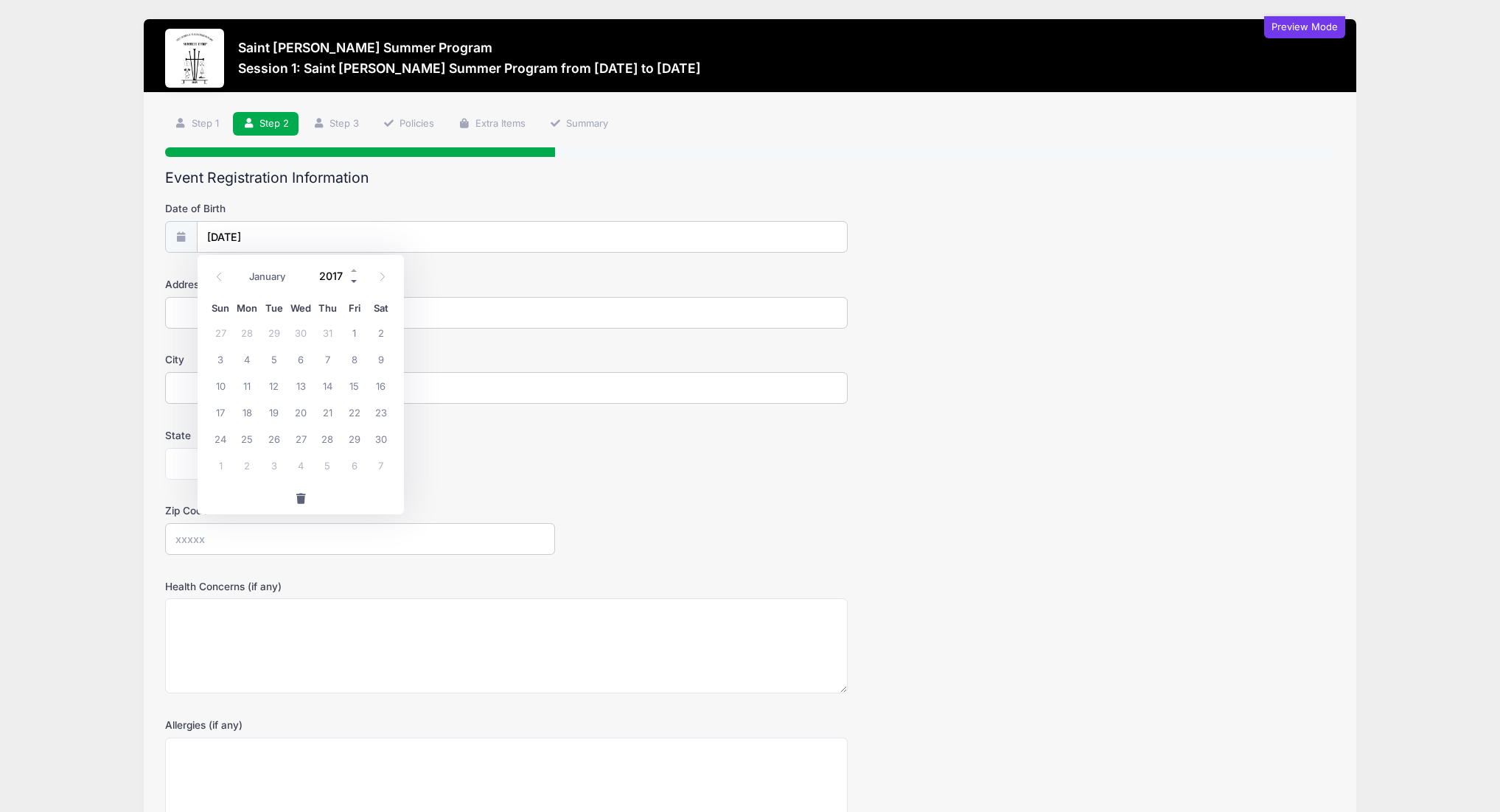
click at [352, 279] on span at bounding box center [354, 282] width 11 height 11
click at [352, 278] on span at bounding box center [354, 282] width 11 height 11
click at [352, 277] on span at bounding box center [354, 282] width 11 height 11
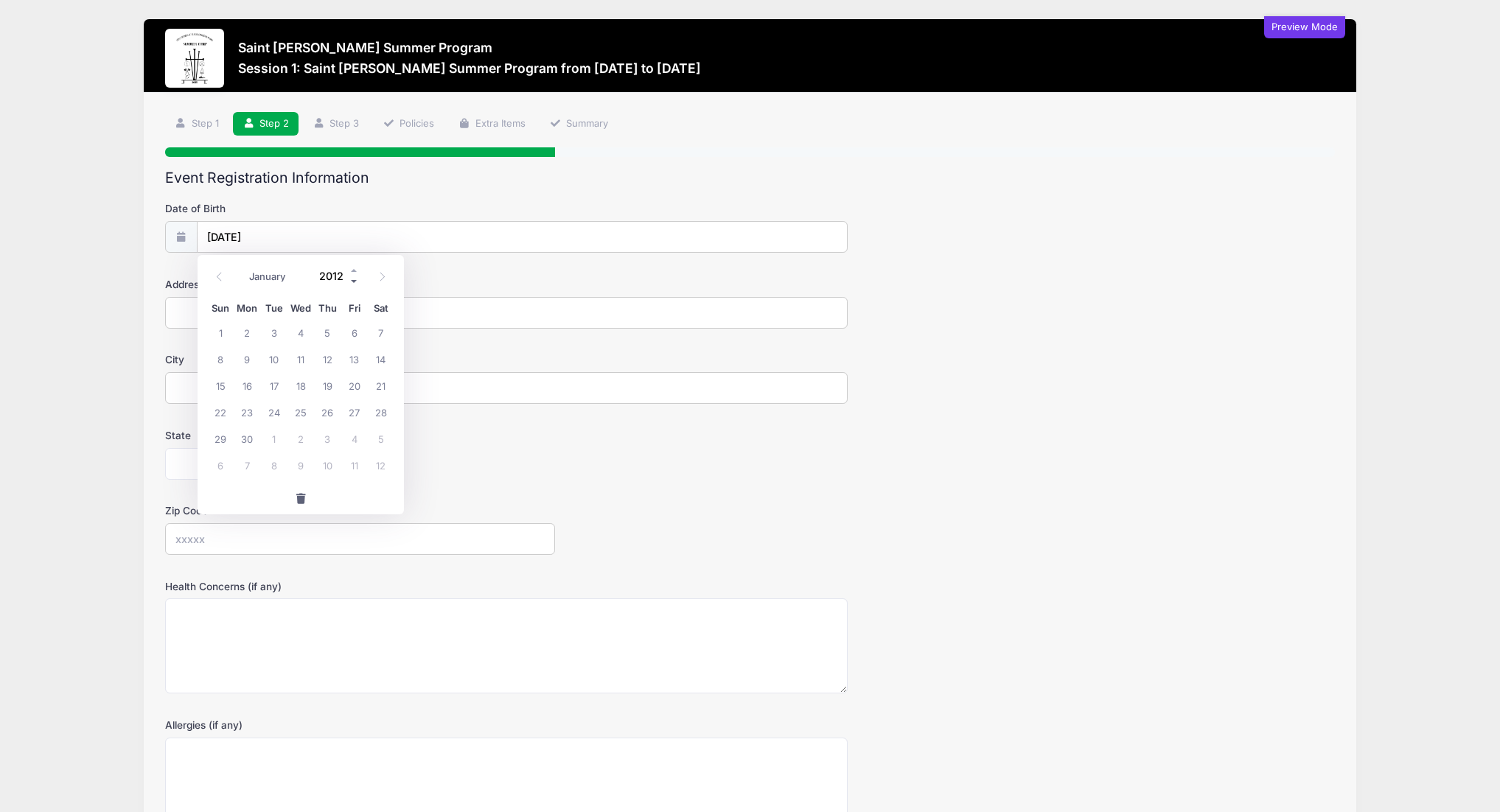
click at [352, 277] on span at bounding box center [354, 282] width 11 height 11
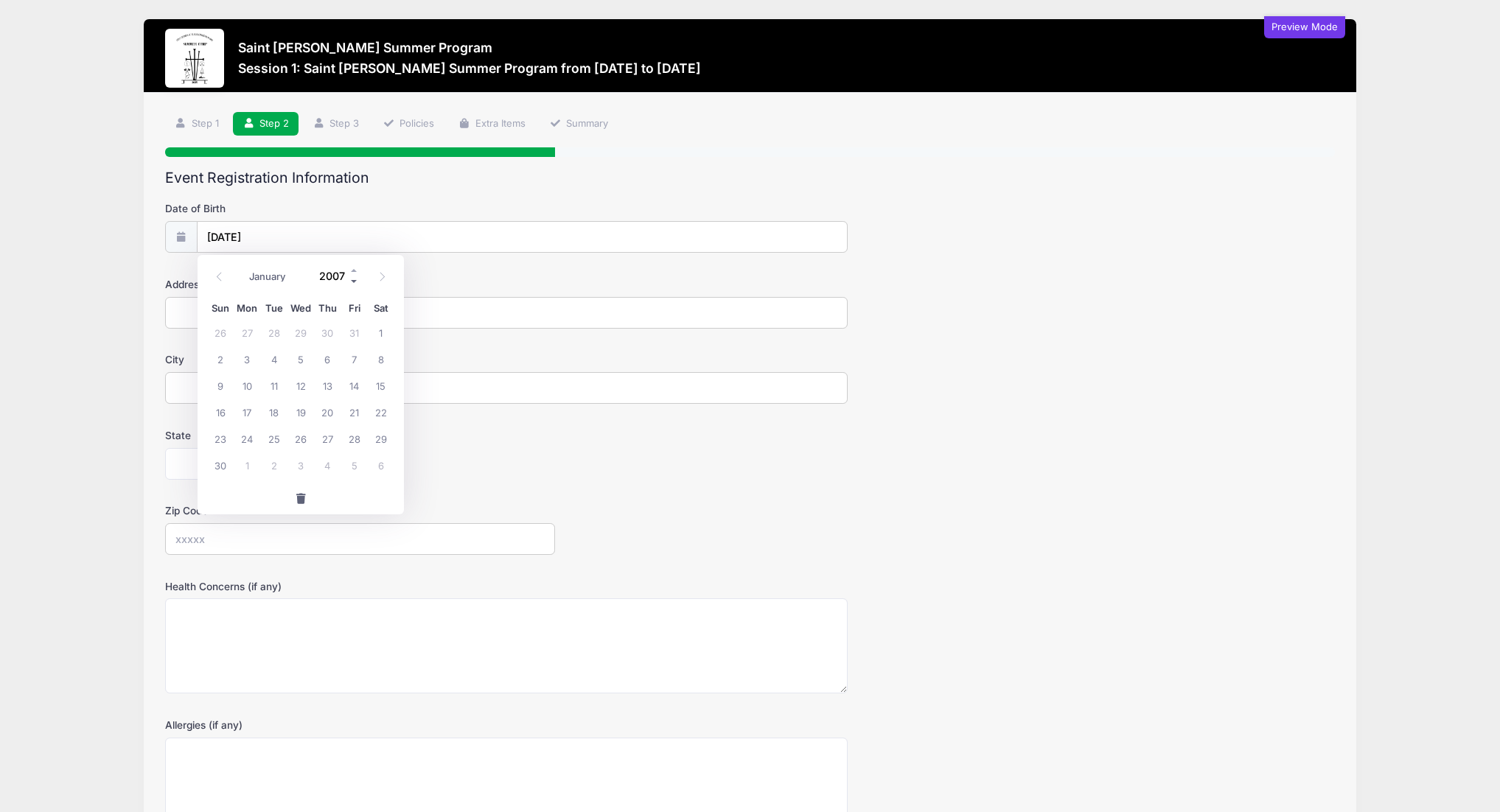
click at [352, 277] on span at bounding box center [354, 282] width 11 height 11
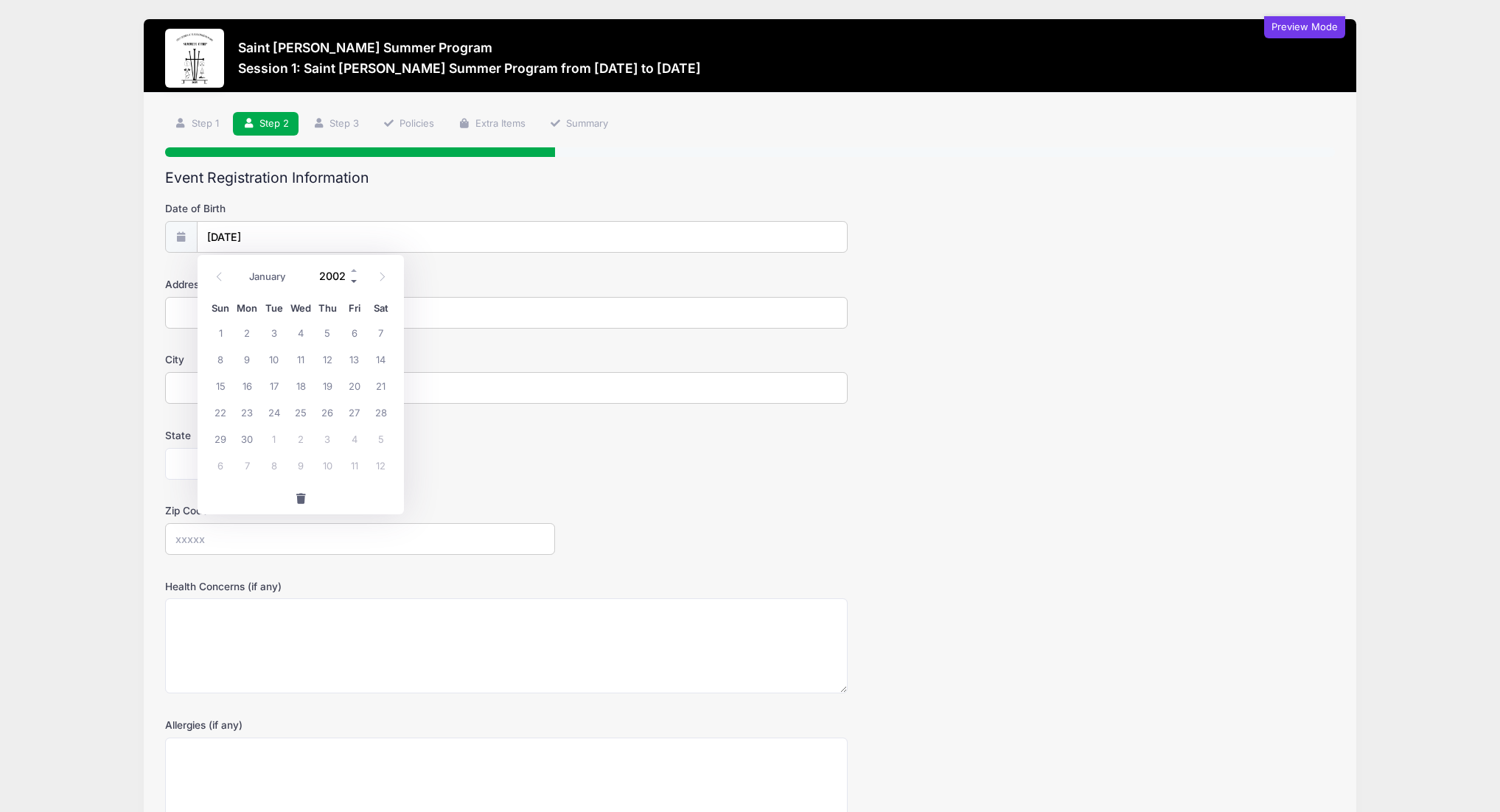
click at [352, 277] on span at bounding box center [354, 282] width 11 height 11
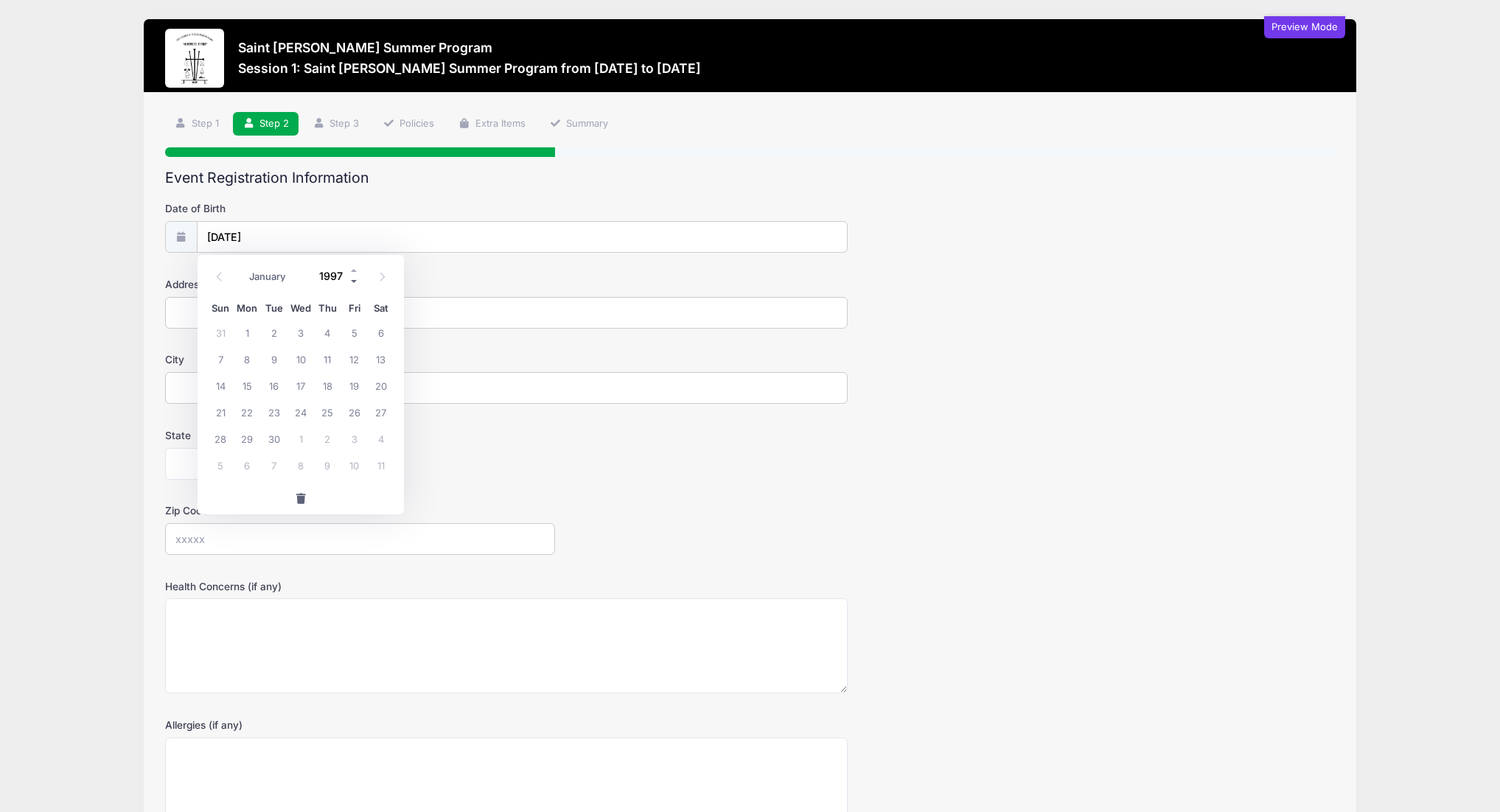
click at [352, 277] on span at bounding box center [354, 282] width 11 height 11
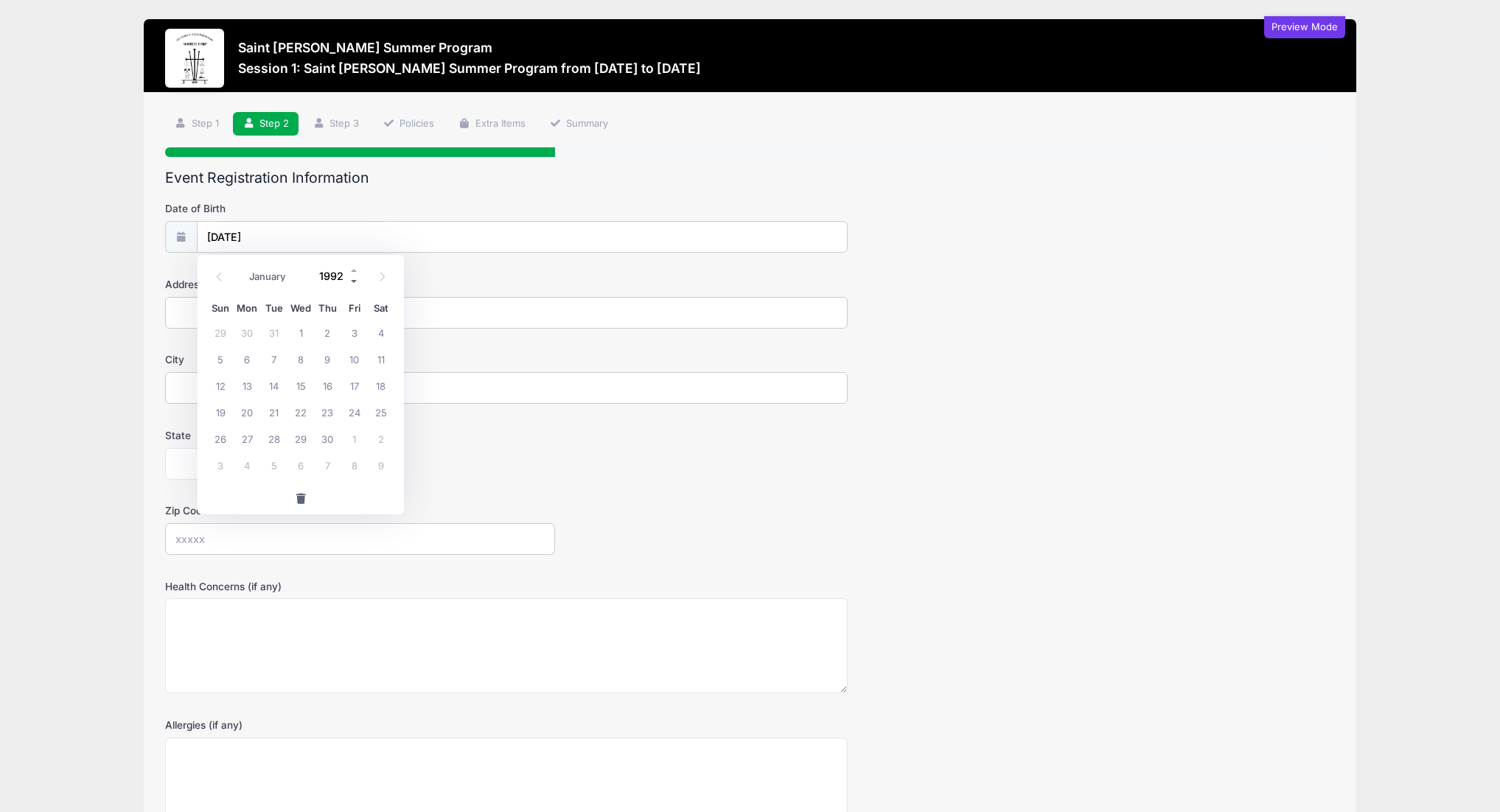
click at [352, 277] on span at bounding box center [354, 282] width 11 height 11
type input "1988"
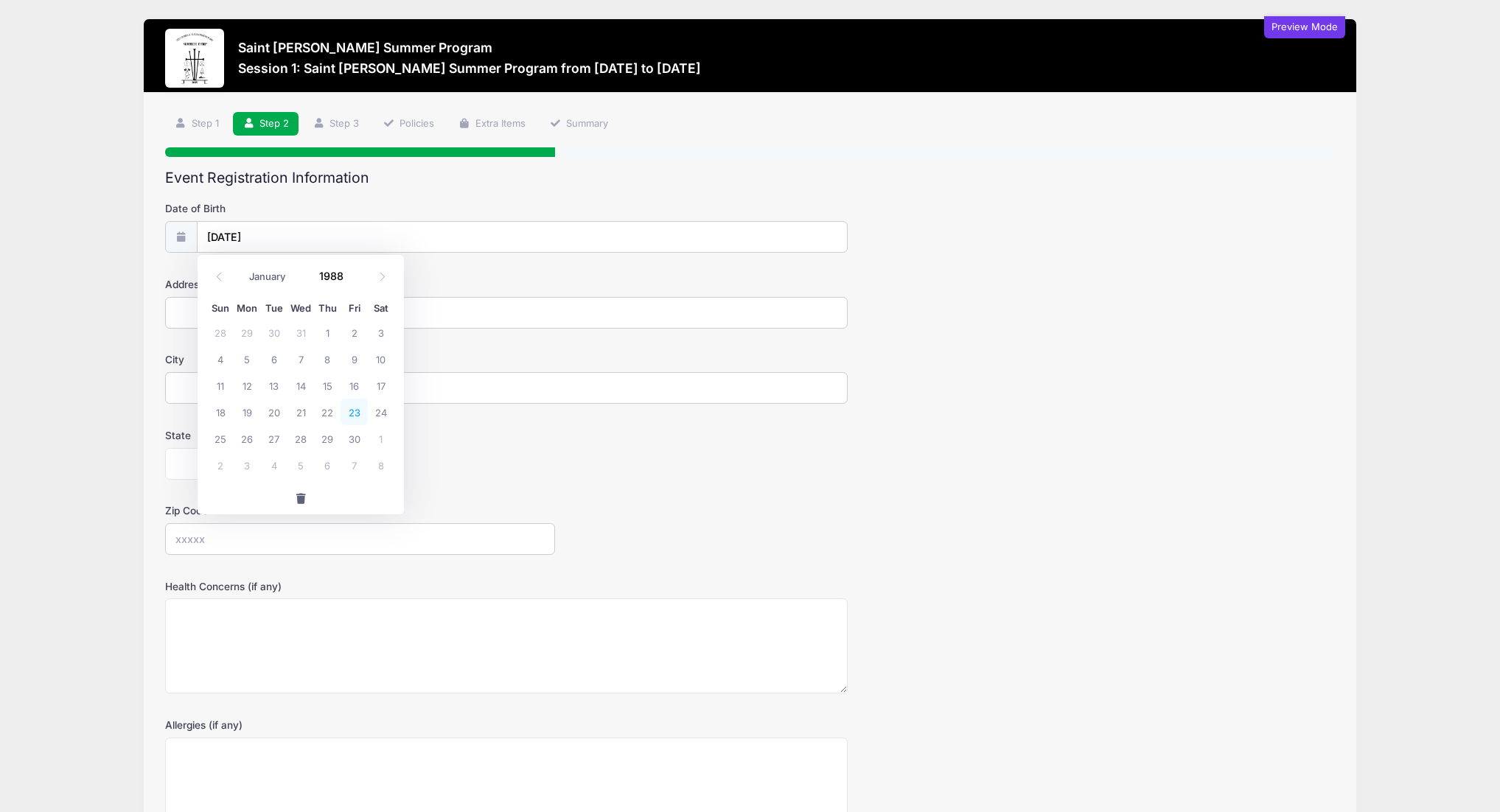
click at [355, 410] on span "23" at bounding box center [354, 412] width 27 height 27
type input "09/23/1988"
click at [353, 307] on input "Address" at bounding box center [506, 312] width 682 height 31
type input "376 Grove st"
type input "west roxbury"
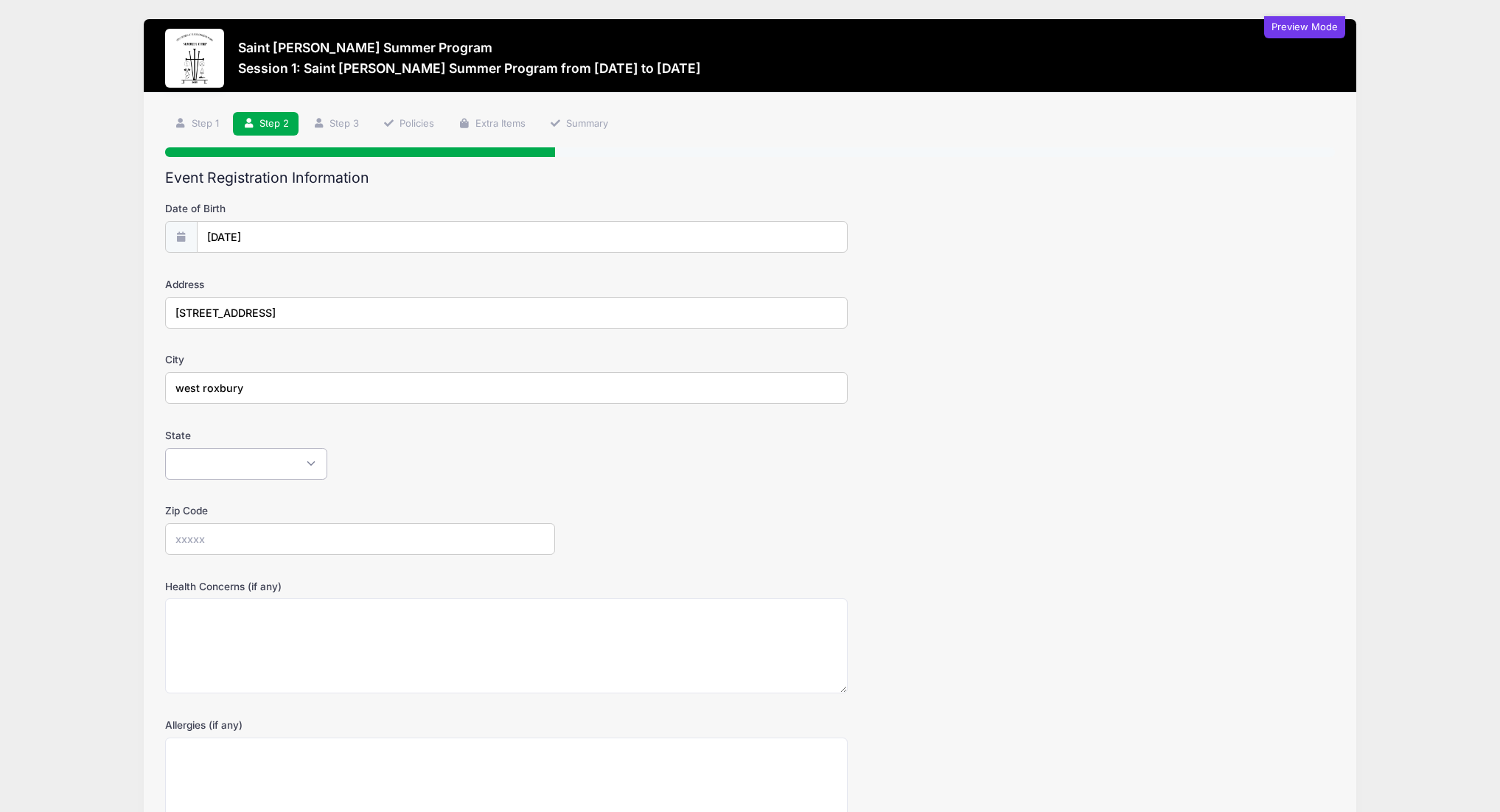
select select "MA"
type input "02132"
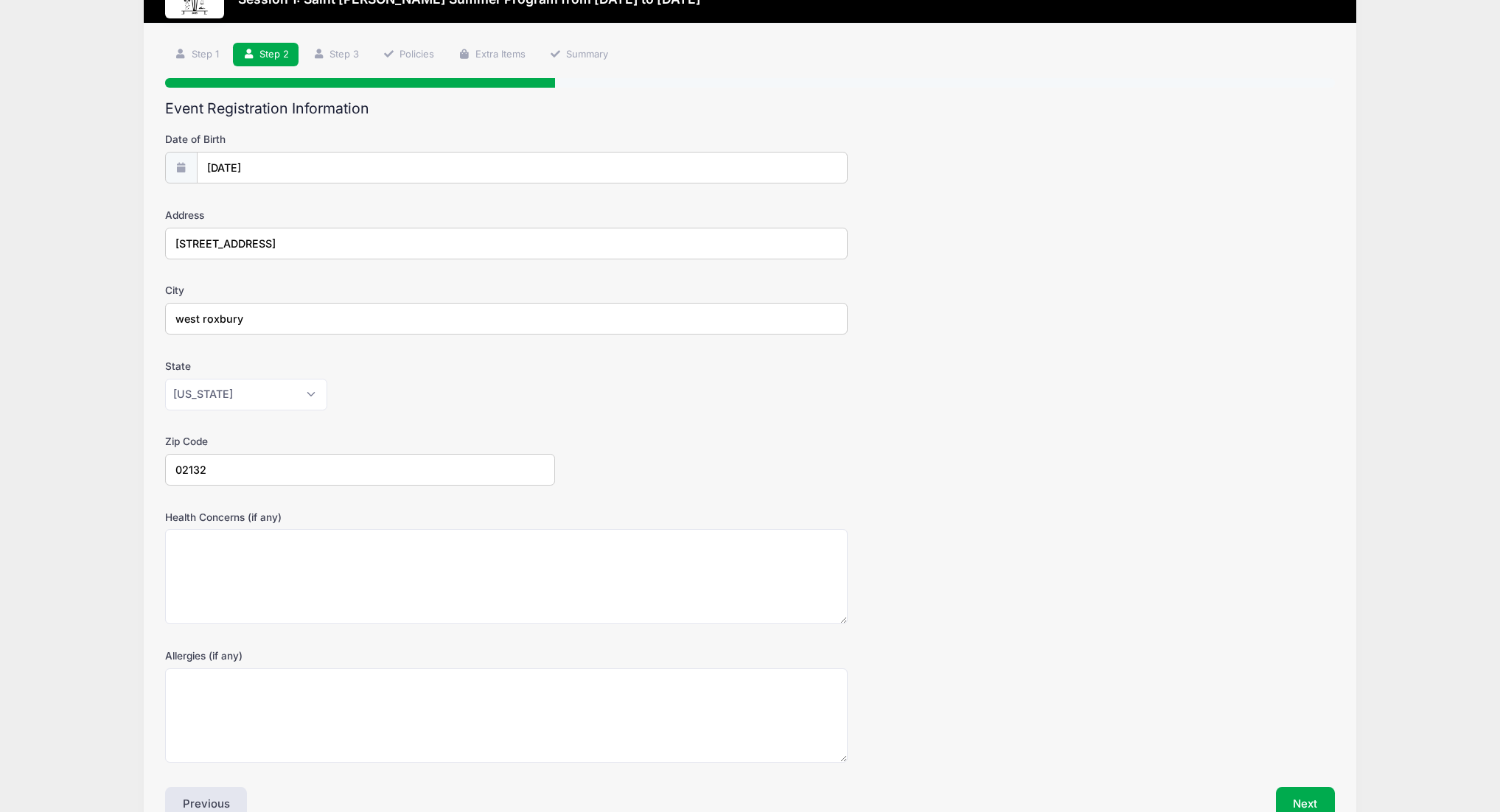
scroll to position [154, 0]
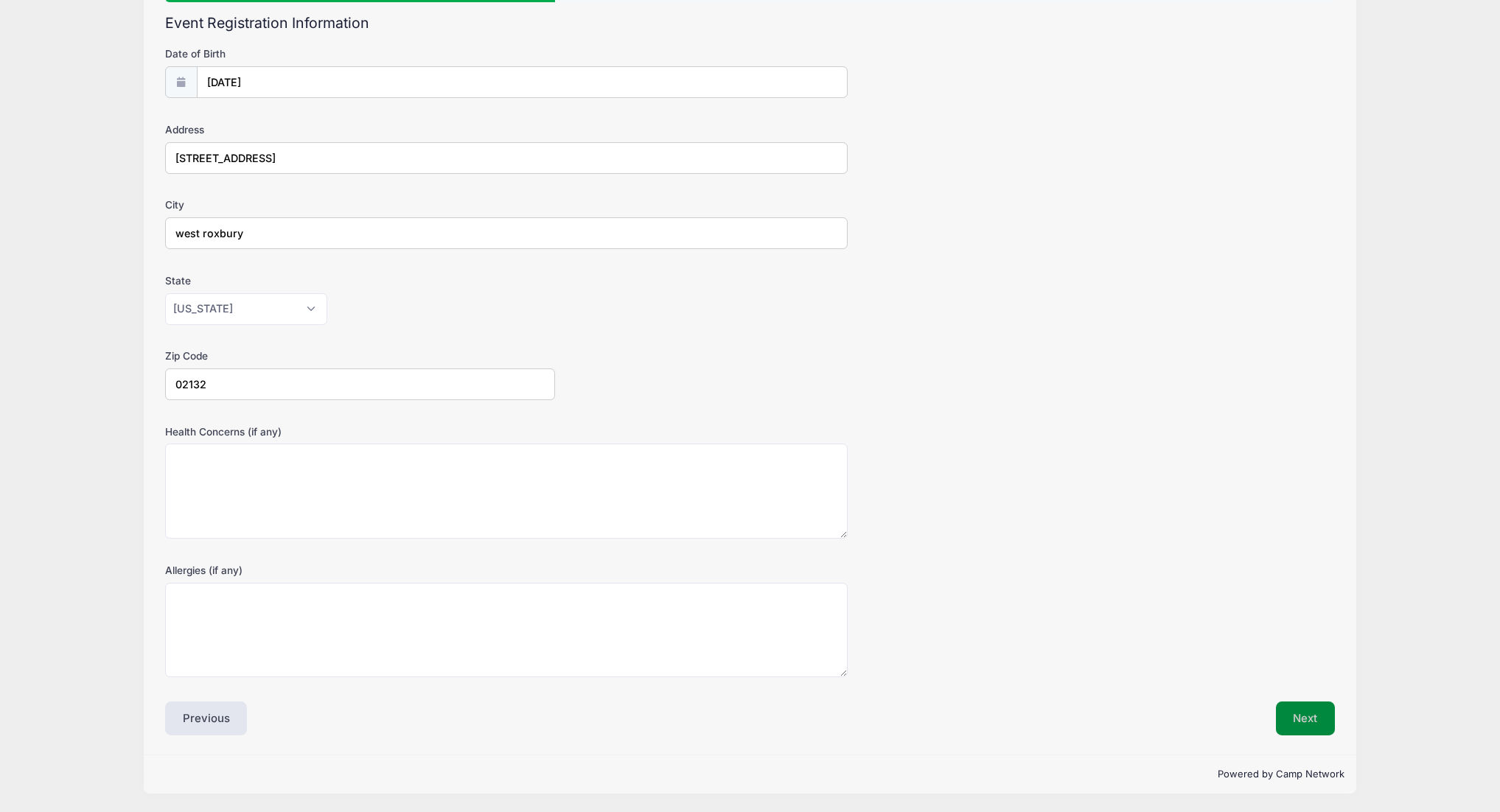
click at [1311, 720] on button "Next" at bounding box center [1305, 718] width 60 height 34
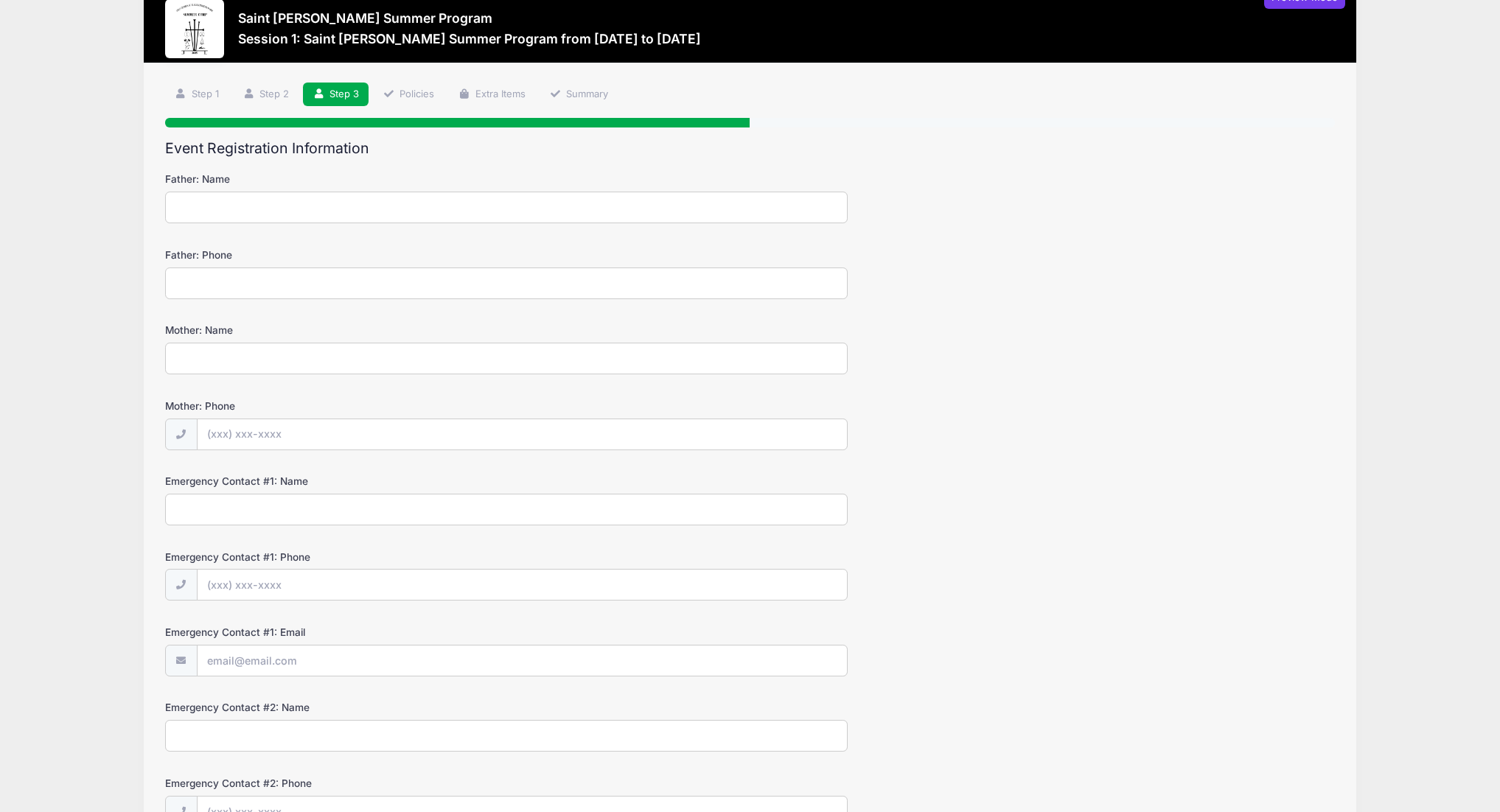
scroll to position [0, 0]
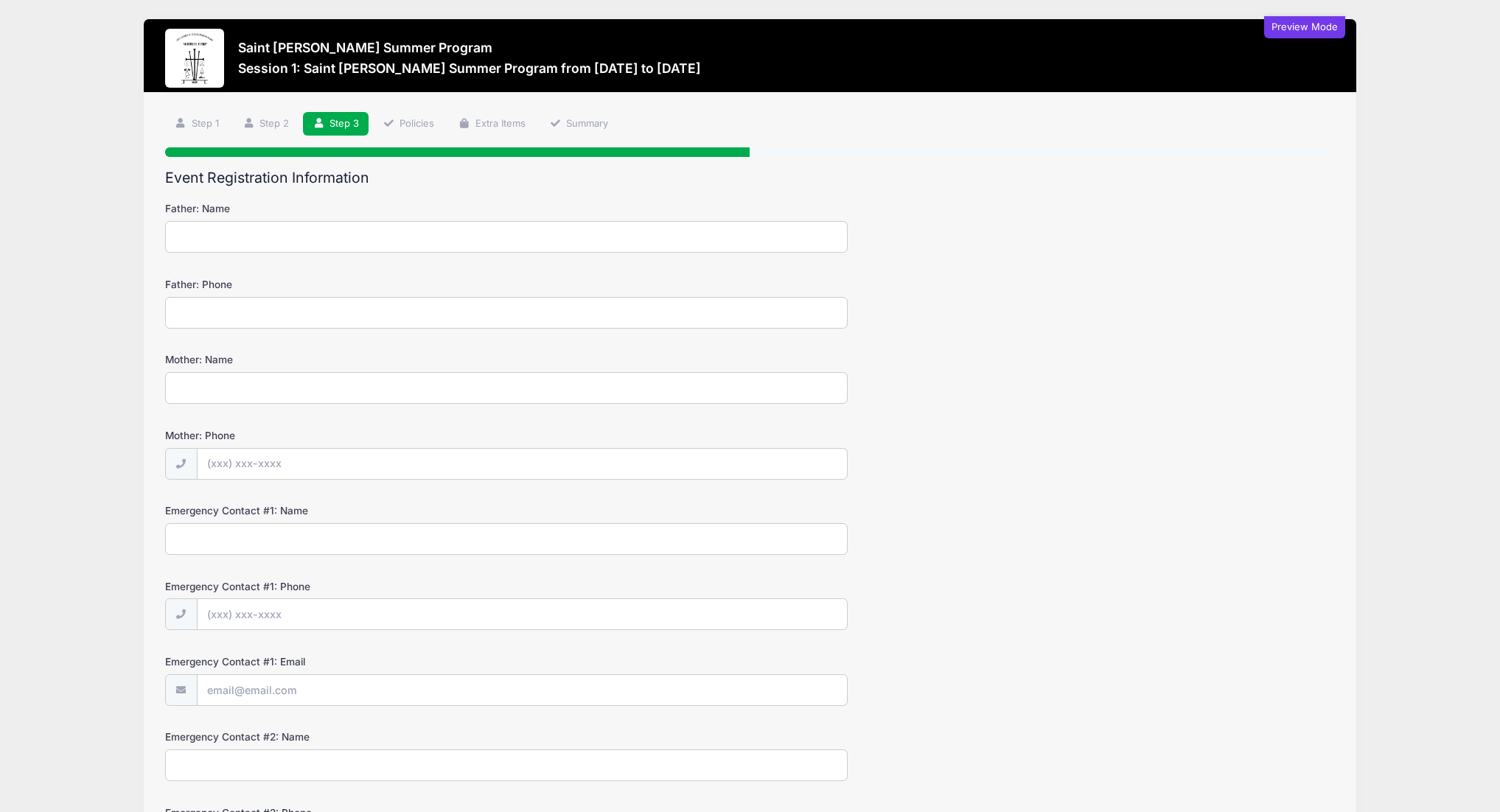
click at [498, 237] on input "Father: Name" at bounding box center [506, 236] width 682 height 31
type input "hal"
click at [467, 317] on input "Father: Phone" at bounding box center [506, 312] width 682 height 31
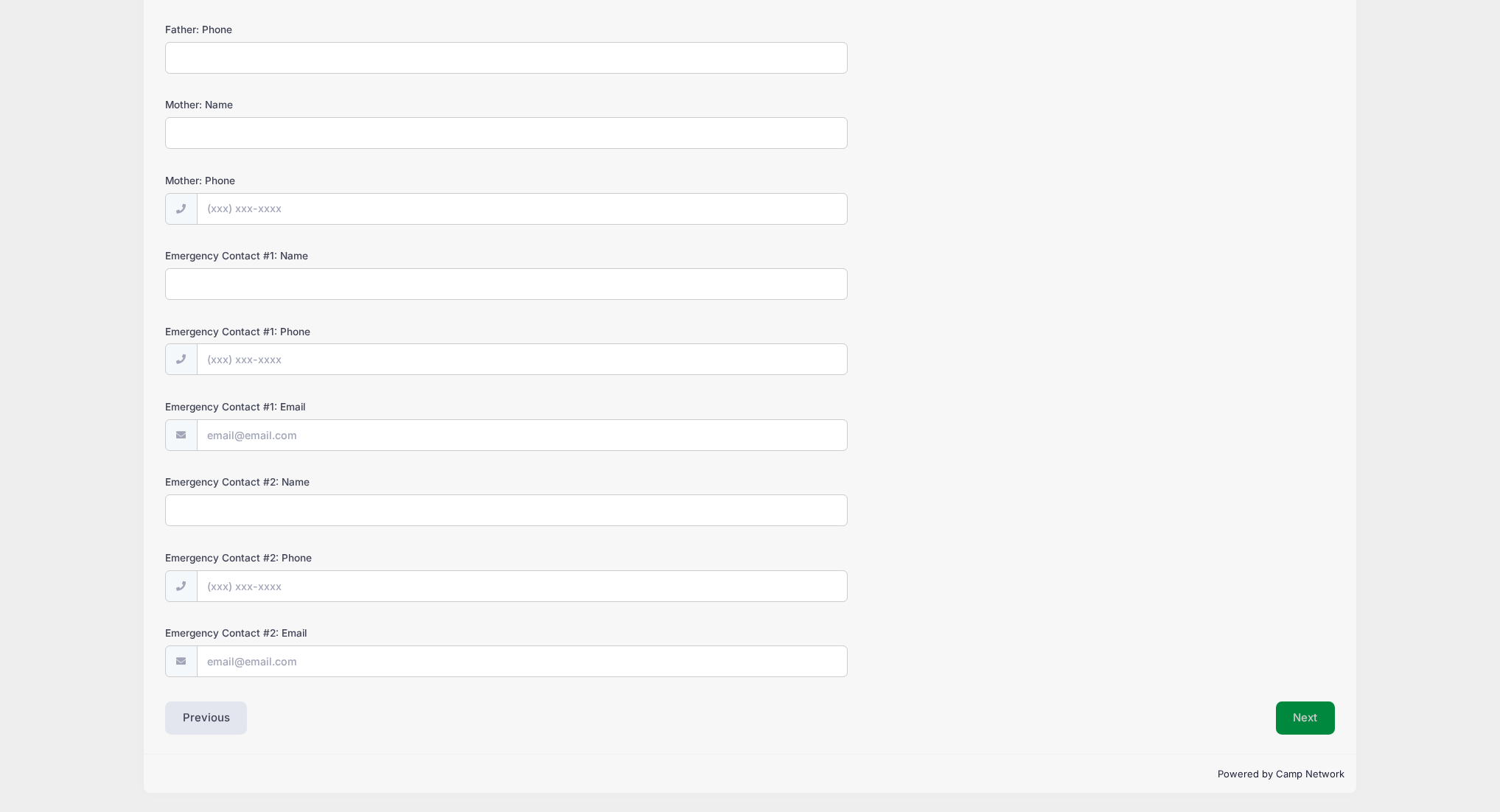
click at [1311, 716] on button "Next" at bounding box center [1305, 718] width 60 height 34
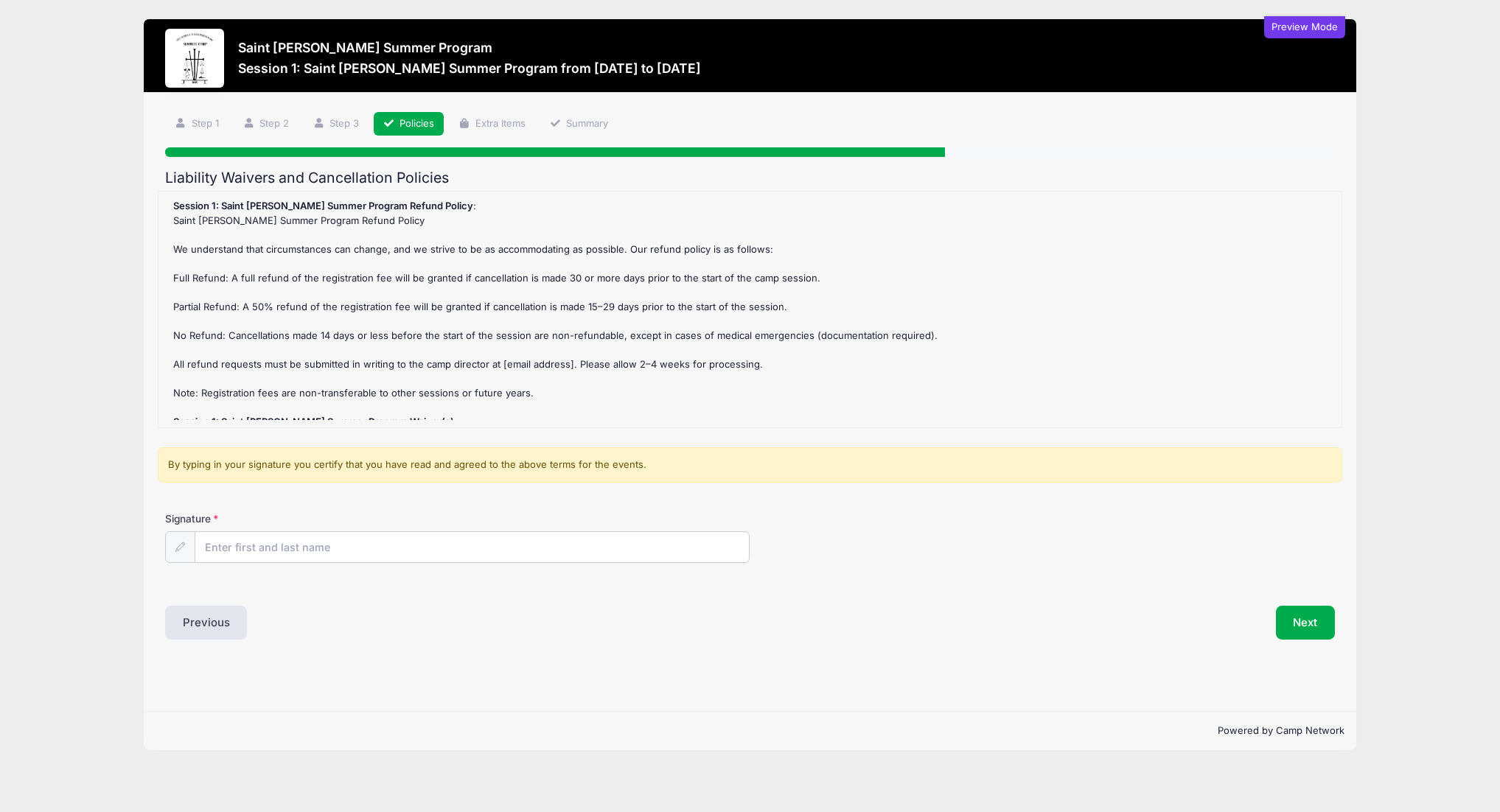
scroll to position [0, 0]
click at [500, 543] on input "Signature" at bounding box center [472, 547] width 554 height 31
type input "christopher hall"
click at [838, 661] on div "Step 4 /7 Step 1 Step 2 Step 3 Policies Extra Items Summary Participant Informa…" at bounding box center [750, 402] width 1213 height 618
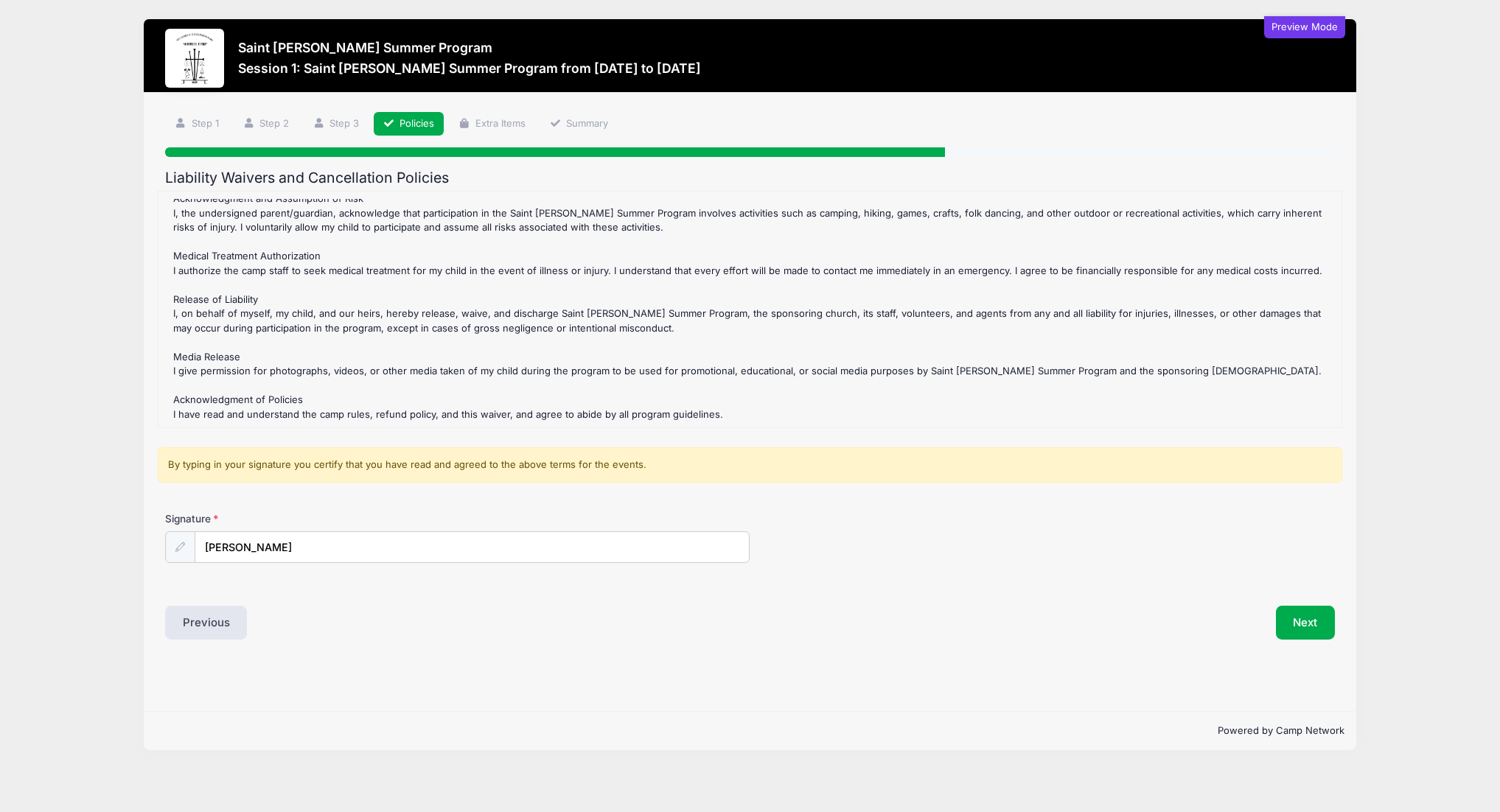
scroll to position [268, 0]
click at [1315, 618] on button "Next" at bounding box center [1305, 622] width 60 height 34
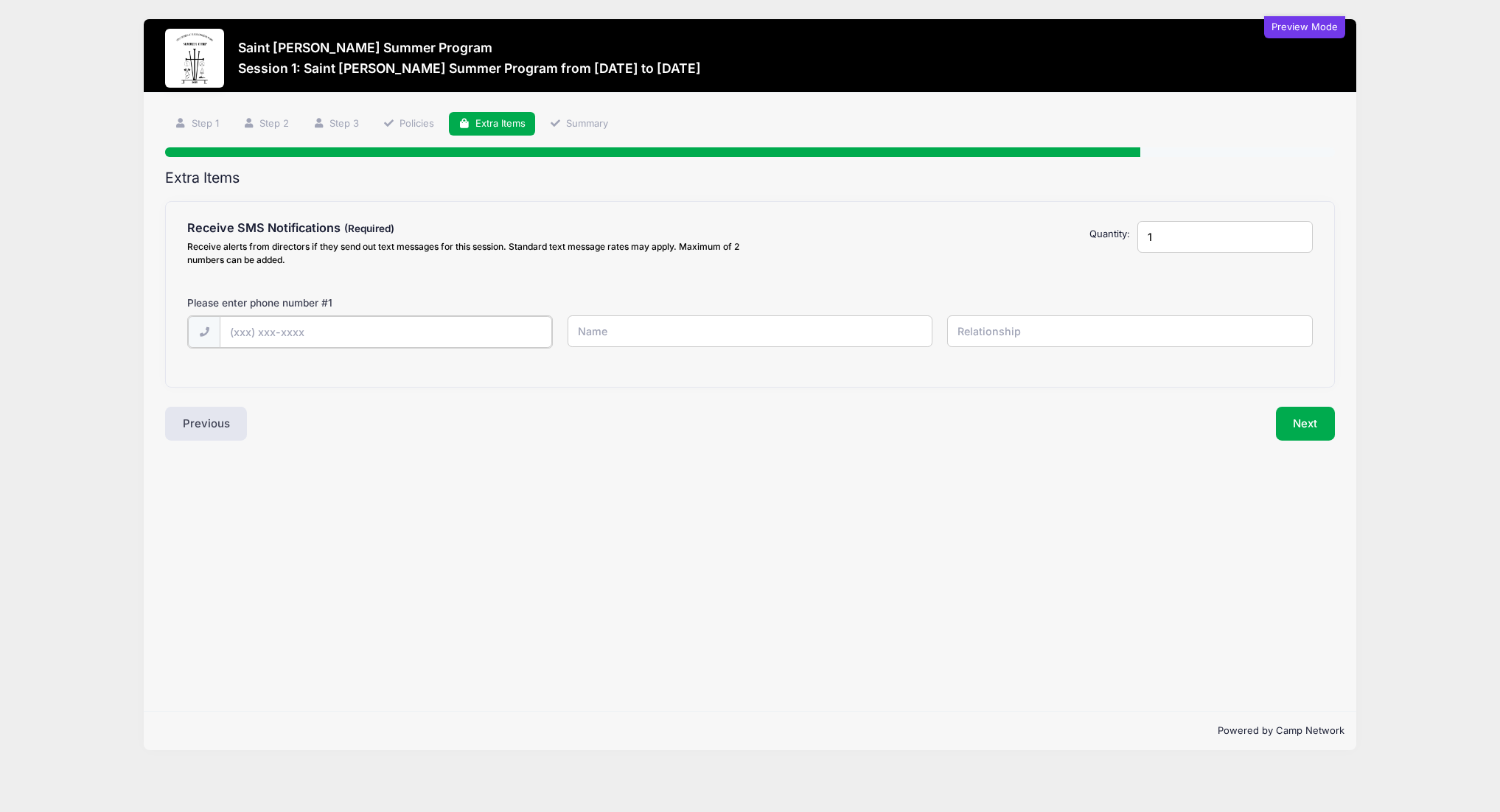
click at [489, 338] on input "text" at bounding box center [386, 331] width 332 height 31
type input "(617) 906-1866"
click at [660, 339] on input "text" at bounding box center [750, 330] width 365 height 31
type input "Christopher hall"
click at [1100, 326] on input "text" at bounding box center [1129, 330] width 365 height 31
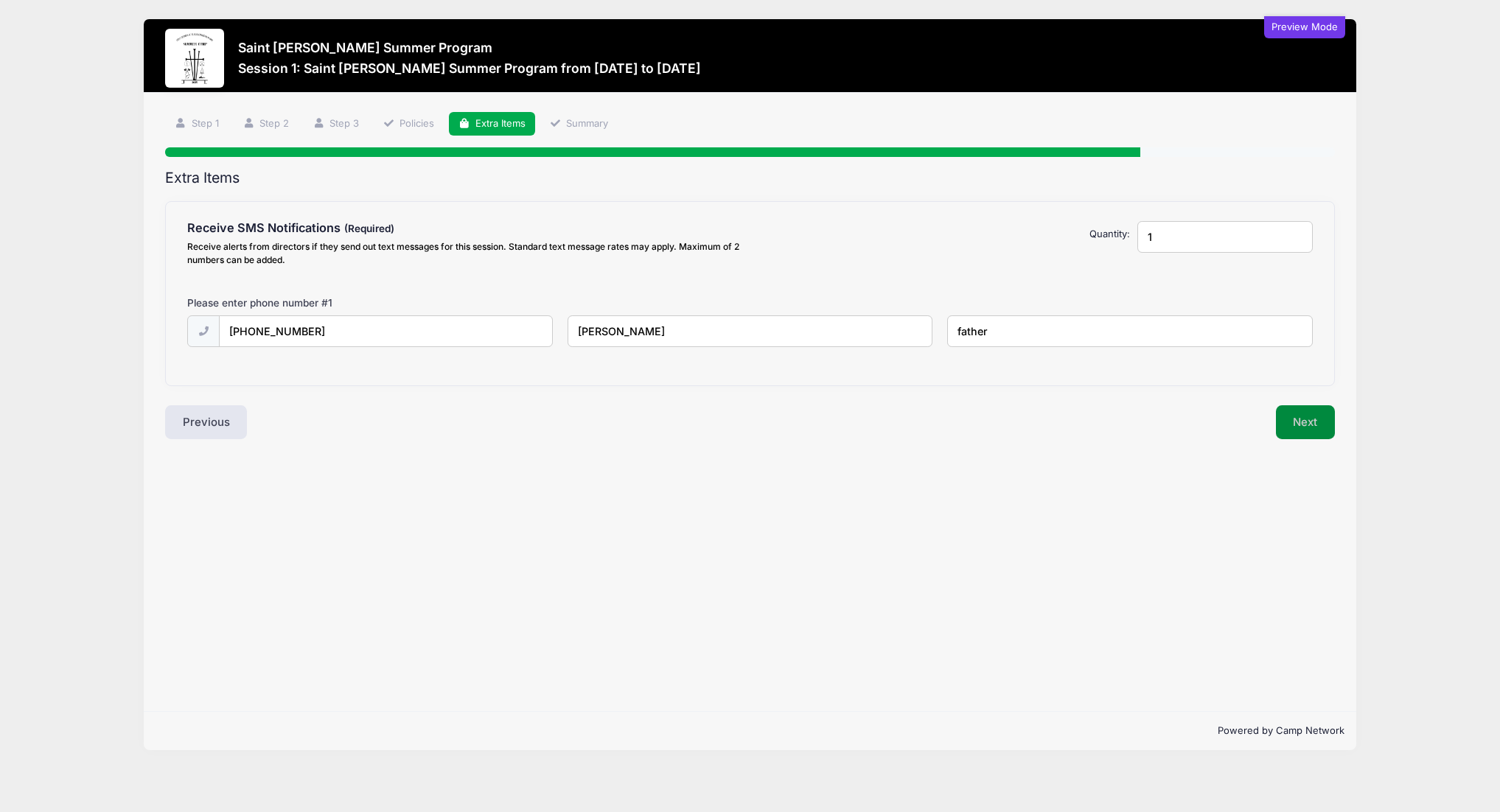
type input "father"
click at [1311, 431] on button "Next" at bounding box center [1305, 422] width 60 height 34
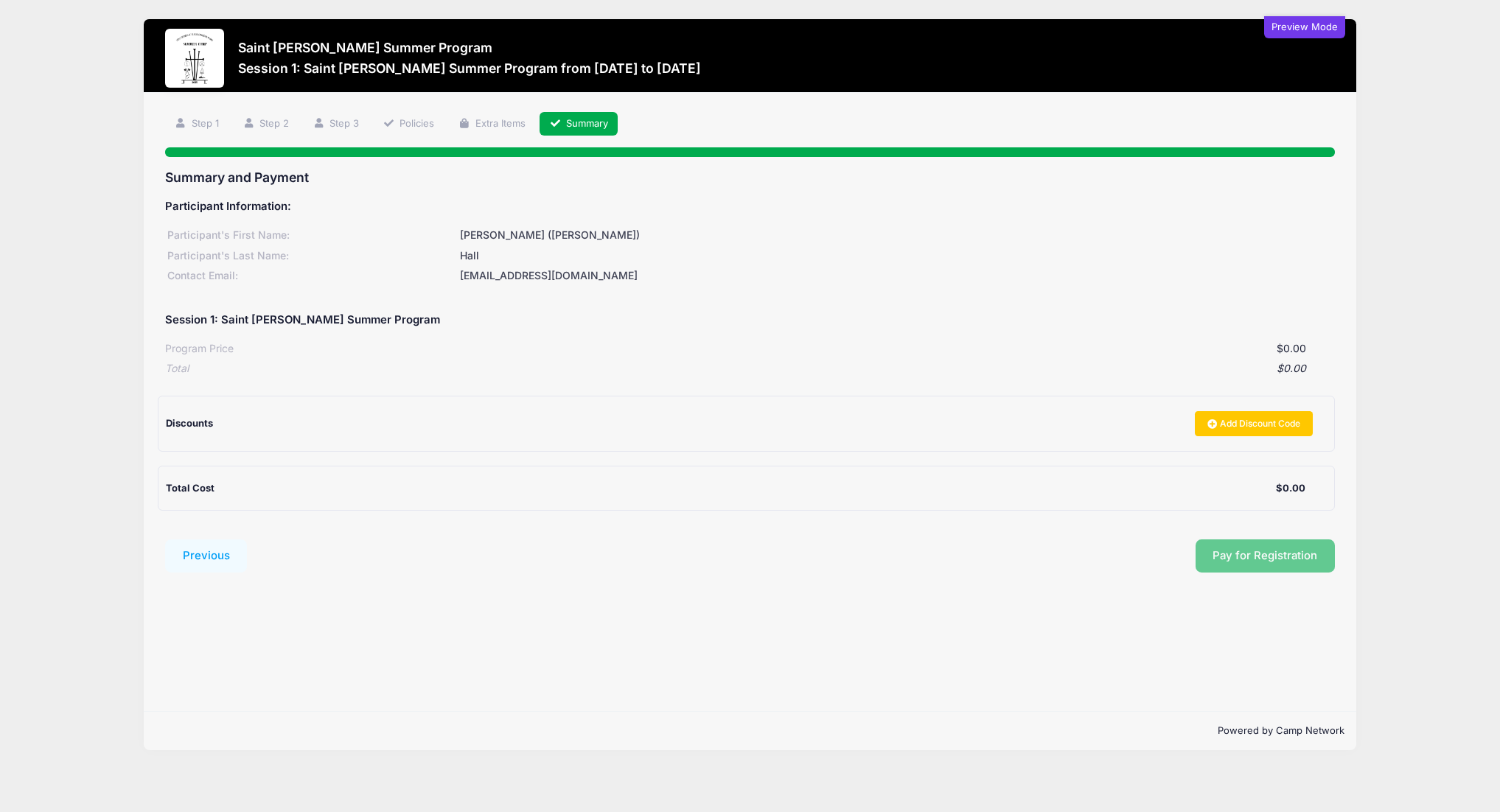
click at [1256, 560] on div "Pay for Registration" at bounding box center [795, 556] width 1080 height 34
click at [268, 485] on div "Total Cost" at bounding box center [721, 488] width 1110 height 15
click at [1248, 563] on div "Pay for Registration" at bounding box center [795, 556] width 1080 height 34
click at [1227, 425] on link "Add Discount Code" at bounding box center [1254, 424] width 118 height 25
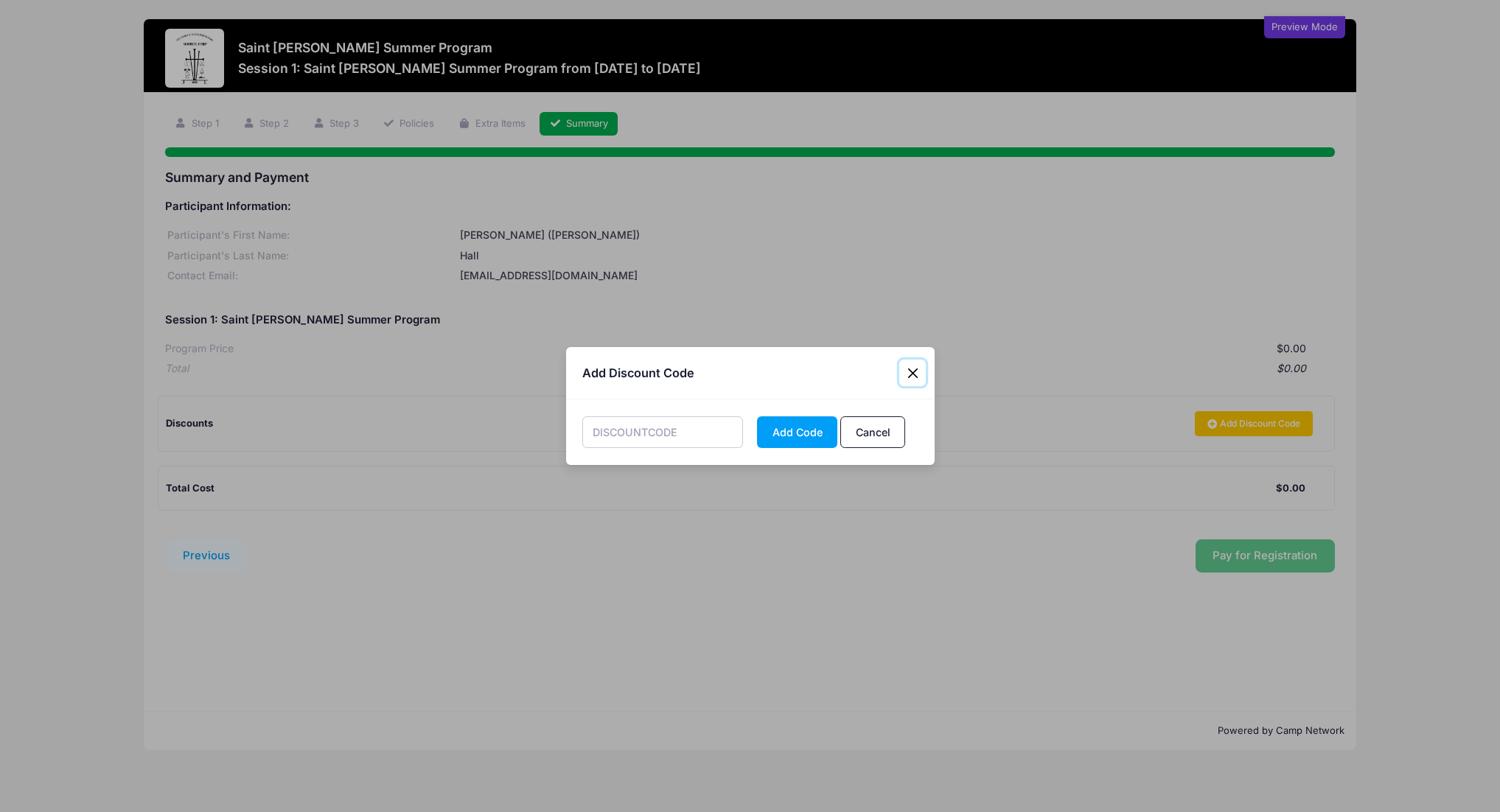
click at [918, 373] on button "Close" at bounding box center [912, 373] width 27 height 27
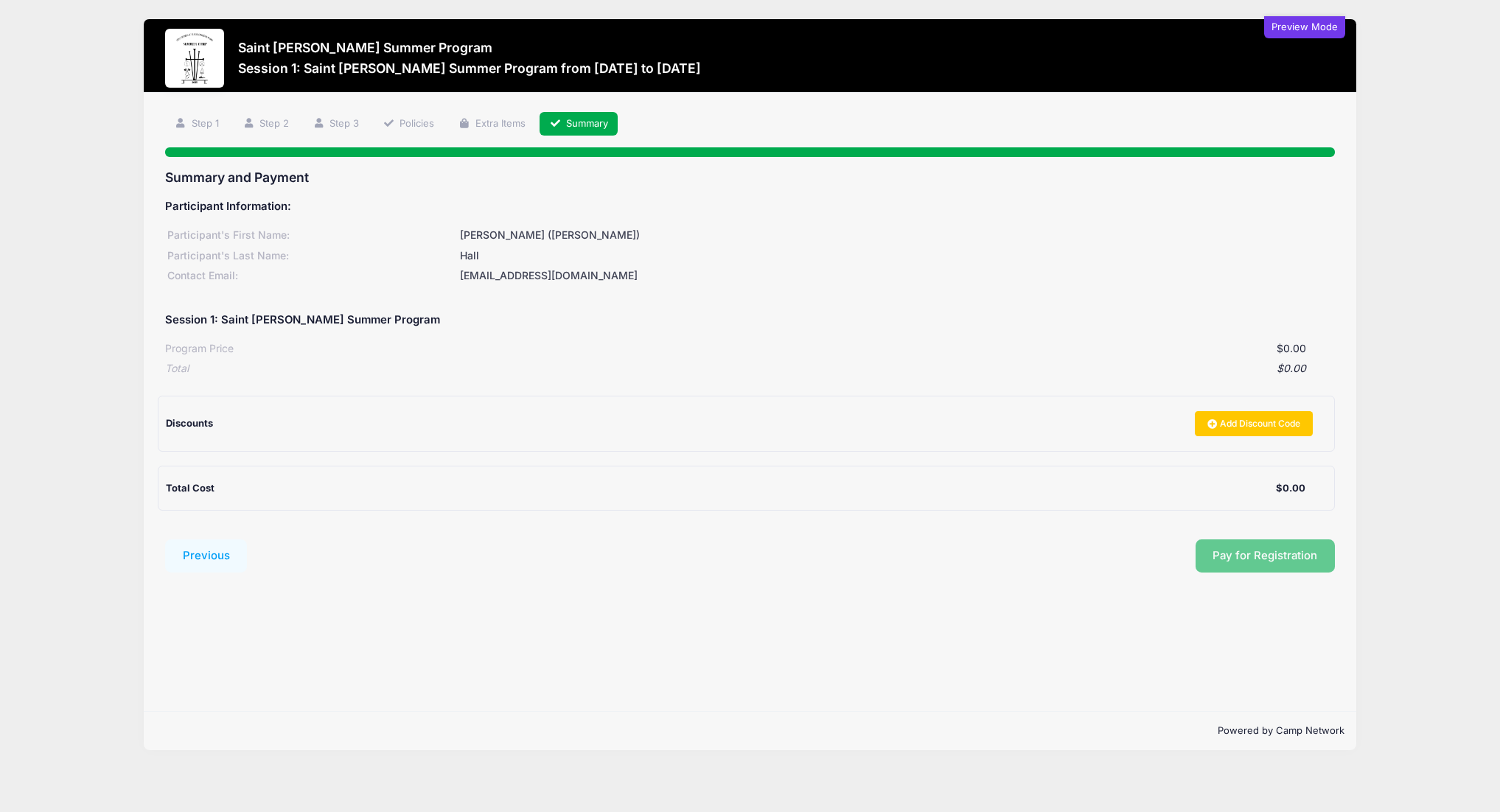
click at [1307, 23] on div "Preview Mode" at bounding box center [1304, 27] width 81 height 22
click at [206, 124] on link "Step 1" at bounding box center [196, 123] width 63 height 24
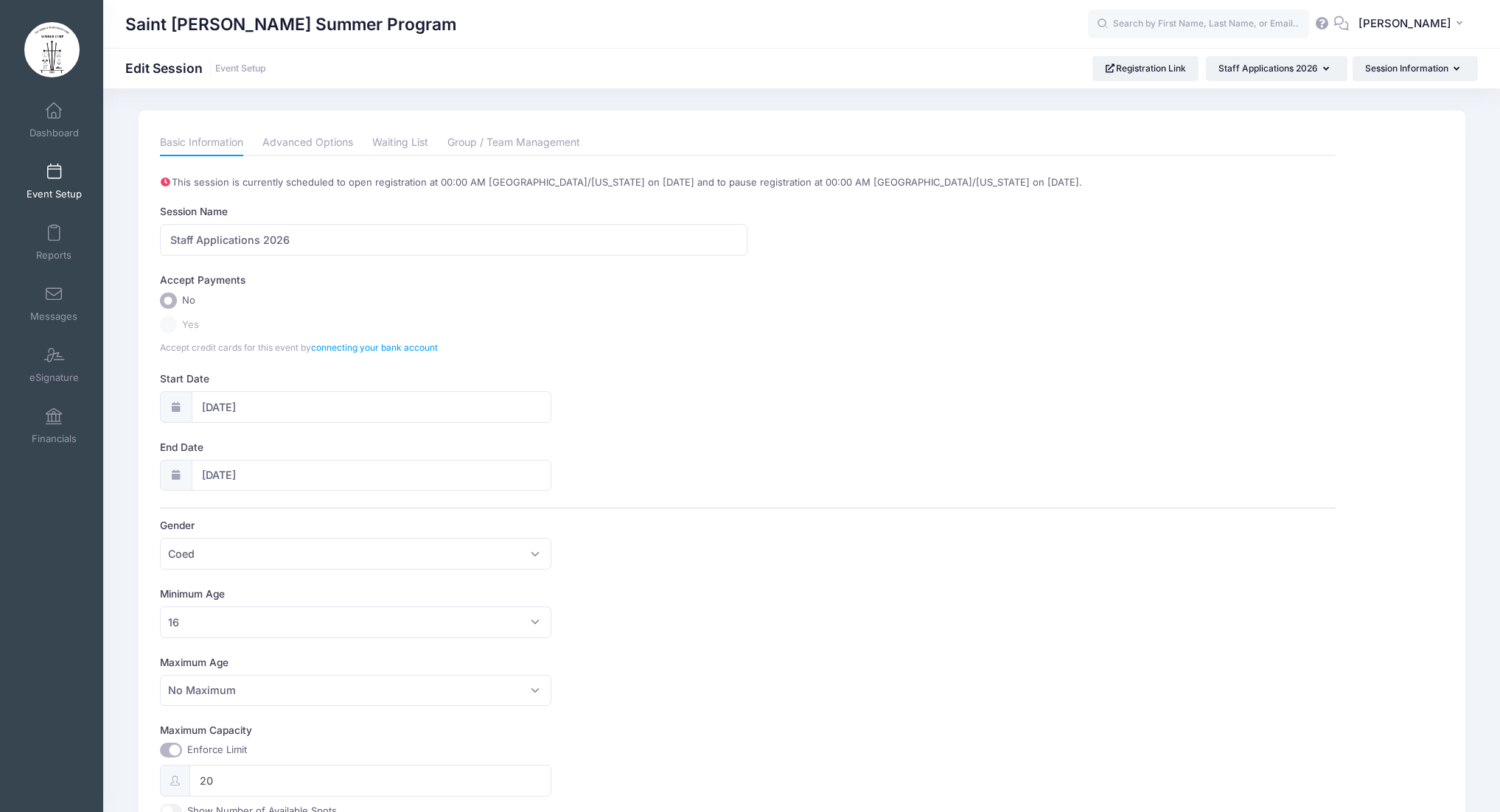
click at [54, 178] on span at bounding box center [54, 172] width 0 height 16
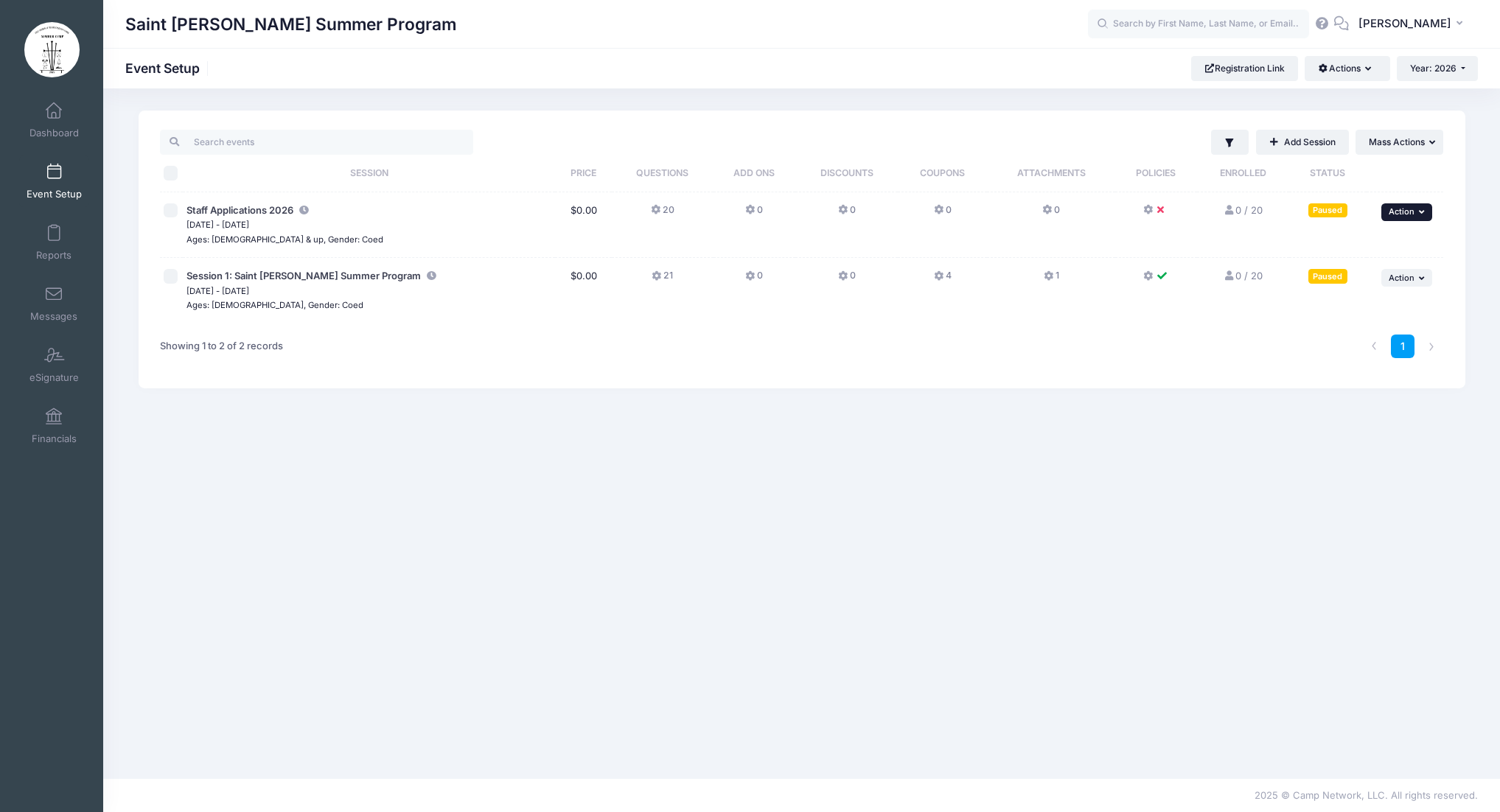
click at [1425, 213] on icon "button" at bounding box center [1423, 211] width 9 height 8
click at [1149, 210] on icon at bounding box center [1148, 210] width 12 height 0
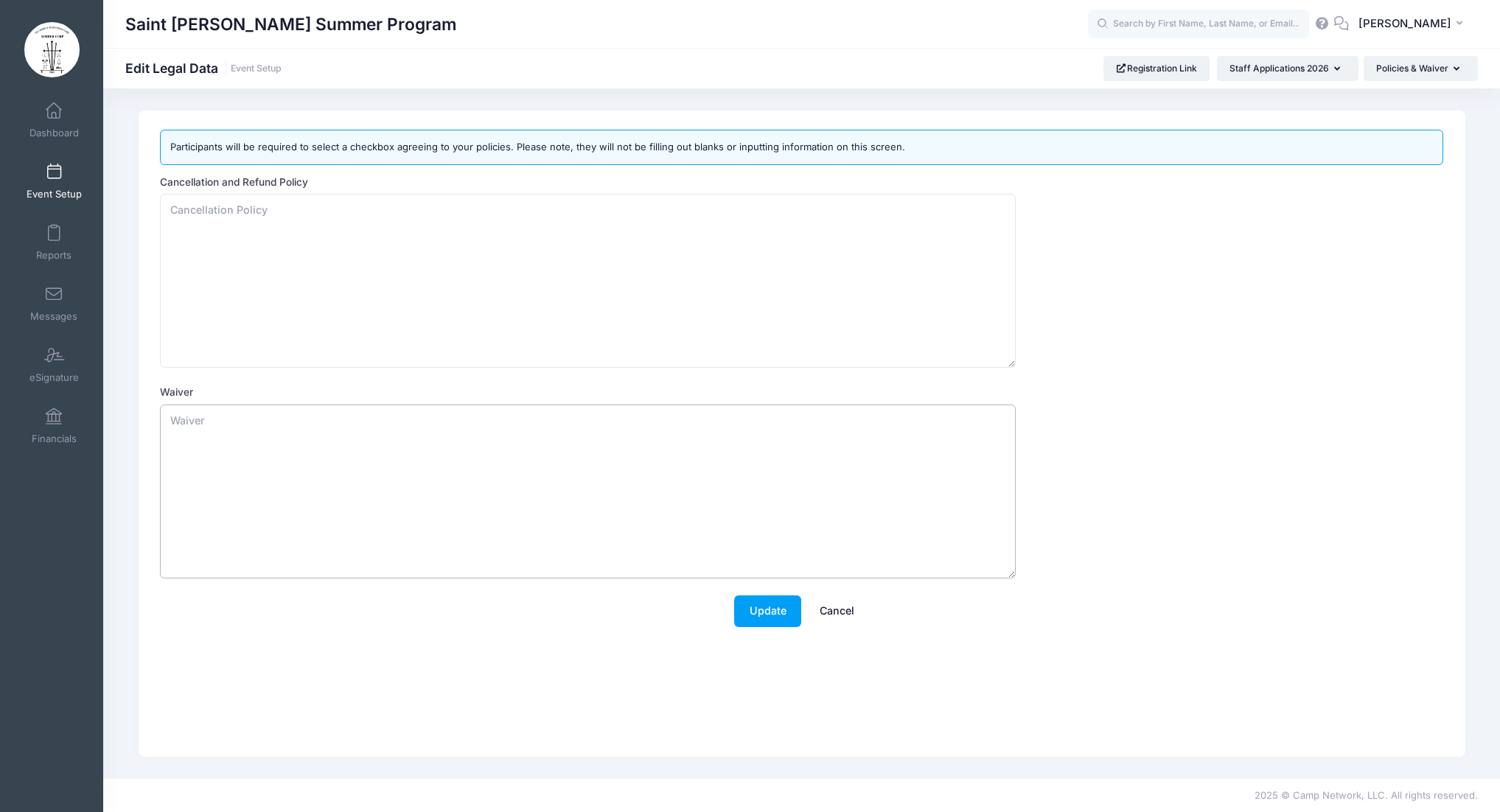
click at [358, 443] on textarea "Waiver" at bounding box center [588, 491] width 855 height 174
click at [838, 614] on link "Cancel" at bounding box center [837, 610] width 65 height 31
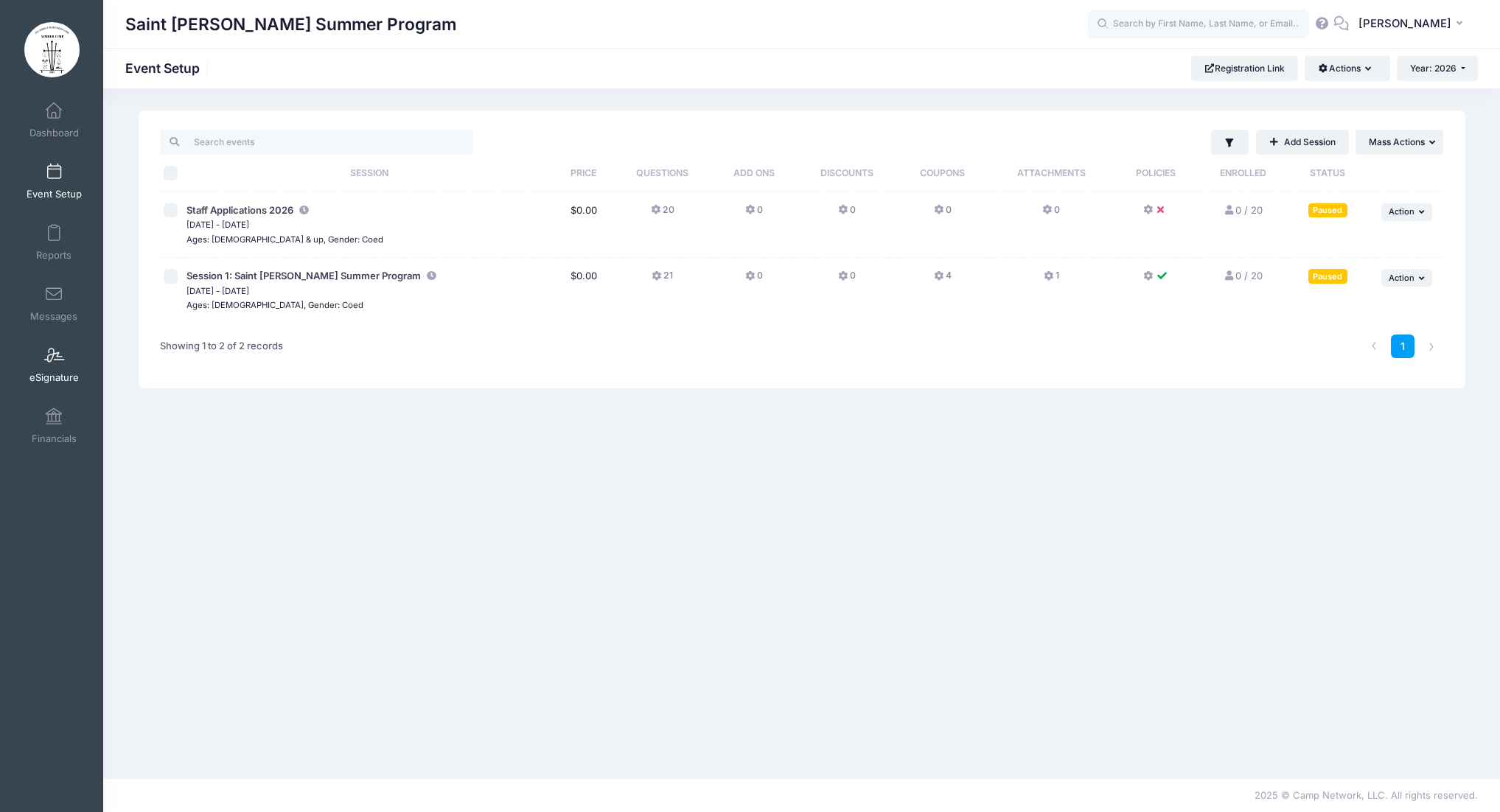
click at [54, 360] on span at bounding box center [54, 356] width 0 height 16
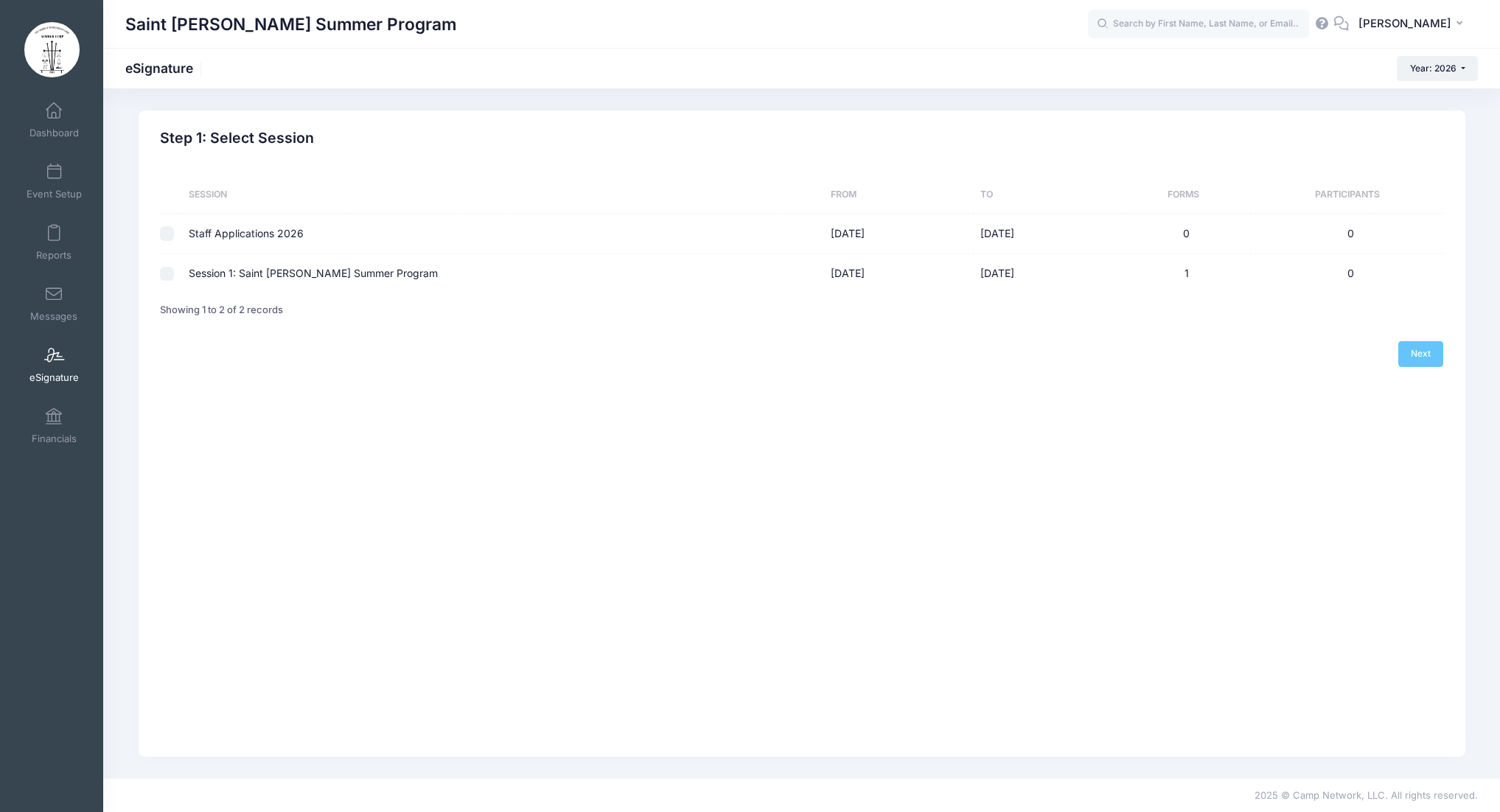
click at [167, 236] on input "checkbox" at bounding box center [167, 233] width 15 height 15
checkbox input "true"
click at [1425, 353] on link "Next" at bounding box center [1421, 353] width 46 height 25
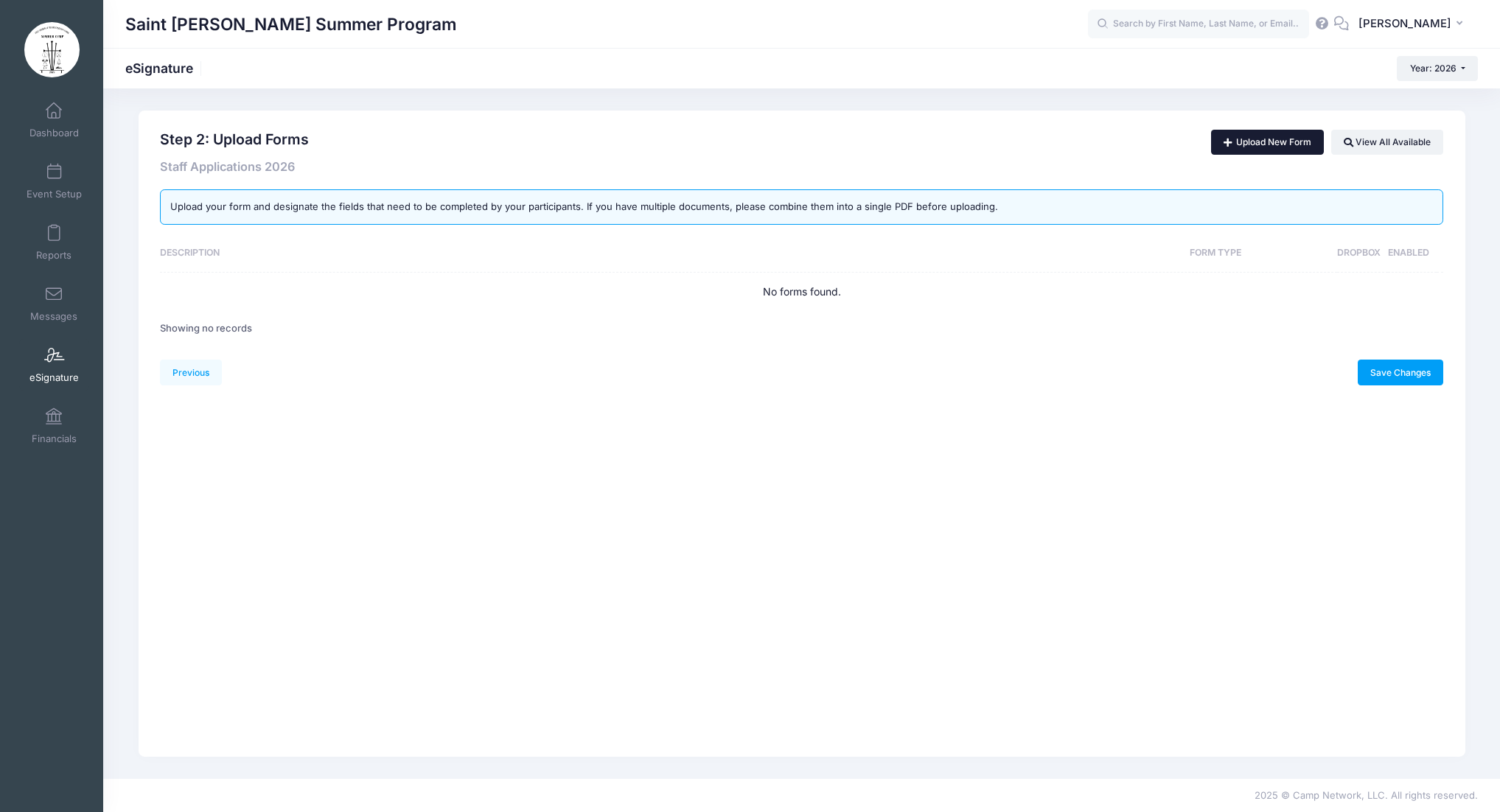
click at [1294, 142] on link "Upload New Form" at bounding box center [1267, 142] width 112 height 25
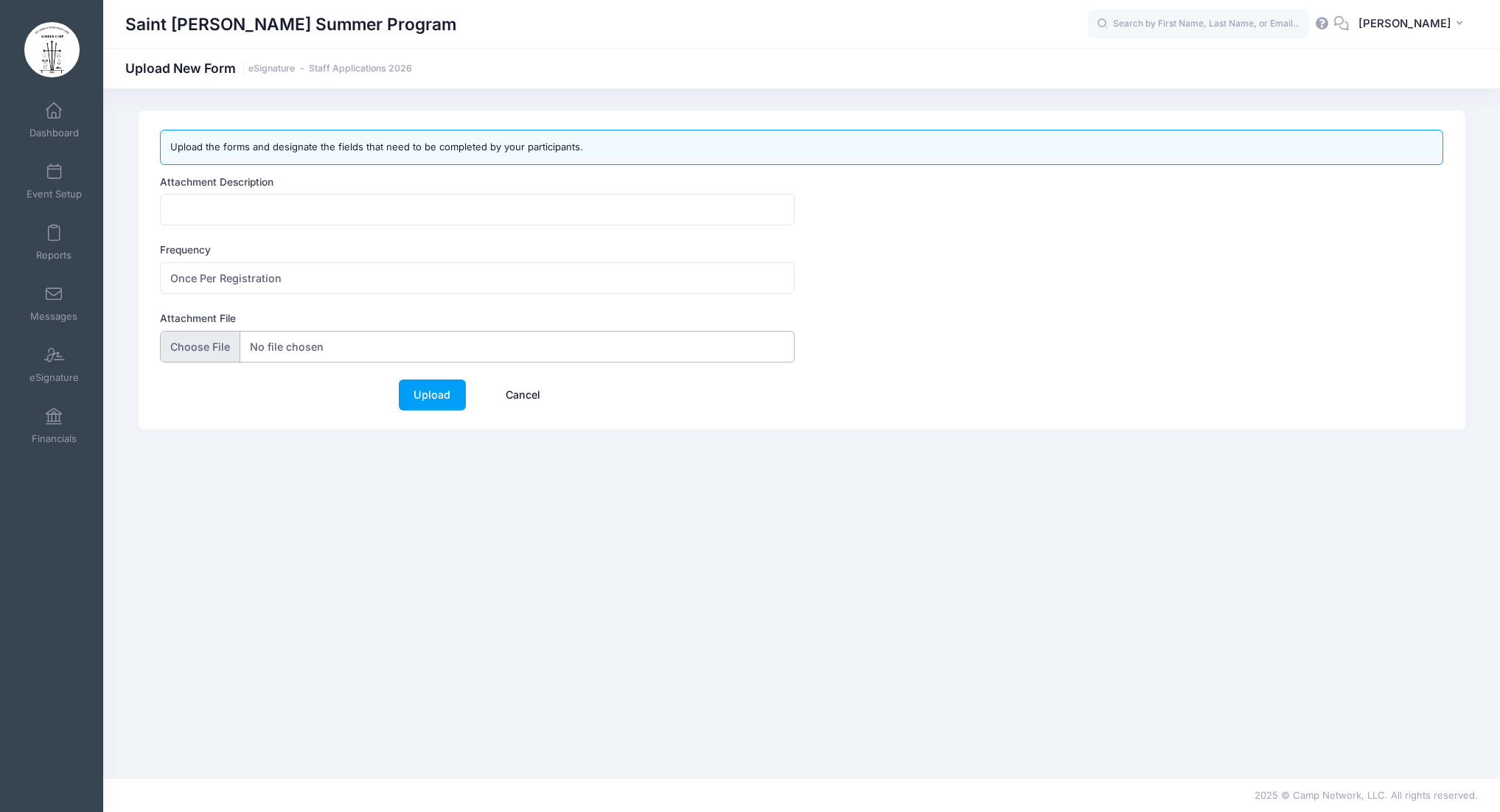
click at [201, 346] on input "Attachment File" at bounding box center [477, 346] width 635 height 31
click at [197, 344] on input "Attachment File" at bounding box center [477, 346] width 635 height 31
type input "C:\fakepath\Staff Application:Background Signature.docx"
click at [331, 217] on input "Attachment Description" at bounding box center [477, 209] width 635 height 31
type input "A"
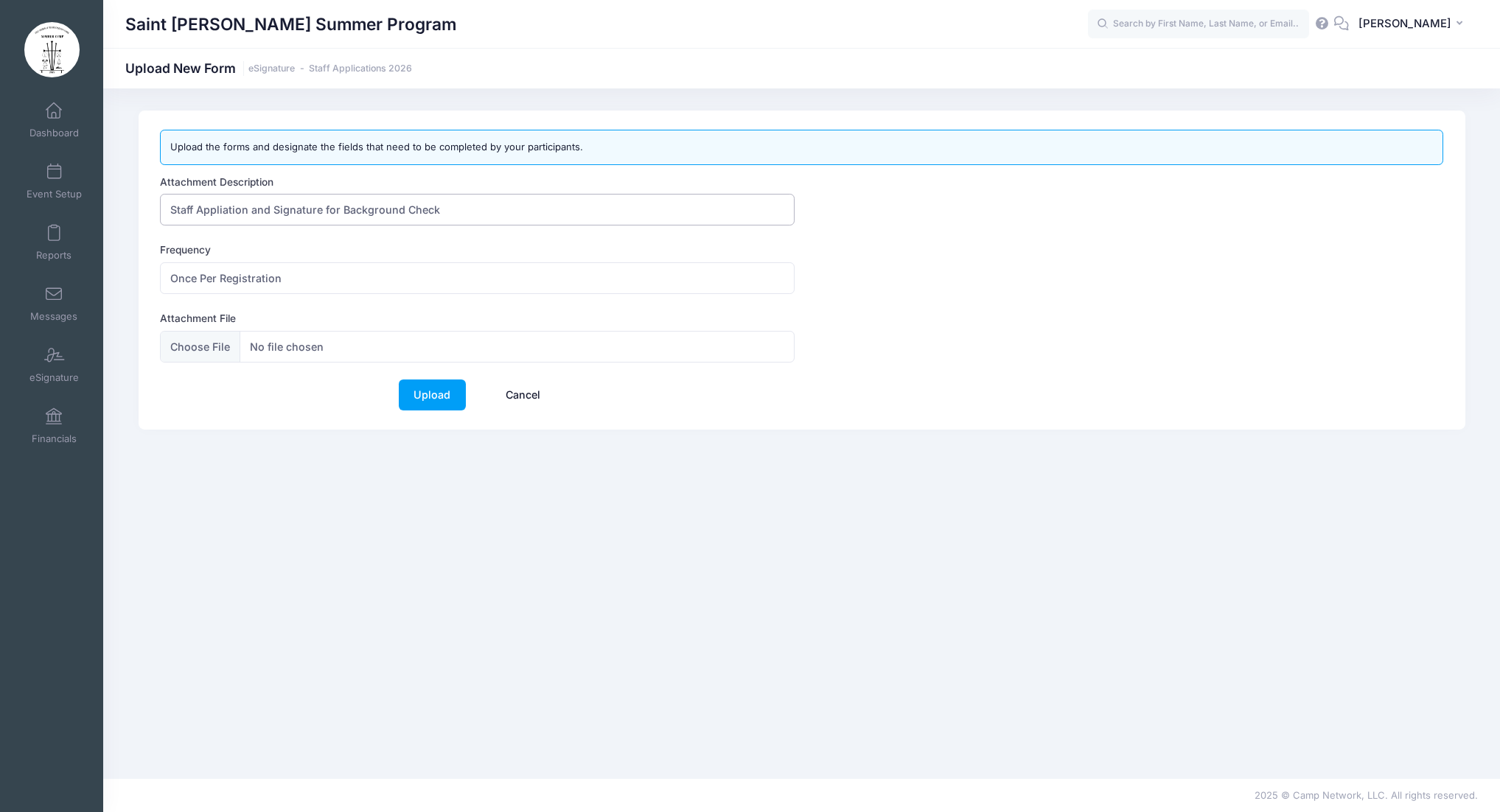
click at [246, 210] on input "Staff Appliation and Signature for Background Check" at bounding box center [477, 209] width 635 height 31
type input "Staff Application and Signature for Background Check"
click at [441, 399] on link "Upload" at bounding box center [432, 394] width 67 height 31
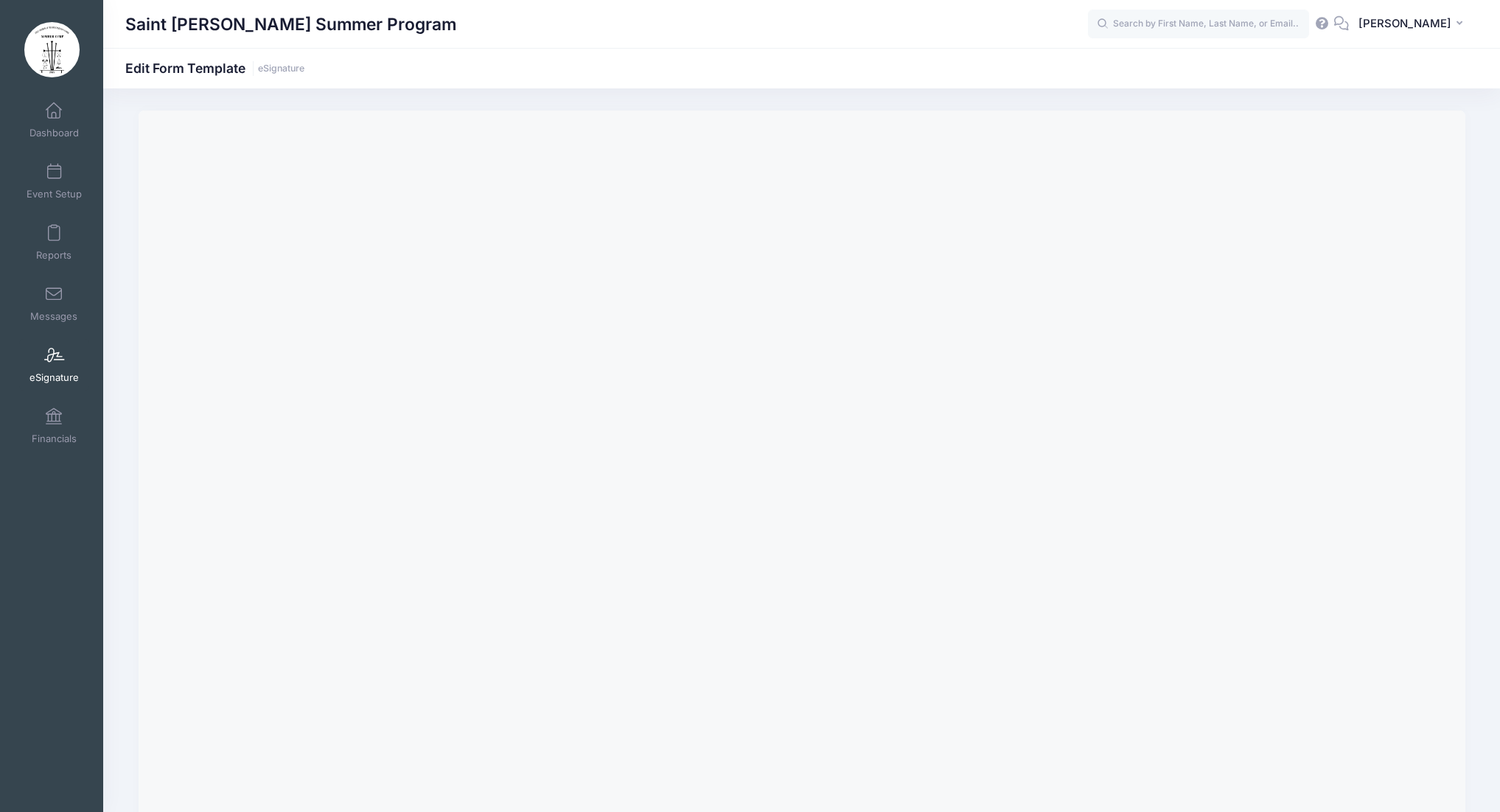
scroll to position [121, 0]
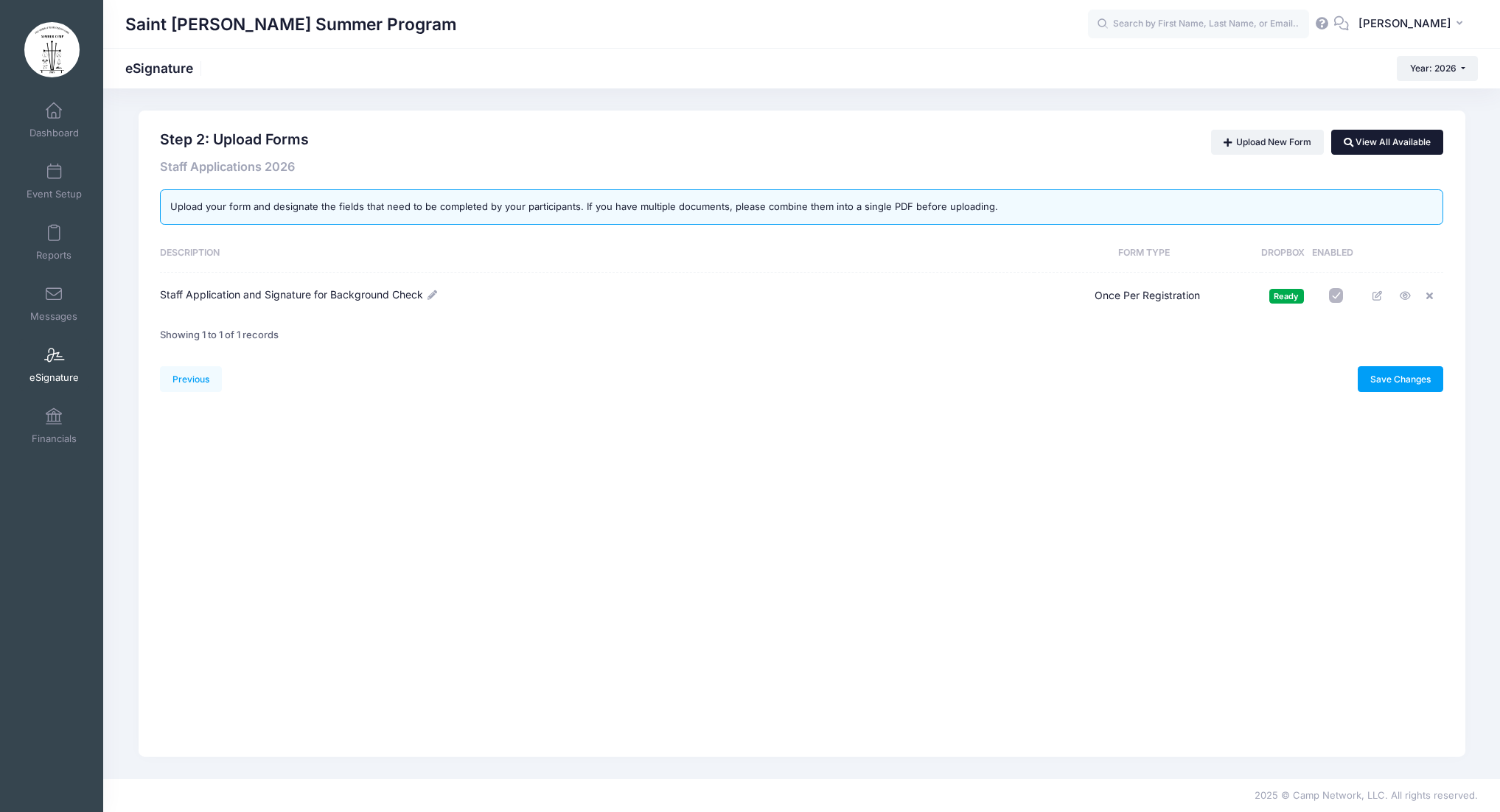
click at [1410, 145] on link "View All Available" at bounding box center [1388, 142] width 112 height 25
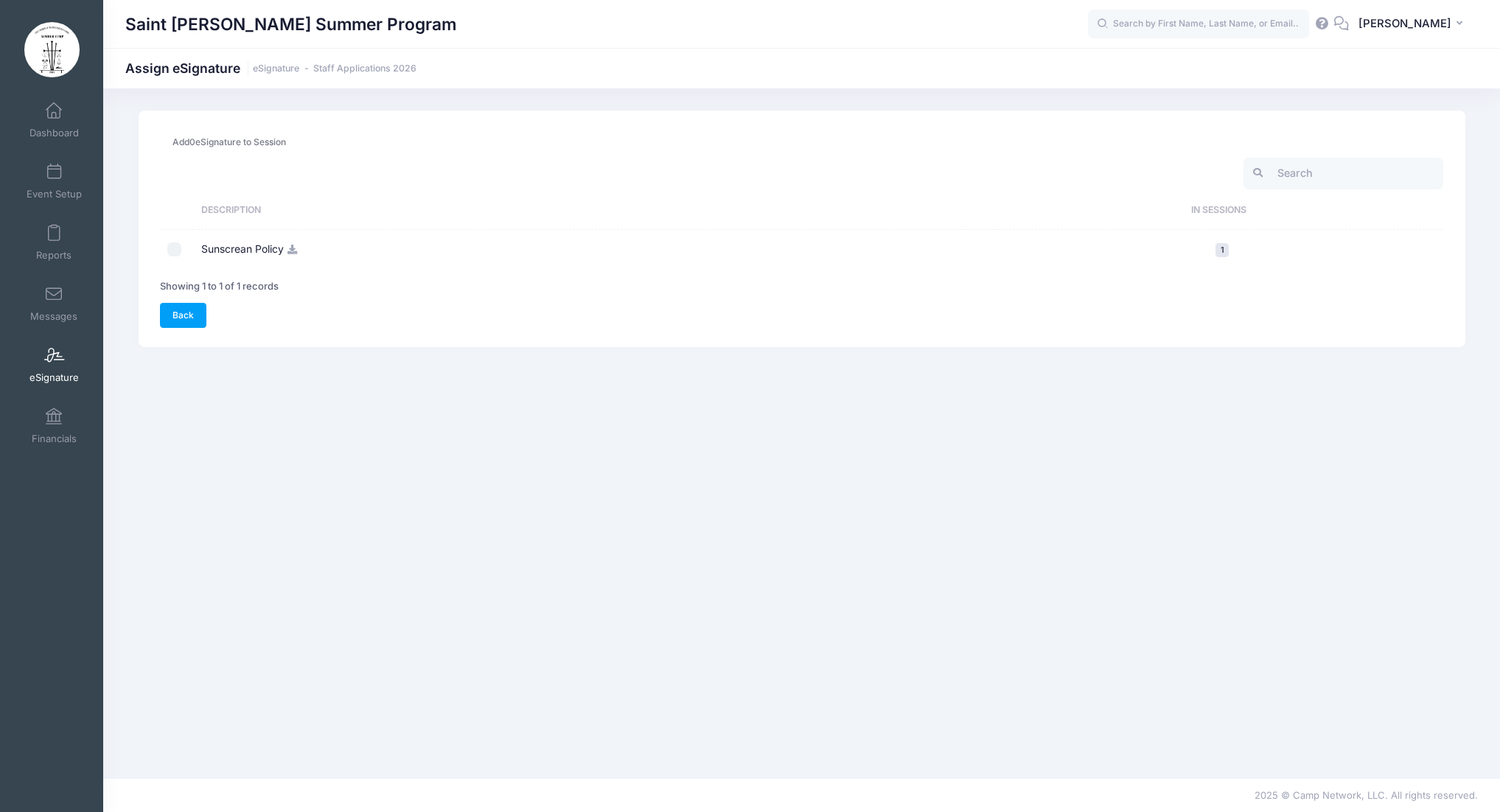
click at [183, 320] on link "Back" at bounding box center [183, 315] width 47 height 25
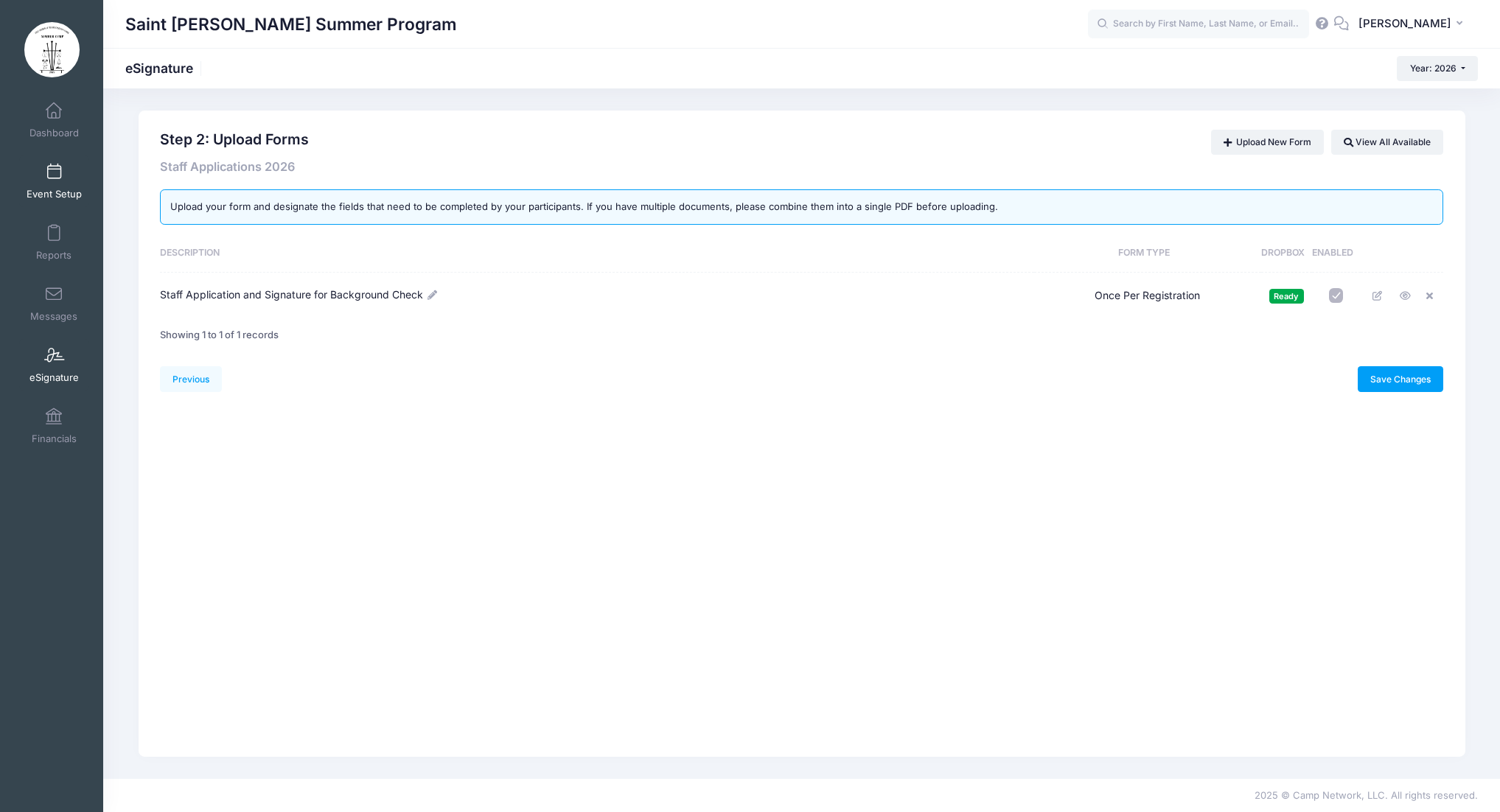
click at [54, 176] on span at bounding box center [54, 172] width 0 height 16
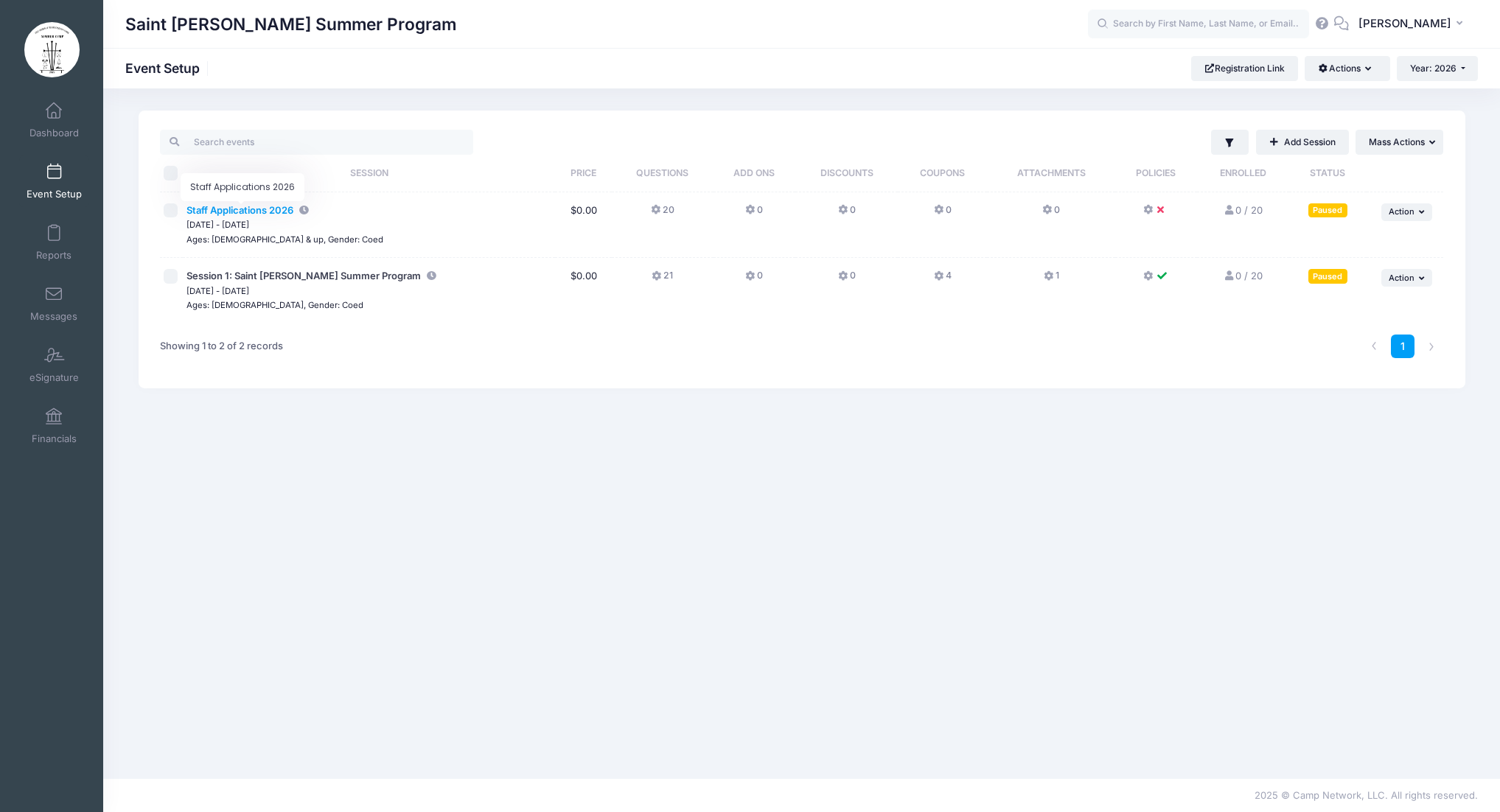
click at [260, 211] on span "Staff Applications 2026" at bounding box center [240, 210] width 107 height 12
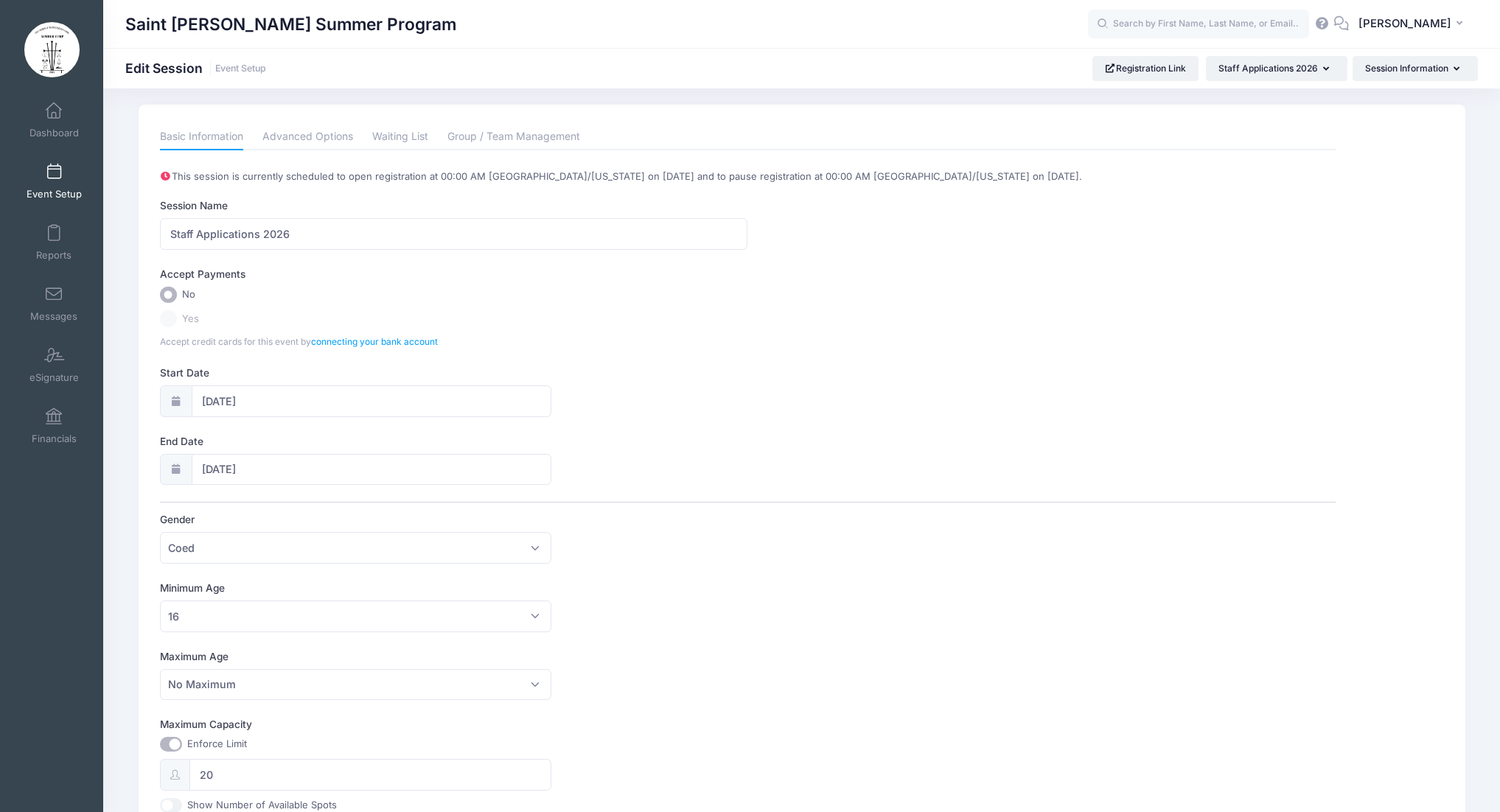
scroll to position [217, 0]
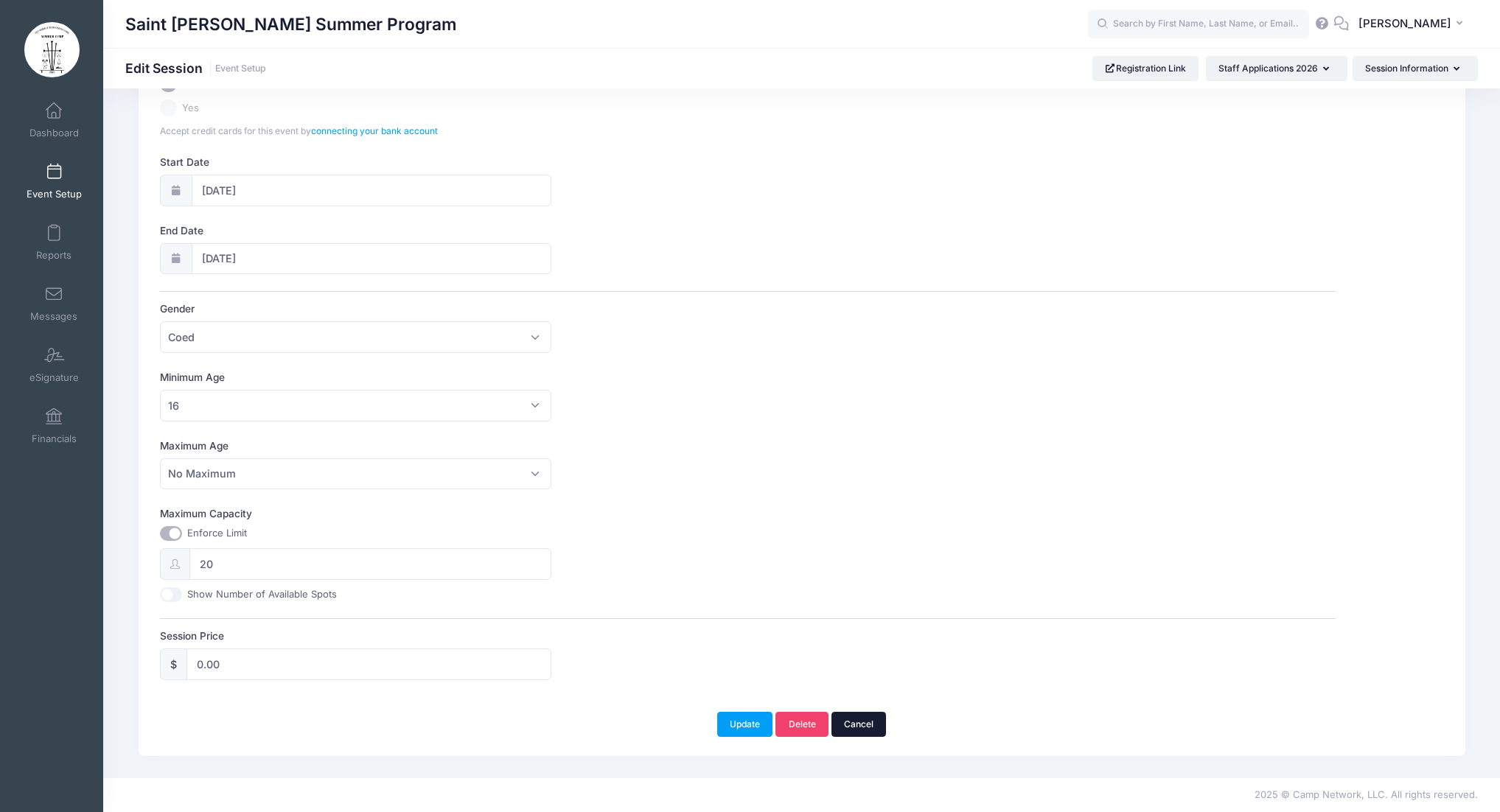
click at [859, 726] on link "Cancel" at bounding box center [859, 724] width 55 height 25
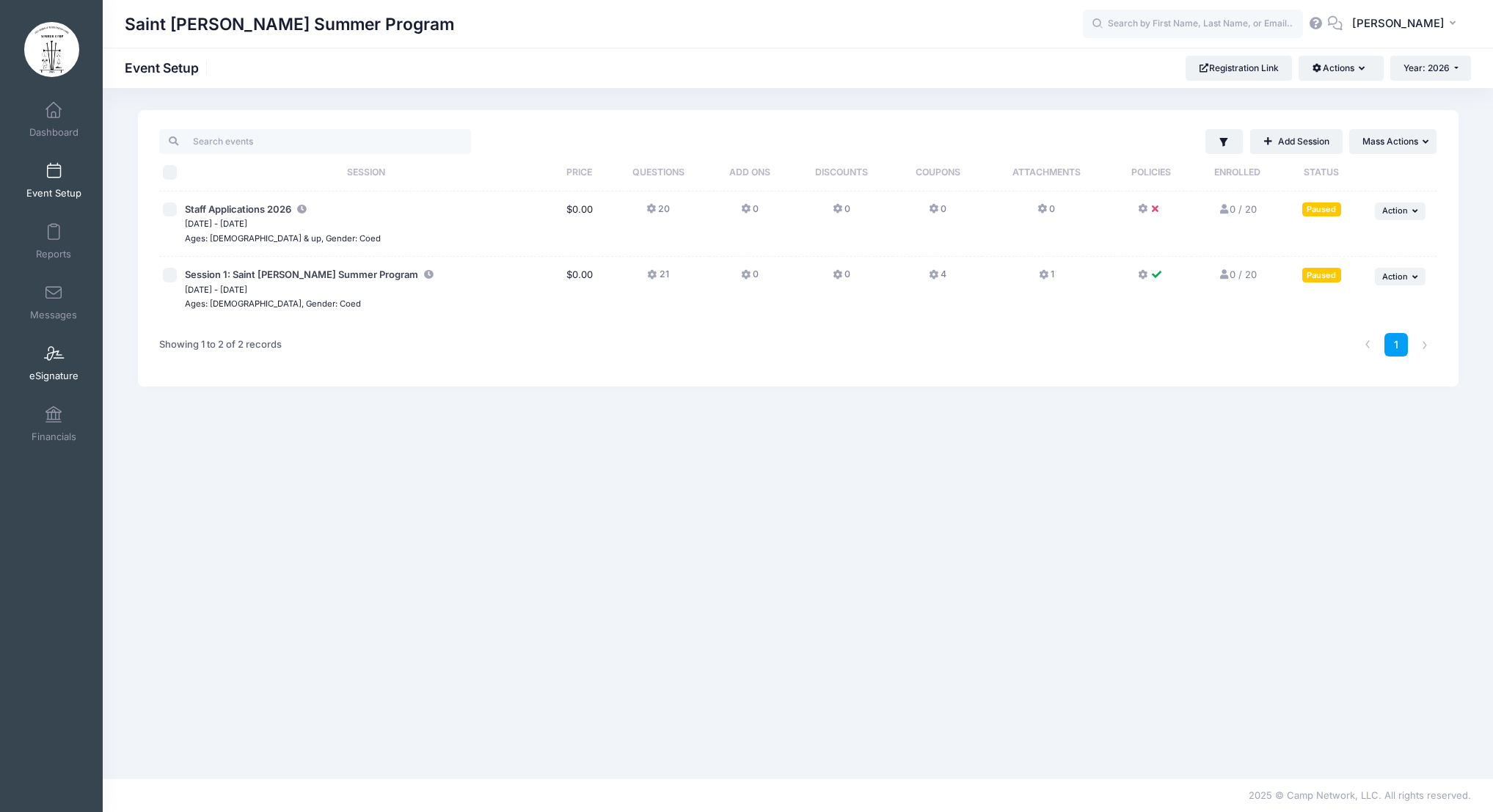
click at [61, 366] on link "eSignature" at bounding box center [53, 363] width 69 height 52
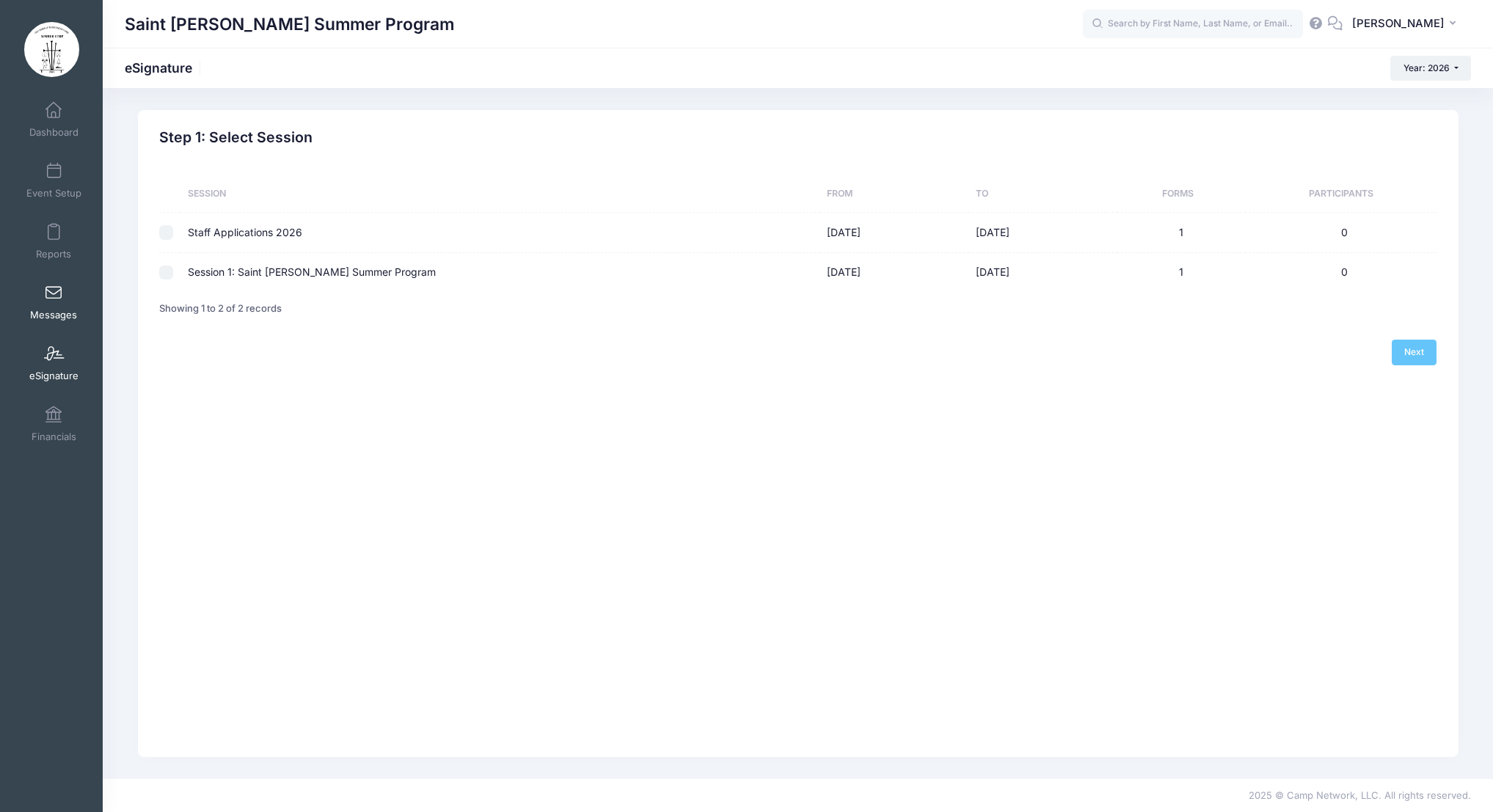
click at [58, 301] on link "Messages" at bounding box center [53, 302] width 69 height 52
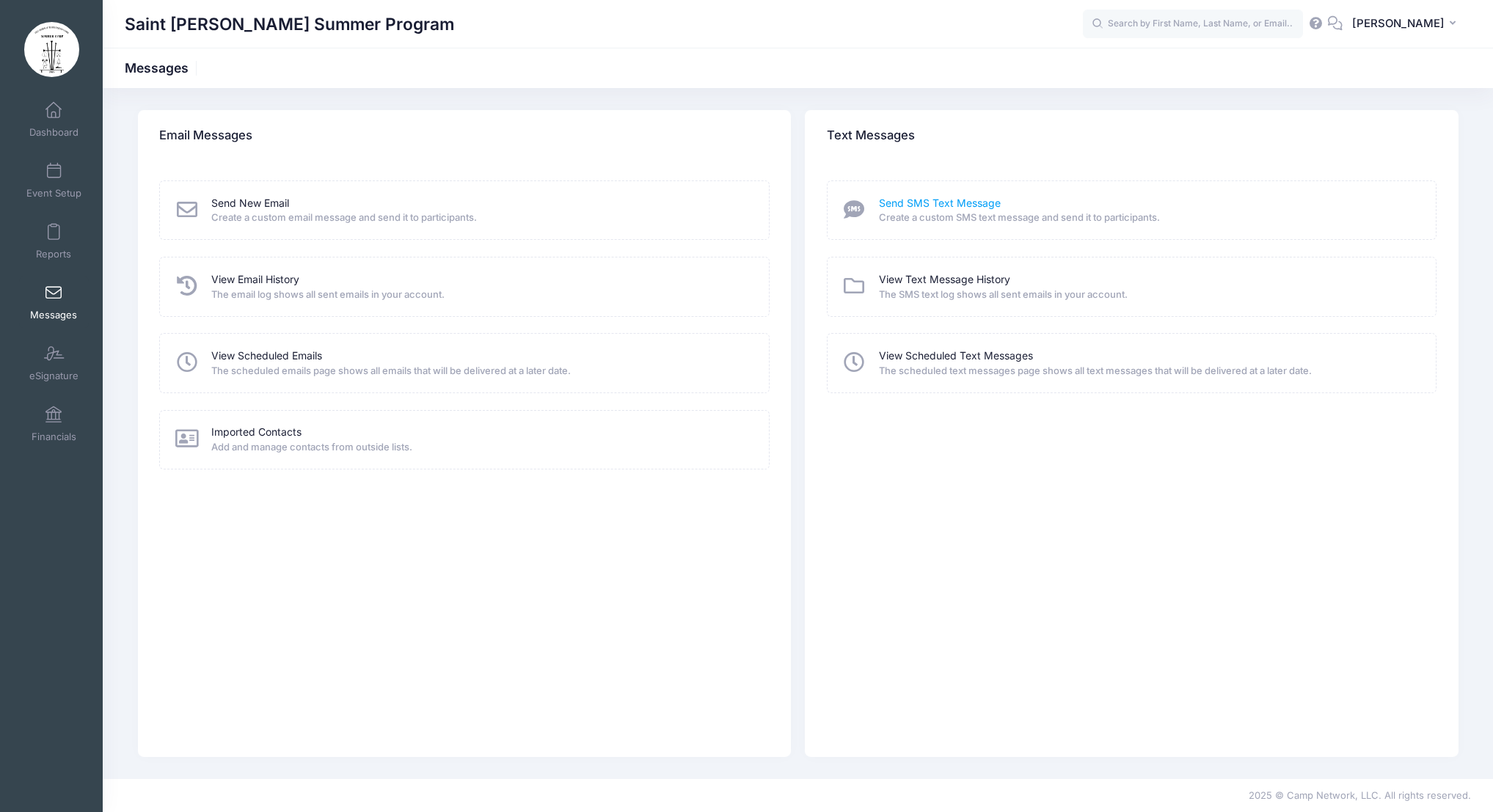
click at [964, 207] on link "Send SMS Text Message" at bounding box center [939, 203] width 122 height 15
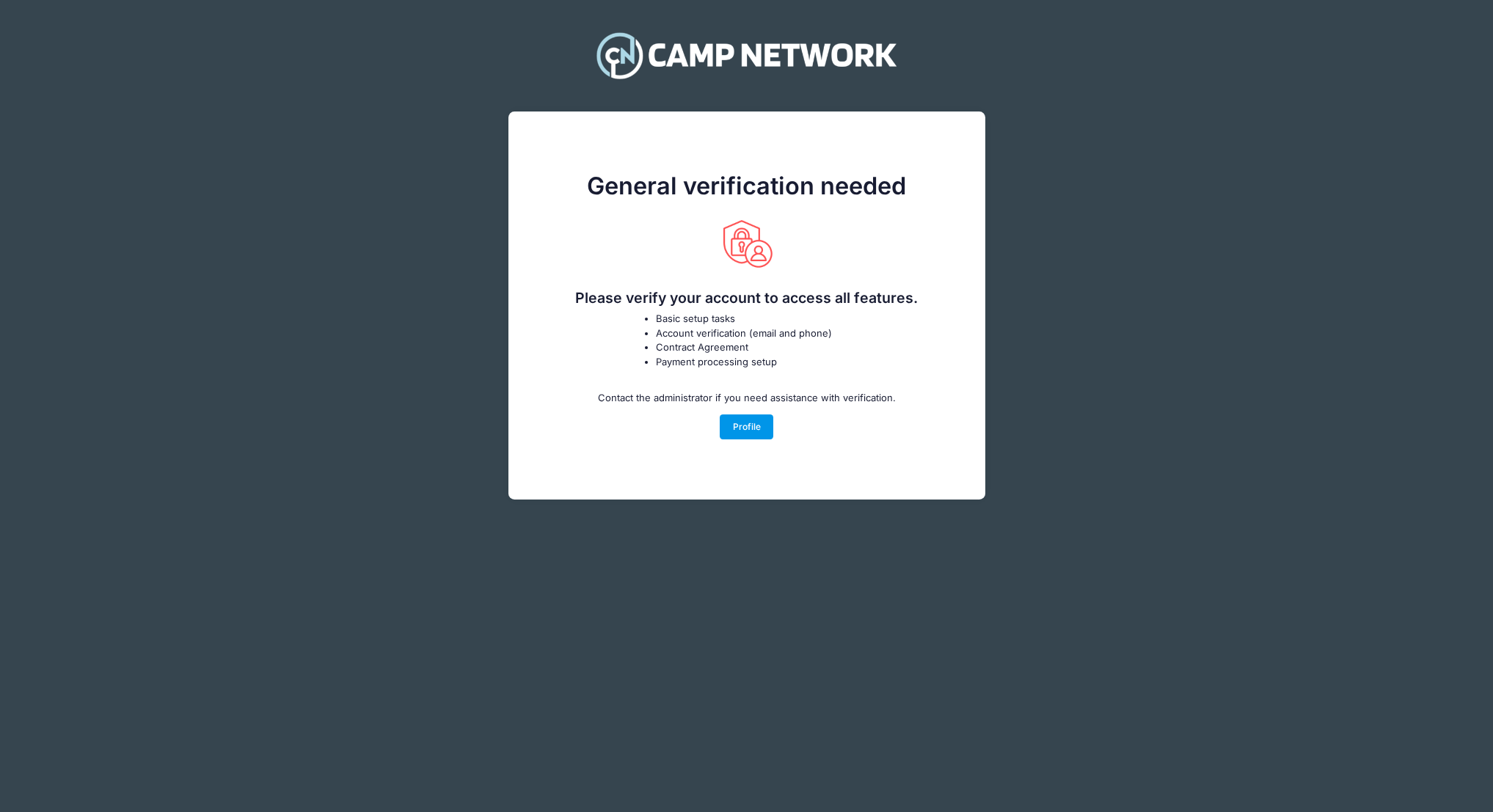
click at [758, 431] on link "Profile" at bounding box center [746, 426] width 53 height 25
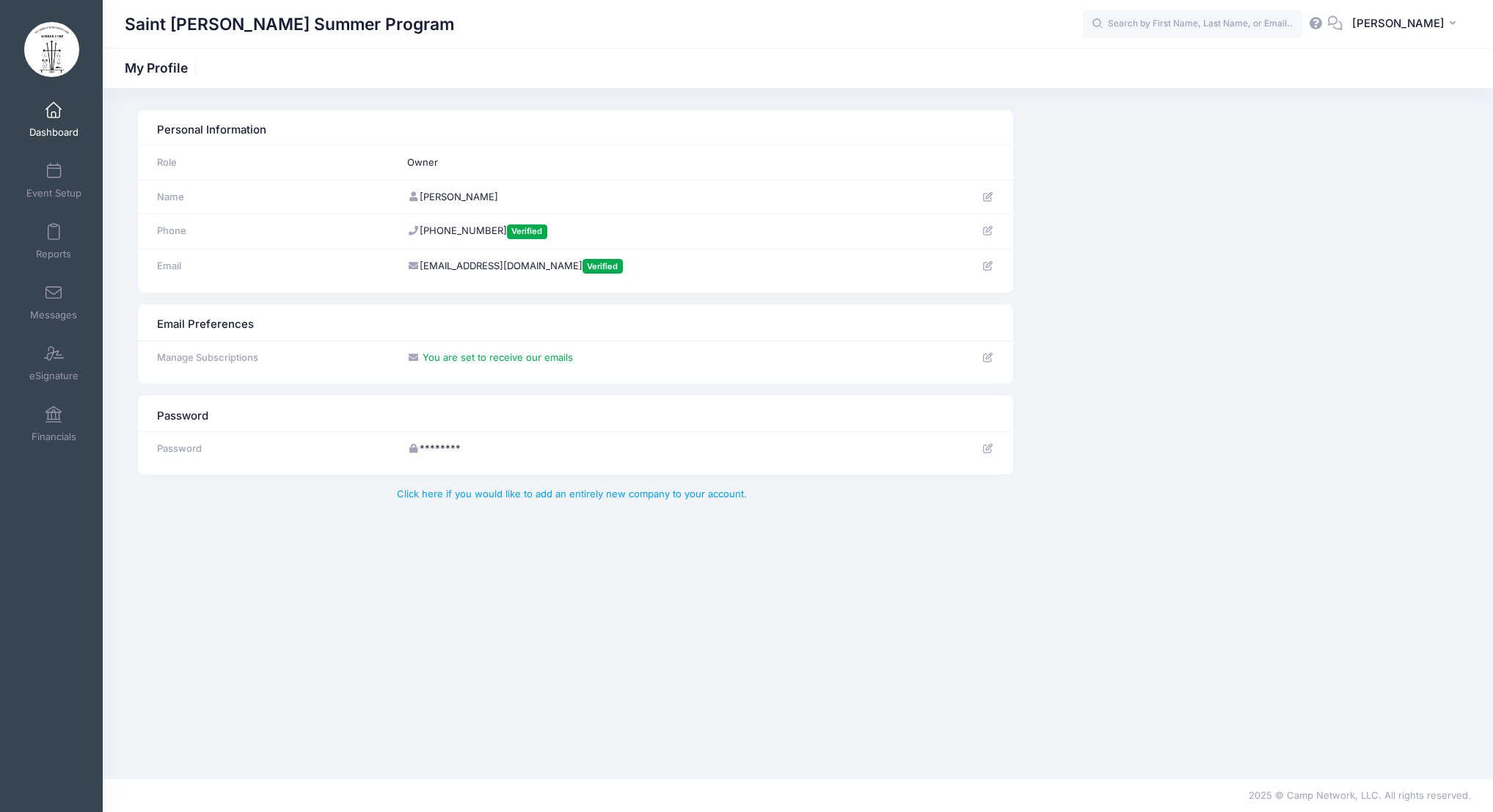
click at [54, 128] on span "Dashboard" at bounding box center [53, 132] width 49 height 12
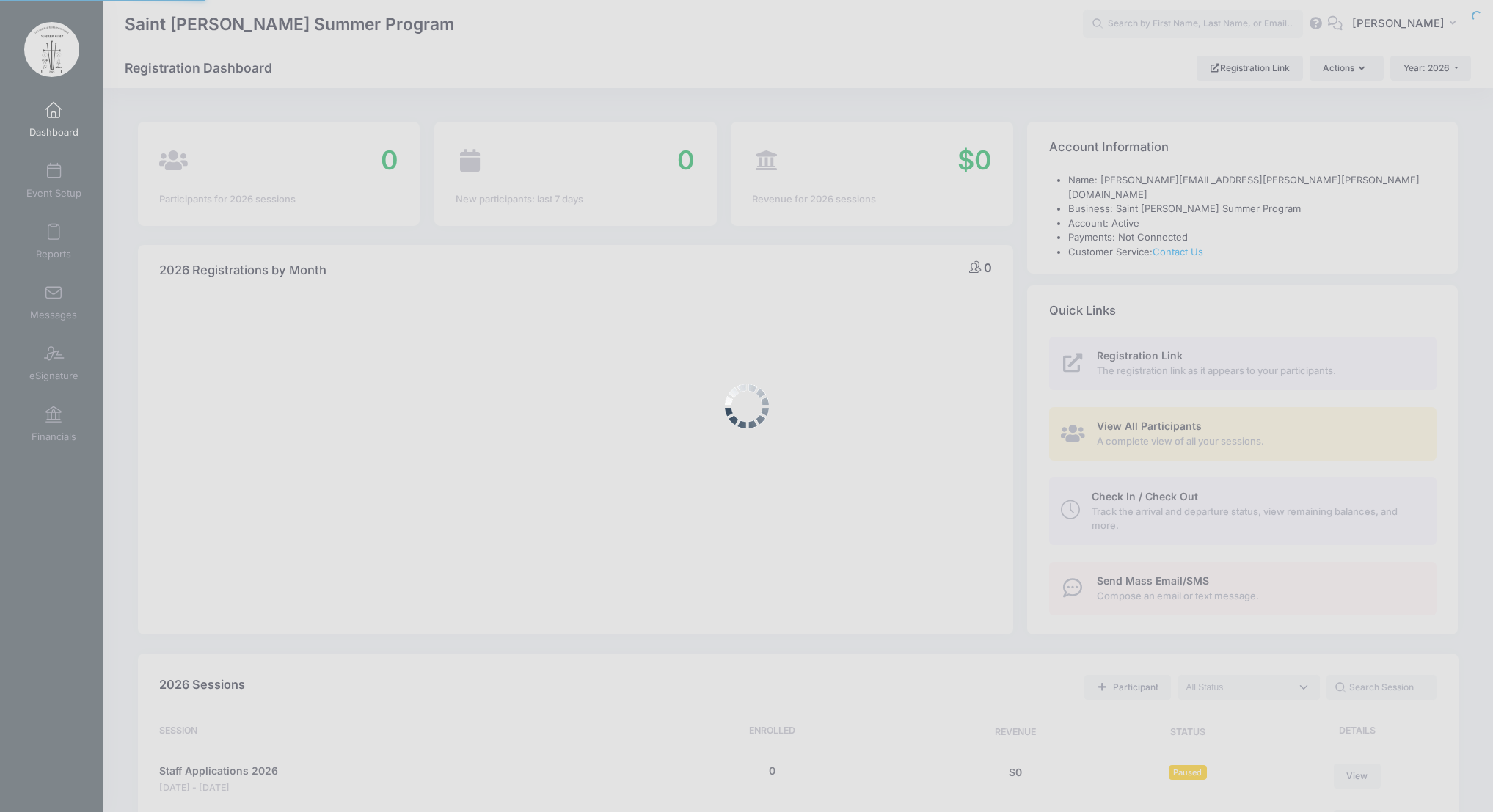
select select
